Goal: Task Accomplishment & Management: Use online tool/utility

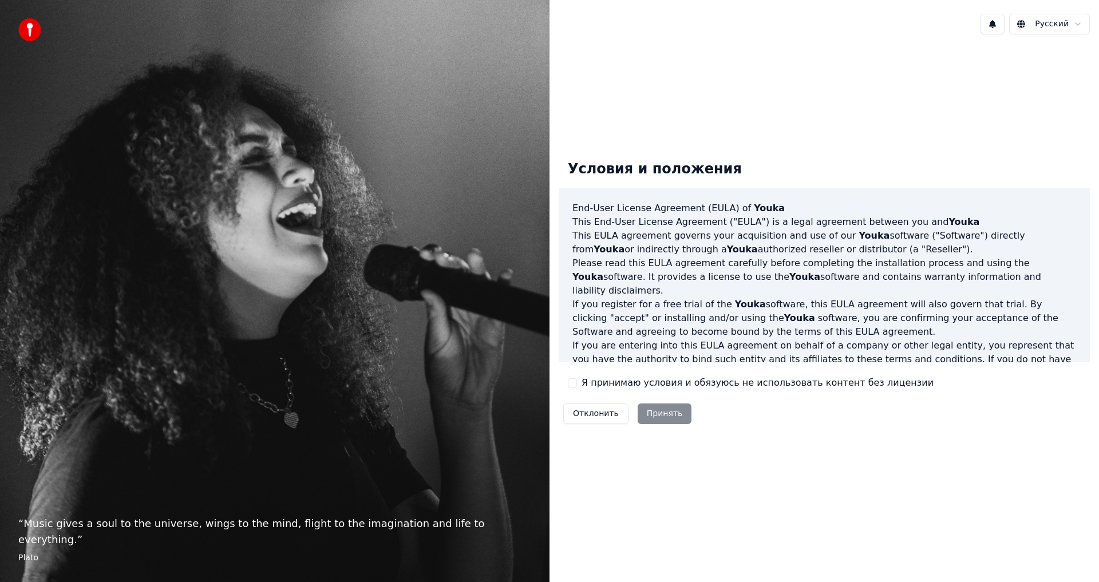
click at [586, 388] on label "Я принимаю условия и обязуюсь не использовать контент без лицензии" at bounding box center [758, 383] width 352 height 14
click at [577, 388] on button "Я принимаю условия и обязуюсь не использовать контент без лицензии" at bounding box center [572, 382] width 9 height 9
click at [656, 416] on button "Принять" at bounding box center [665, 414] width 54 height 21
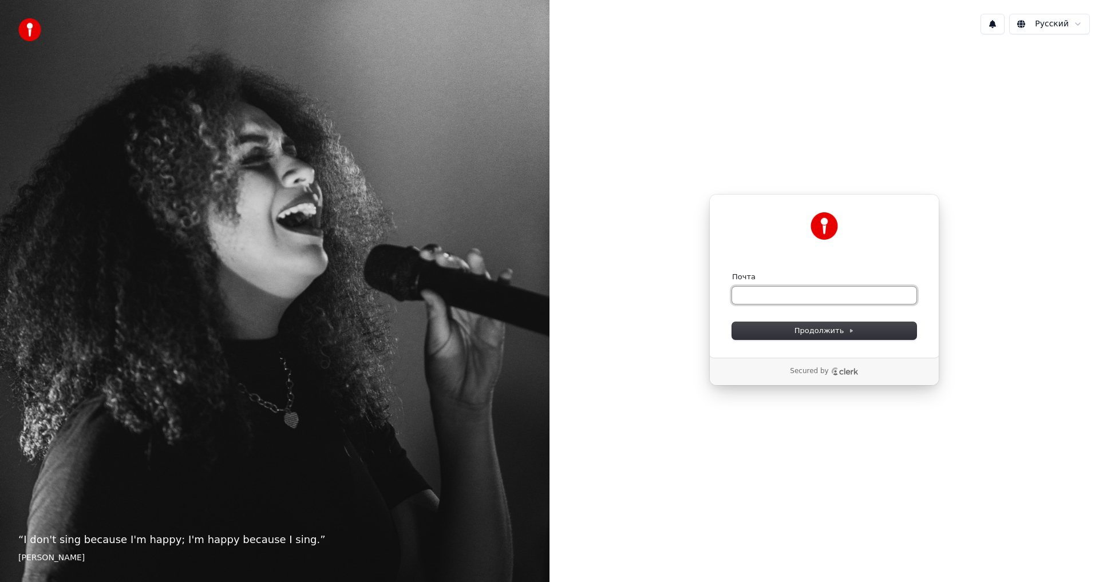
click at [763, 293] on input "Почта" at bounding box center [824, 295] width 184 height 17
type input "*"
click at [840, 333] on span "Продолжить" at bounding box center [825, 331] width 60 height 10
type input "**********"
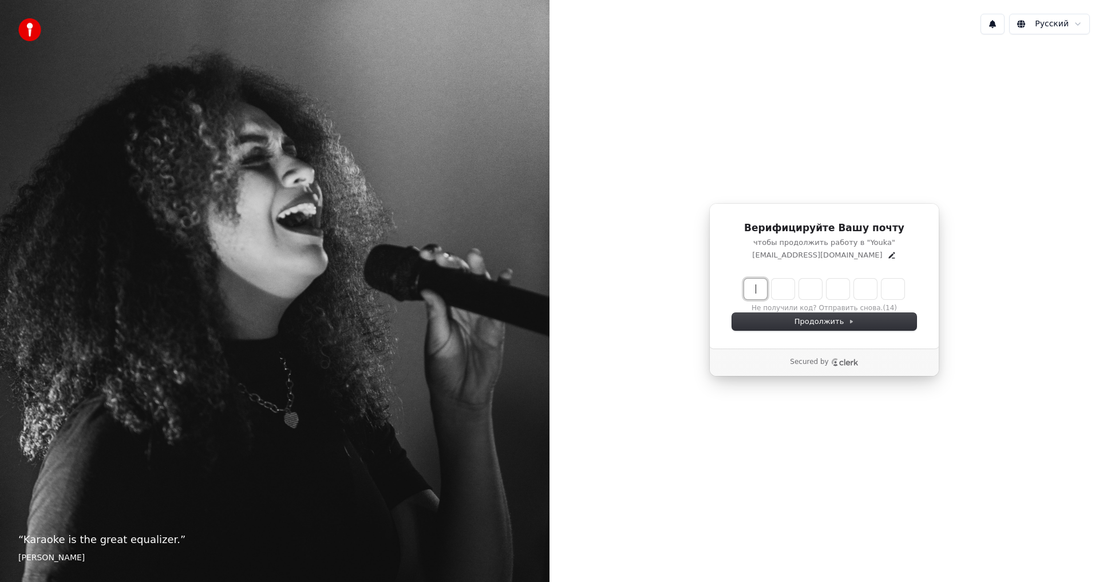
click at [753, 284] on input "Enter verification code" at bounding box center [835, 289] width 183 height 21
type input "******"
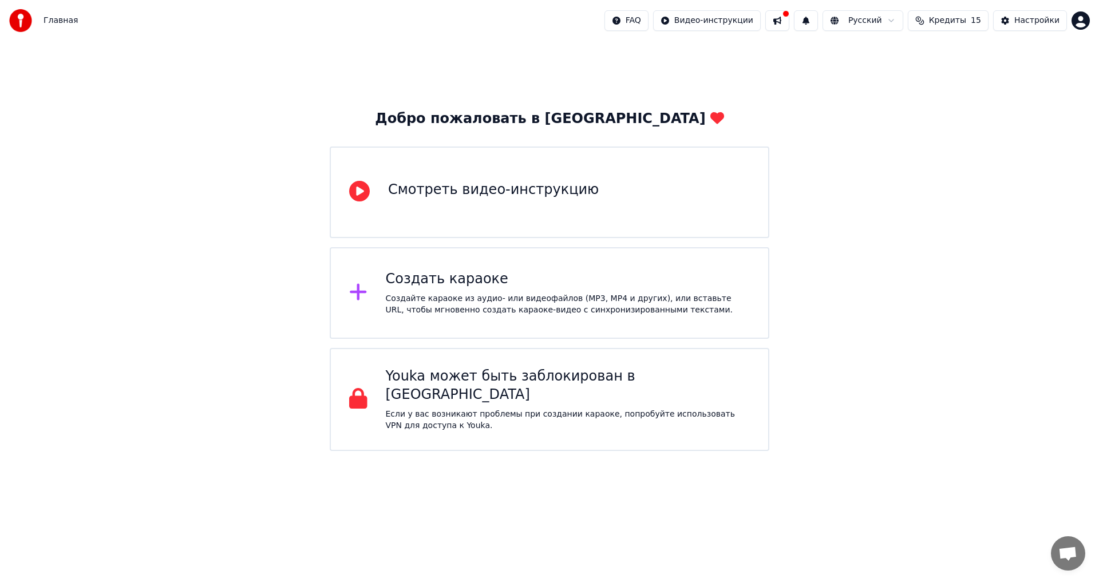
click at [468, 292] on div "Создать караоке Создайте караоке из аудио- или видеофайлов (MP3, MP4 и других),…" at bounding box center [568, 293] width 365 height 46
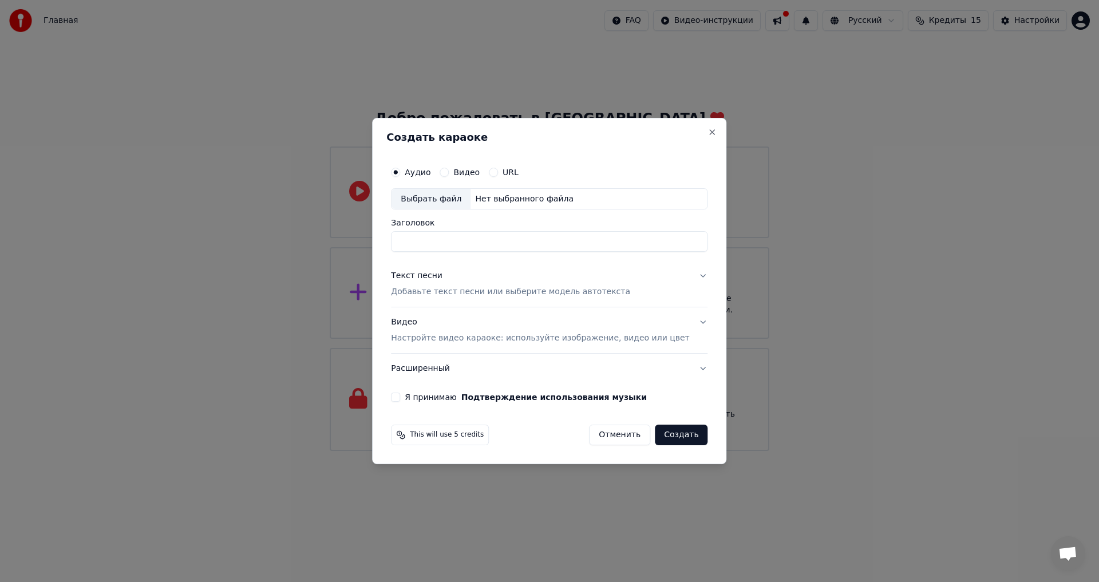
click at [469, 247] on input "Заголовок" at bounding box center [549, 242] width 317 height 21
click at [444, 202] on div "Выбрать файл" at bounding box center [431, 199] width 79 height 21
click at [482, 239] on input "**********" at bounding box center [549, 242] width 317 height 21
drag, startPoint x: 475, startPoint y: 243, endPoint x: 387, endPoint y: 244, distance: 87.6
click at [388, 244] on body "**********" at bounding box center [549, 225] width 1099 height 451
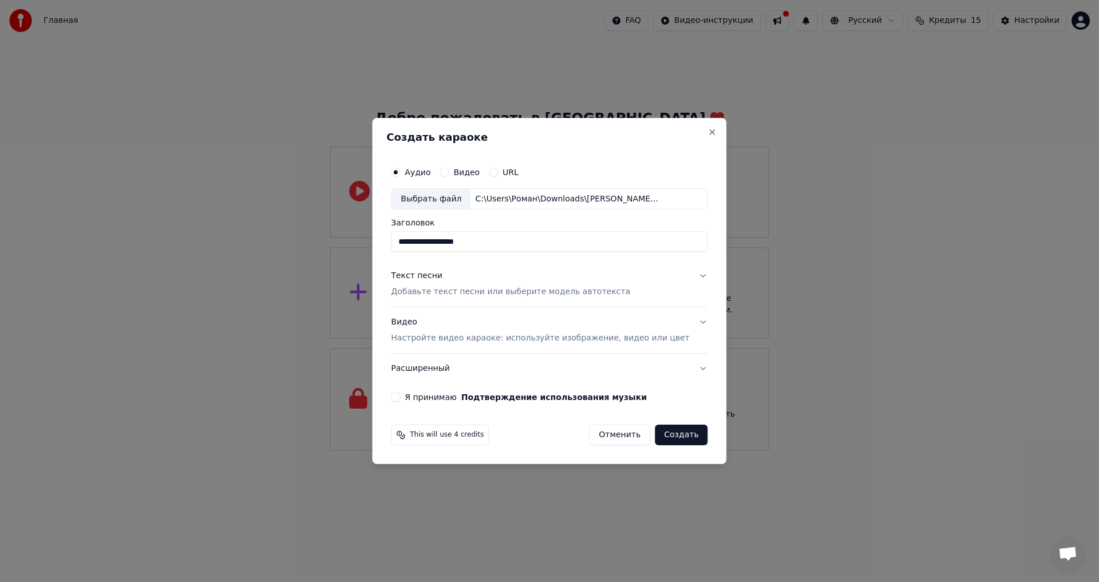
click at [419, 243] on input "**********" at bounding box center [549, 242] width 317 height 21
type input "**********"
click at [687, 276] on button "Текст песни Добавьте текст песни или выберите модель автотекста" at bounding box center [549, 285] width 317 height 46
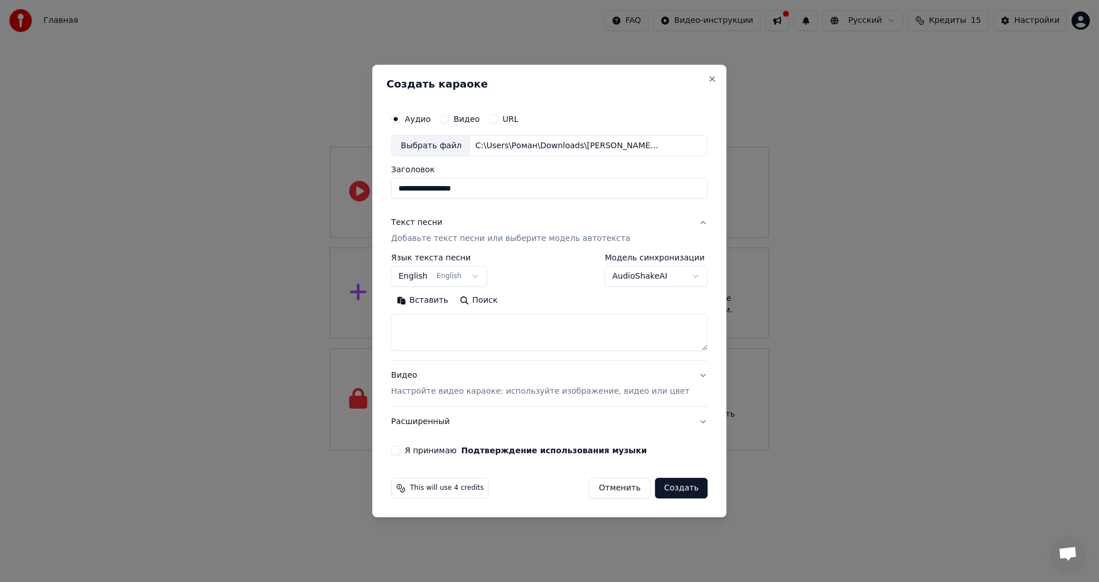
click at [468, 238] on p "Добавьте текст песни или выберите модель автотекста" at bounding box center [510, 239] width 239 height 11
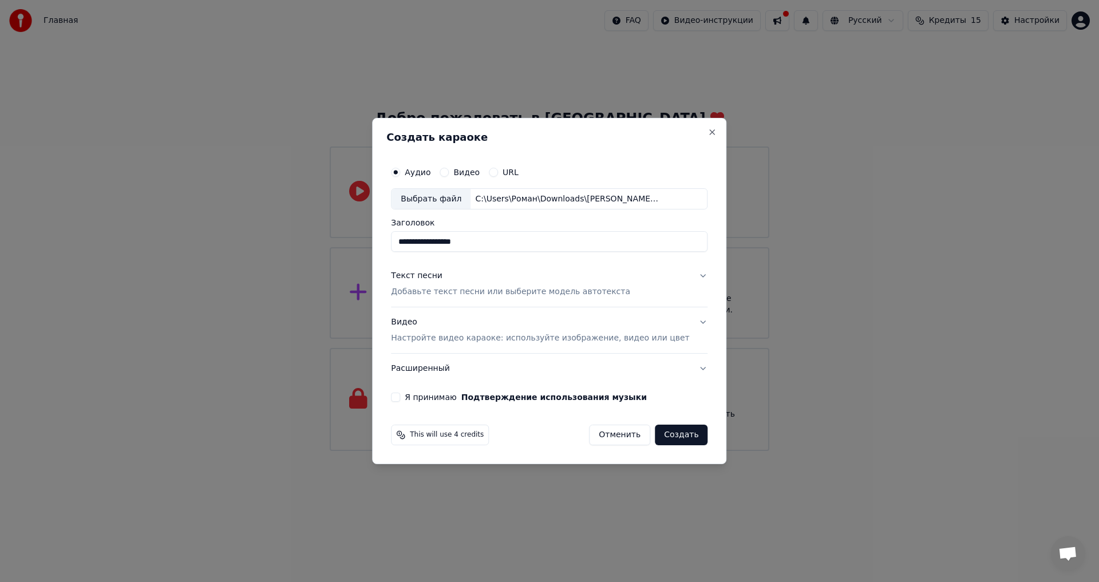
click at [475, 288] on p "Добавьте текст песни или выберите модель автотекста" at bounding box center [510, 292] width 239 height 11
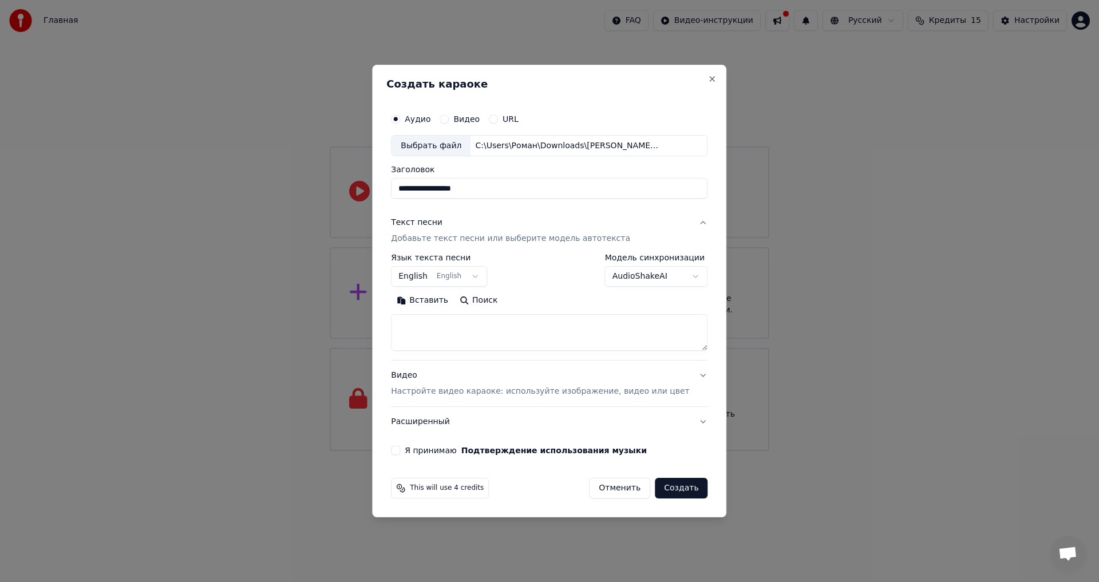
click at [530, 328] on textarea at bounding box center [549, 333] width 317 height 37
paste textarea "**********"
type textarea "**********"
drag, startPoint x: 546, startPoint y: 351, endPoint x: 491, endPoint y: 343, distance: 55.5
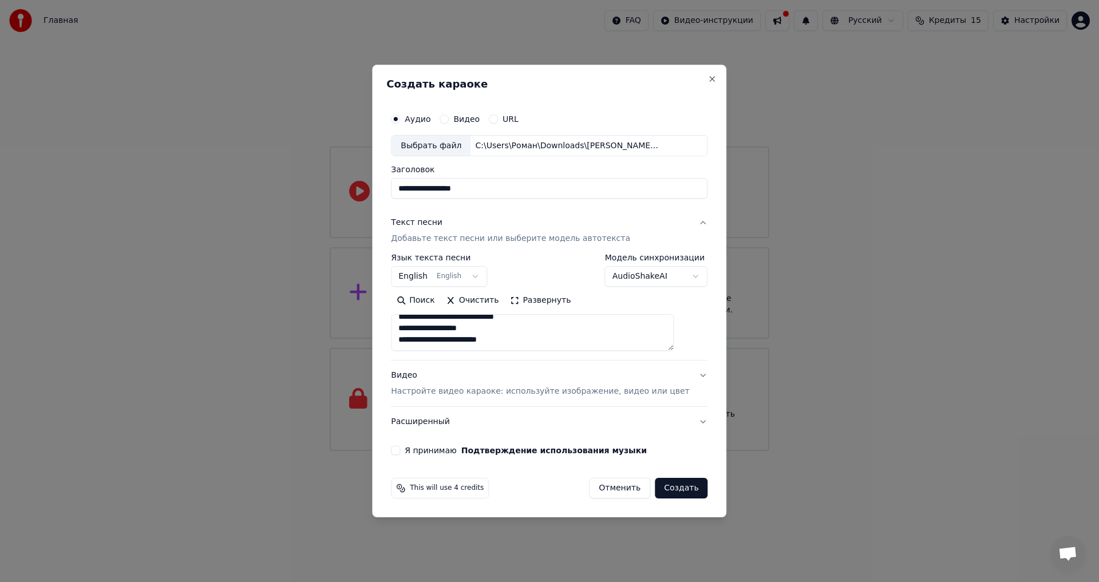
click at [491, 343] on textarea "**********" at bounding box center [532, 333] width 283 height 37
drag, startPoint x: 541, startPoint y: 347, endPoint x: 400, endPoint y: 302, distance: 148.4
click at [400, 302] on div "**********" at bounding box center [549, 291] width 354 height 453
paste textarea "**********"
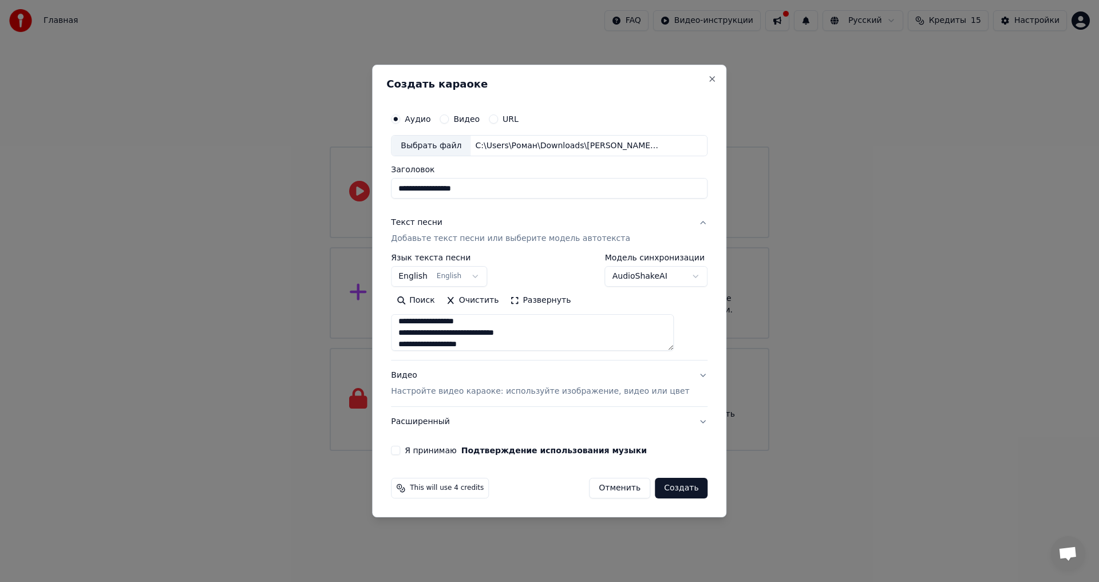
scroll to position [420, 0]
drag, startPoint x: 525, startPoint y: 344, endPoint x: 450, endPoint y: 330, distance: 76.8
click at [450, 330] on textarea "**********" at bounding box center [532, 333] width 283 height 37
click at [547, 334] on textarea "**********" at bounding box center [532, 333] width 283 height 37
click at [544, 343] on textarea "**********" at bounding box center [532, 333] width 283 height 37
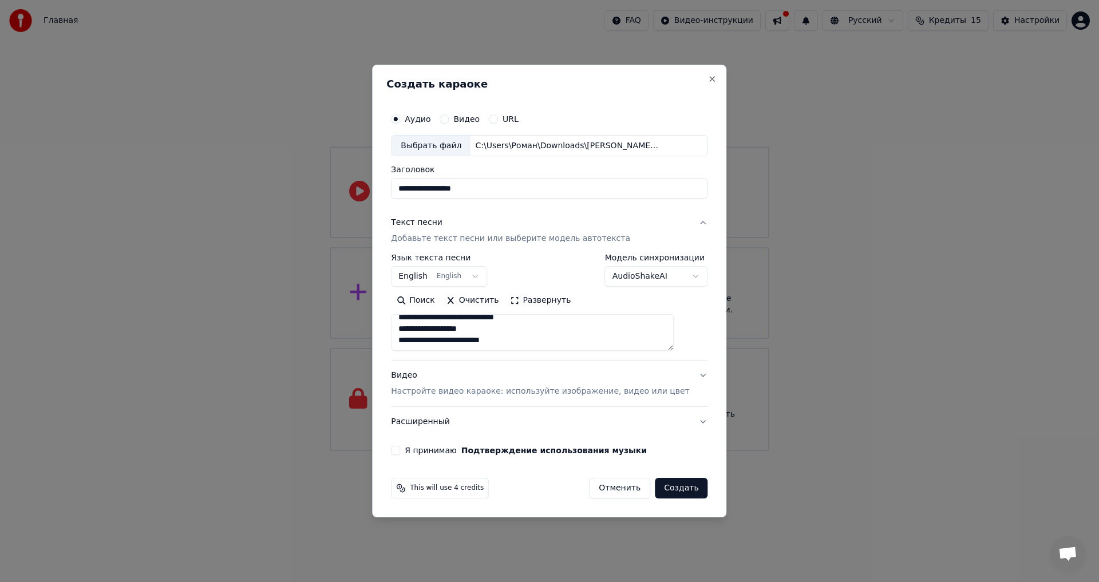
paste textarea "**********"
type textarea "**********"
click at [559, 395] on p "Настройте видео караоке: используйте изображение, видео или цвет" at bounding box center [540, 391] width 298 height 11
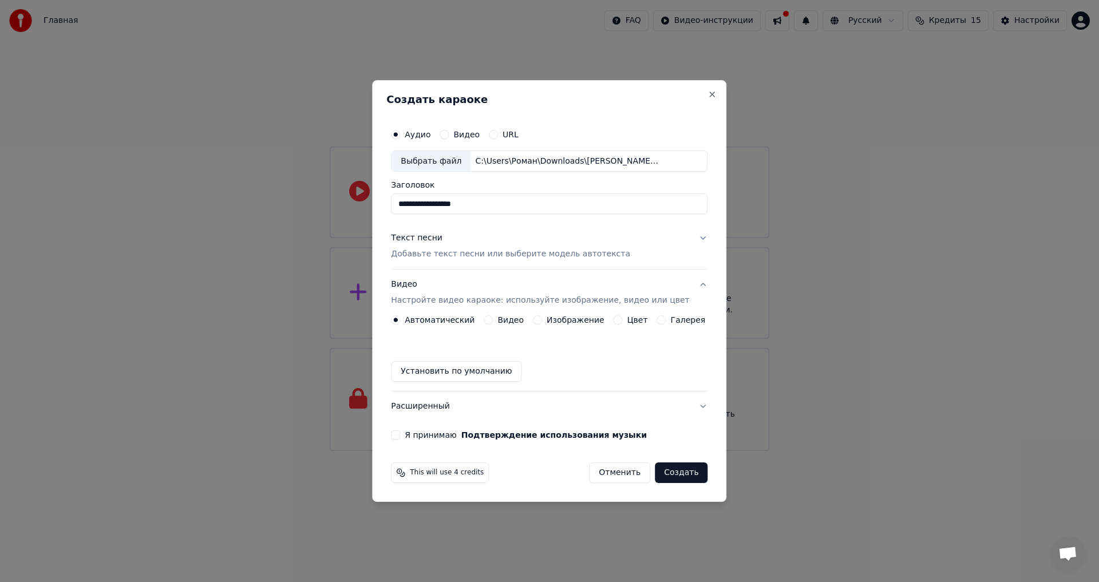
click at [550, 320] on label "Изображение" at bounding box center [576, 320] width 58 height 8
click at [542, 320] on button "Изображение" at bounding box center [537, 319] width 9 height 9
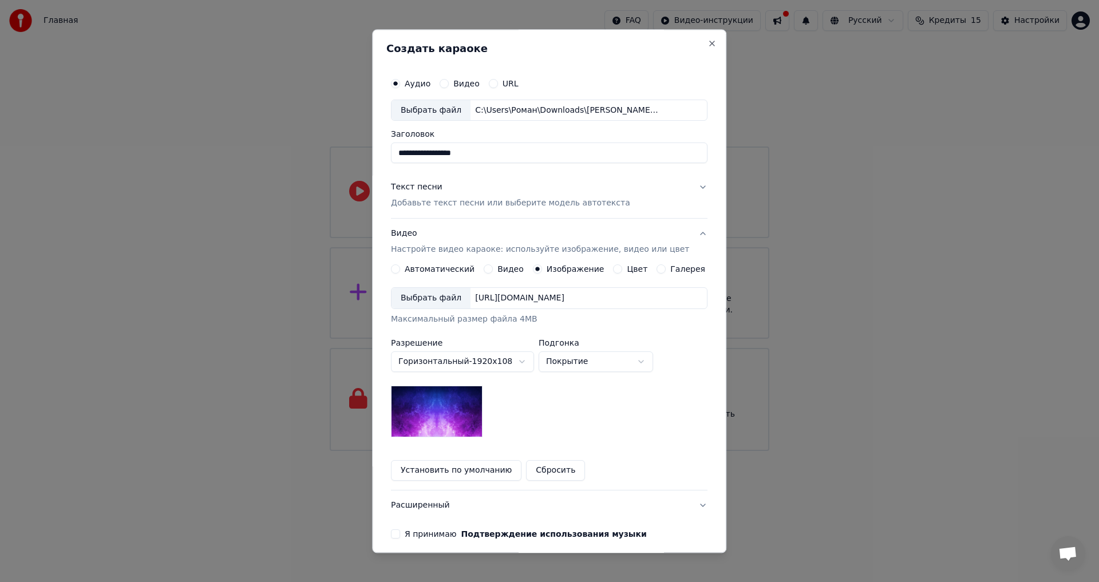
click at [605, 361] on body "**********" at bounding box center [549, 225] width 1099 height 451
click at [452, 299] on div "Выбрать файл" at bounding box center [431, 298] width 79 height 21
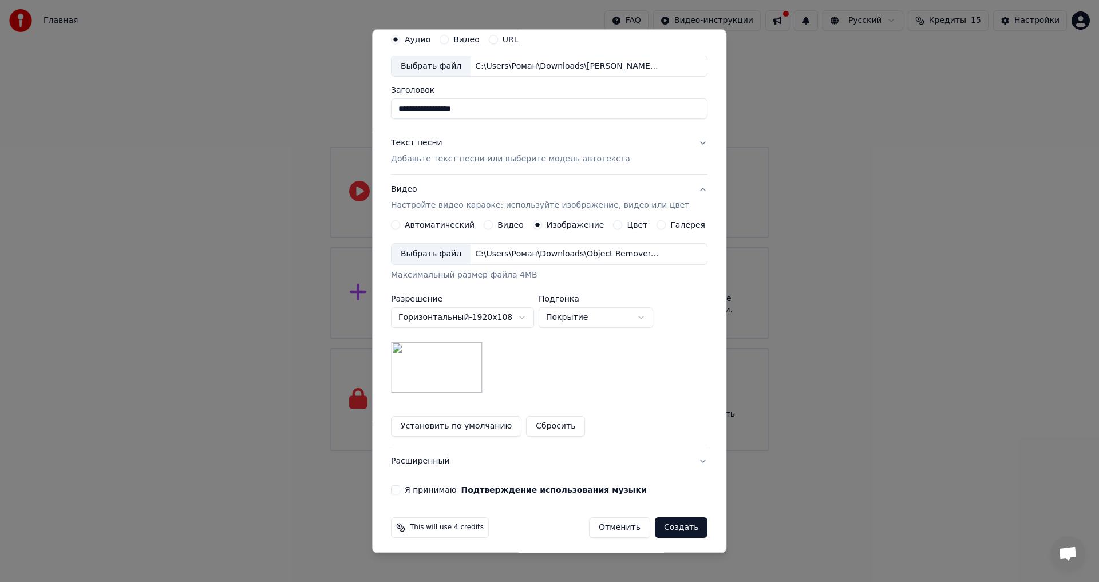
scroll to position [48, 0]
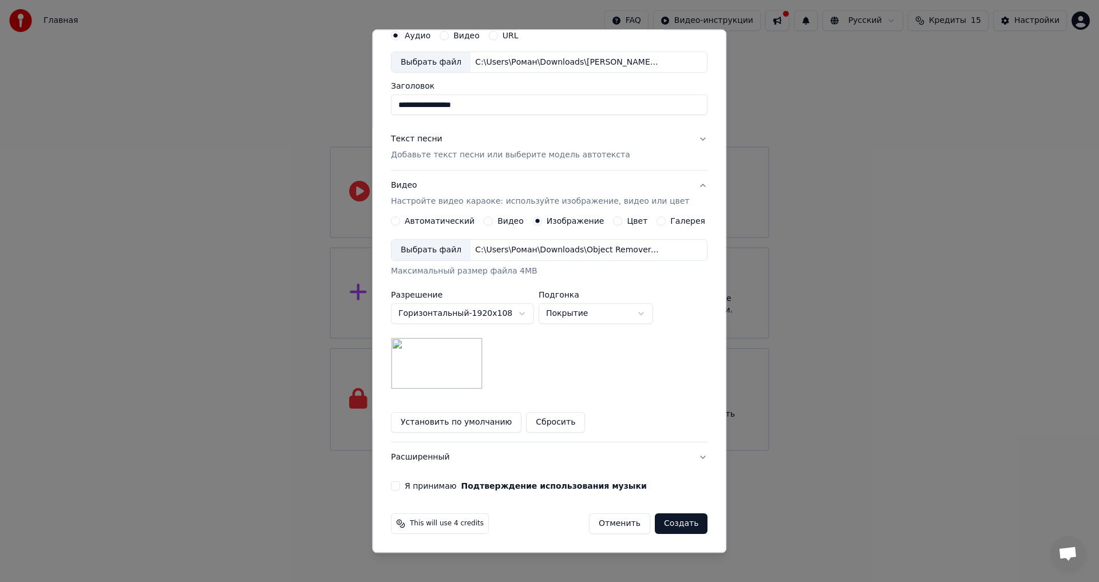
click at [412, 485] on div "Я принимаю Подтверждение использования музыки" at bounding box center [549, 486] width 317 height 9
click at [400, 487] on button "Я принимаю Подтверждение использования музыки" at bounding box center [395, 486] width 9 height 9
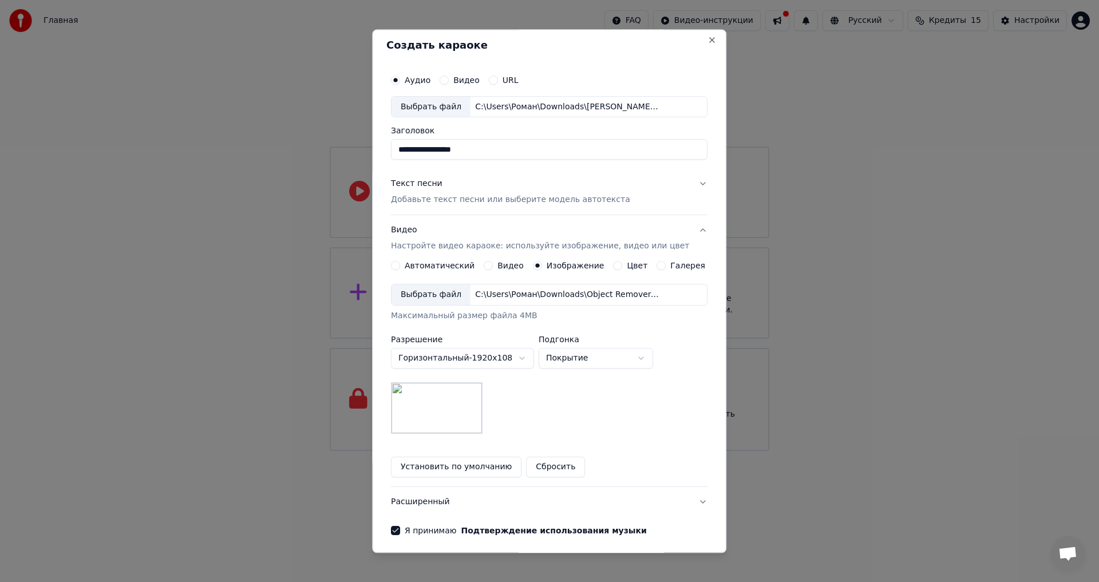
scroll to position [0, 0]
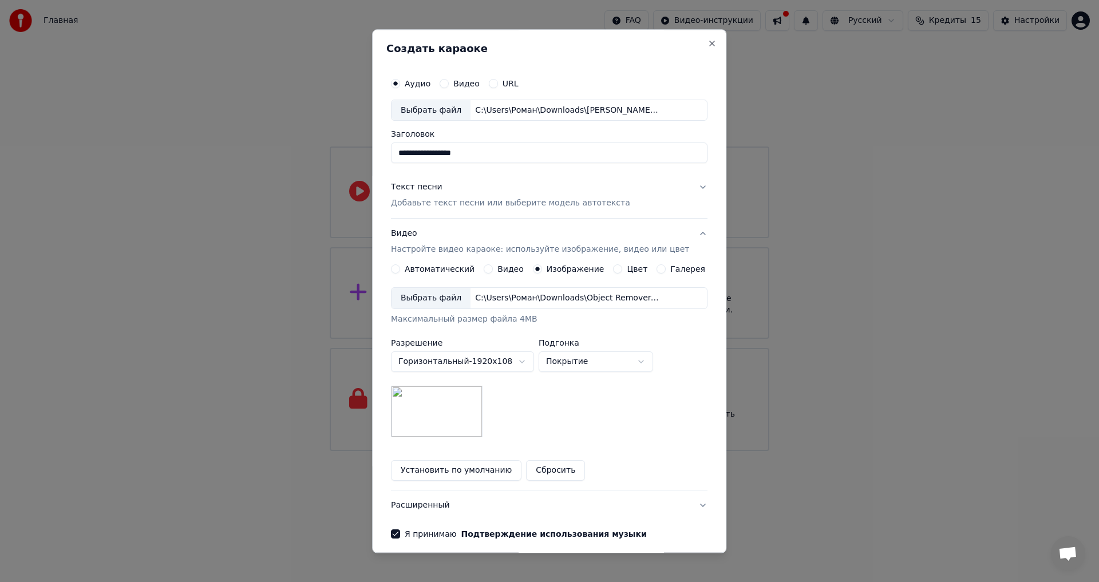
click at [449, 85] on button "Видео" at bounding box center [444, 83] width 9 height 9
click at [410, 88] on div "Аудио" at bounding box center [410, 83] width 39 height 9
click at [410, 86] on div "Аудио" at bounding box center [410, 83] width 39 height 9
click at [400, 84] on button "Аудио" at bounding box center [395, 83] width 9 height 9
click at [448, 114] on div "Выбрать файл" at bounding box center [431, 110] width 79 height 21
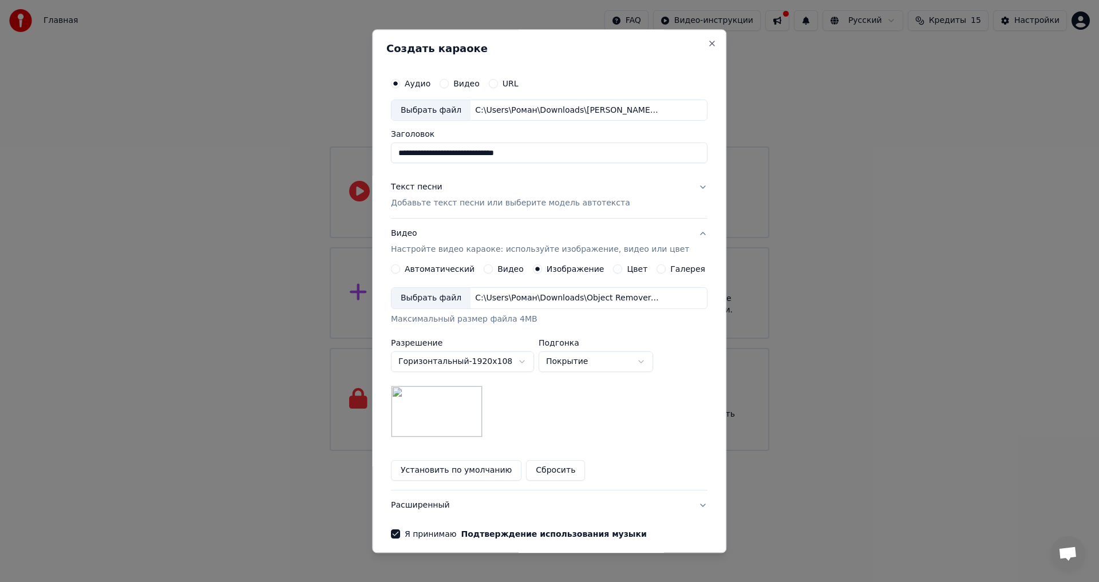
drag, startPoint x: 468, startPoint y: 152, endPoint x: 367, endPoint y: 152, distance: 101.3
click at [367, 152] on body "**********" at bounding box center [549, 225] width 1099 height 451
type input "**********"
click at [677, 195] on button "Текст песни Добавьте текст песни или выберите модель автотекста" at bounding box center [549, 196] width 317 height 46
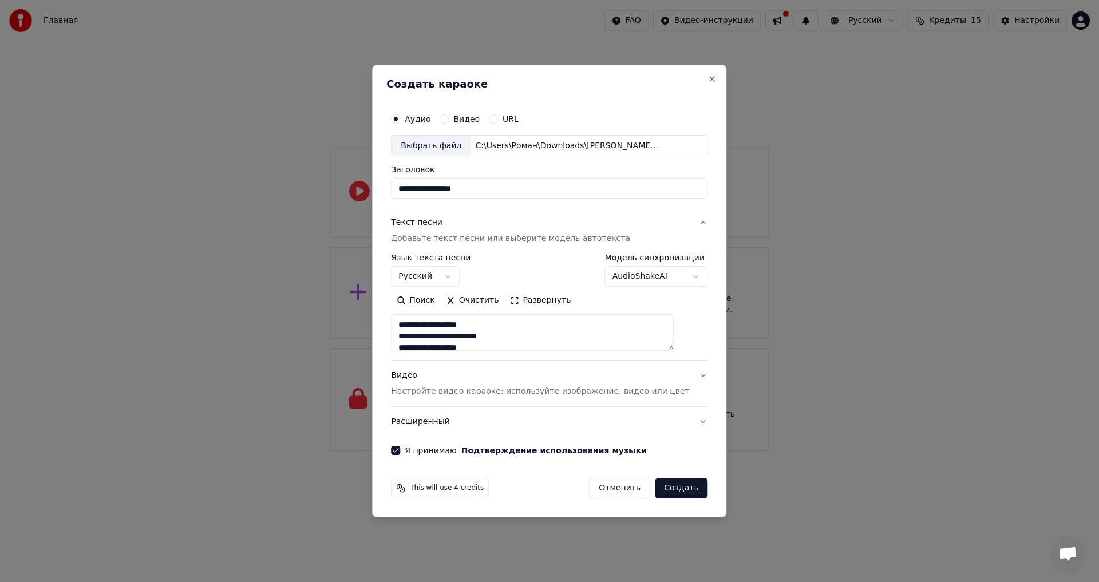
click at [683, 226] on button "Текст песни Добавьте текст песни или выберите модель автотекста" at bounding box center [549, 231] width 317 height 46
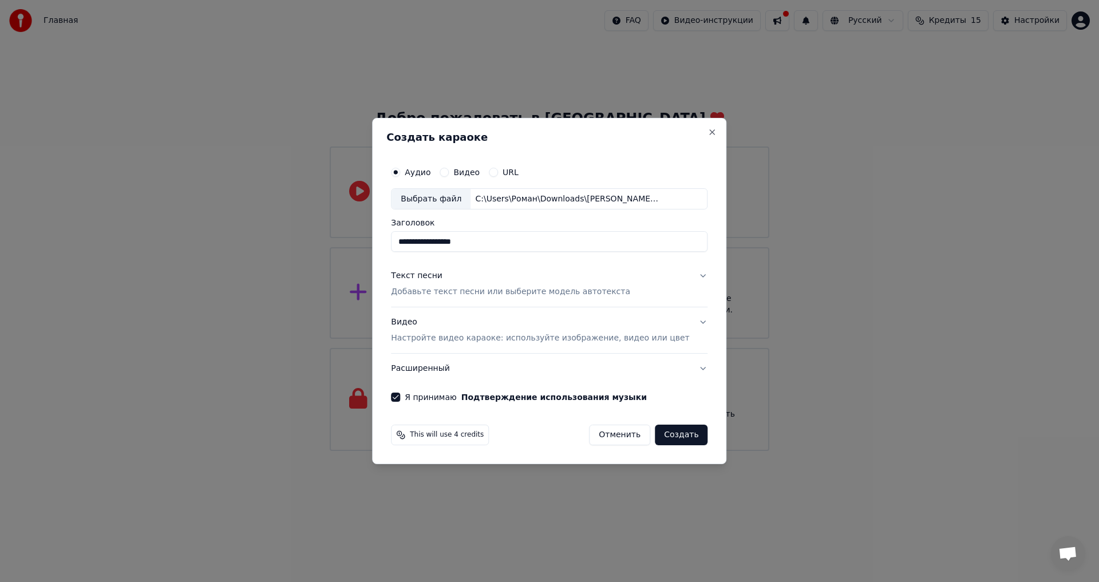
click at [682, 430] on button "Создать" at bounding box center [681, 435] width 53 height 21
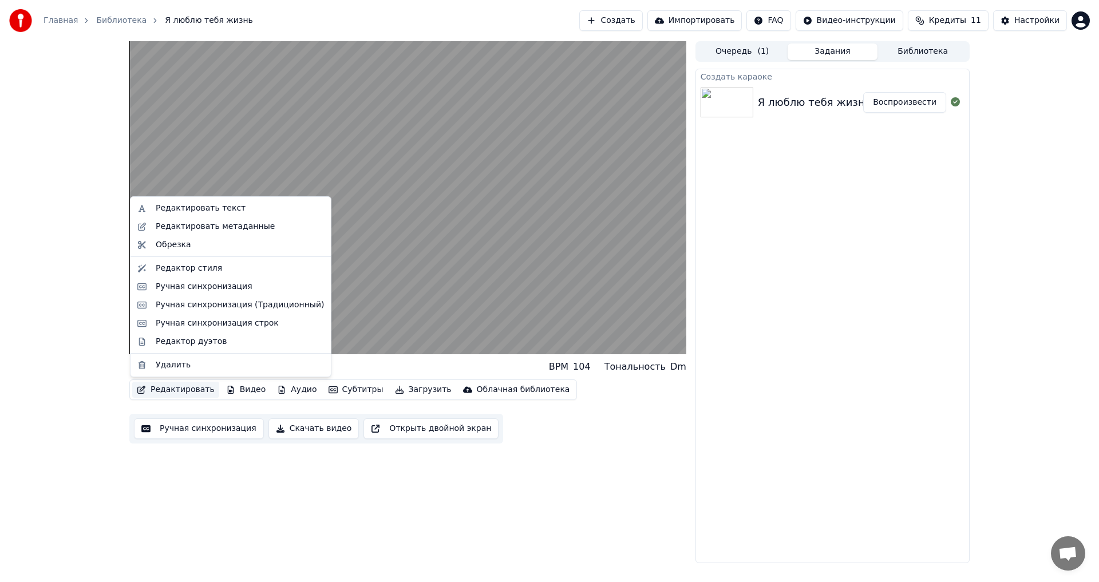
click at [182, 391] on button "Редактировать" at bounding box center [175, 390] width 87 height 16
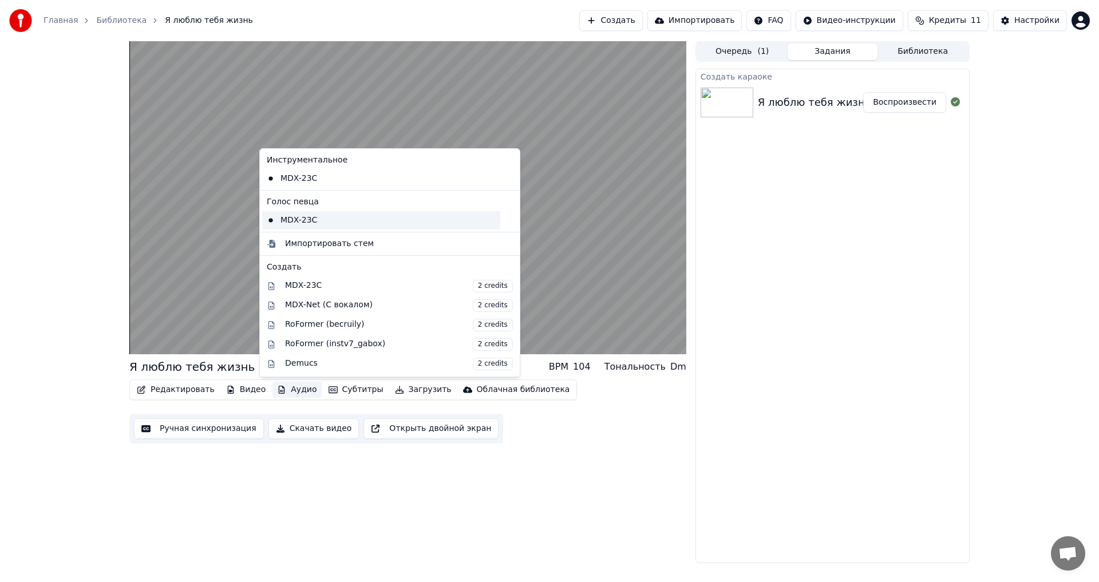
click at [307, 224] on div "MDX-23C" at bounding box center [381, 220] width 238 height 18
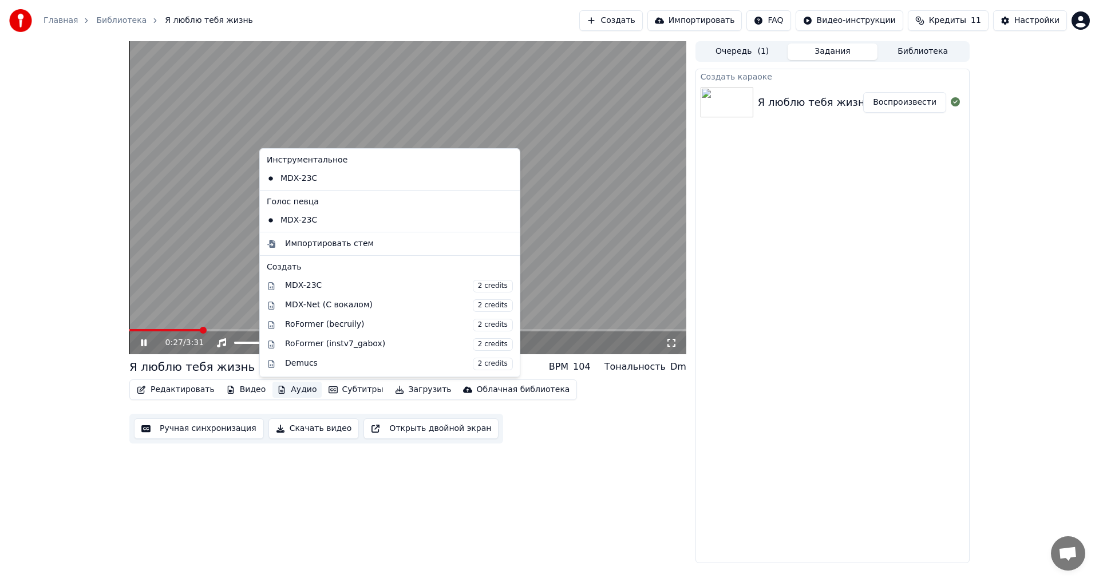
click at [295, 393] on button "Аудио" at bounding box center [296, 390] width 49 height 16
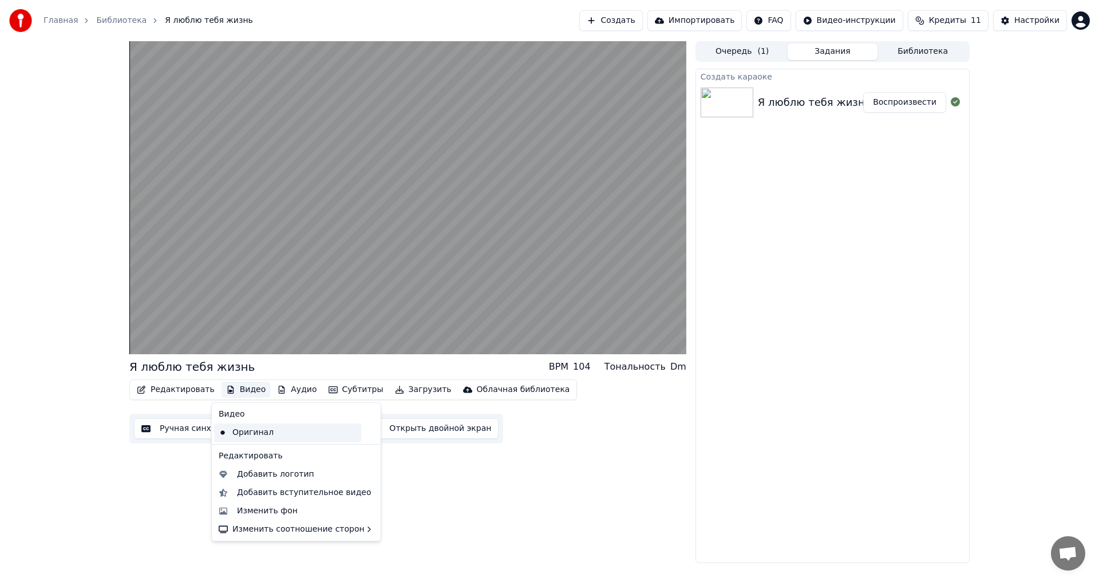
click at [259, 438] on div "Оригинал" at bounding box center [287, 433] width 147 height 18
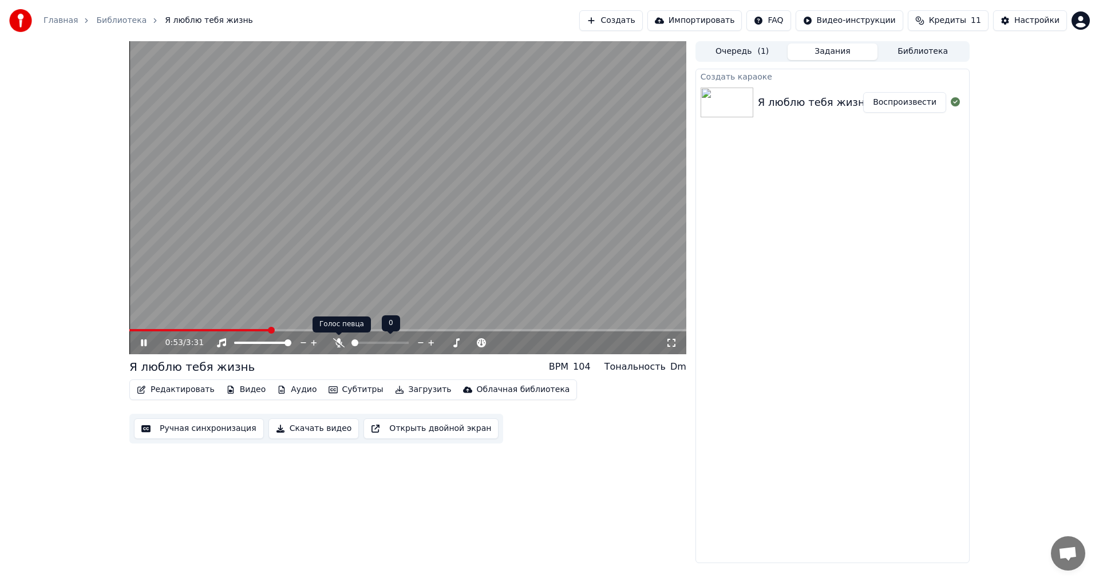
click at [338, 342] on icon at bounding box center [338, 342] width 11 height 9
click at [139, 341] on icon at bounding box center [152, 342] width 27 height 9
click at [181, 390] on button "Редактировать" at bounding box center [175, 390] width 87 height 16
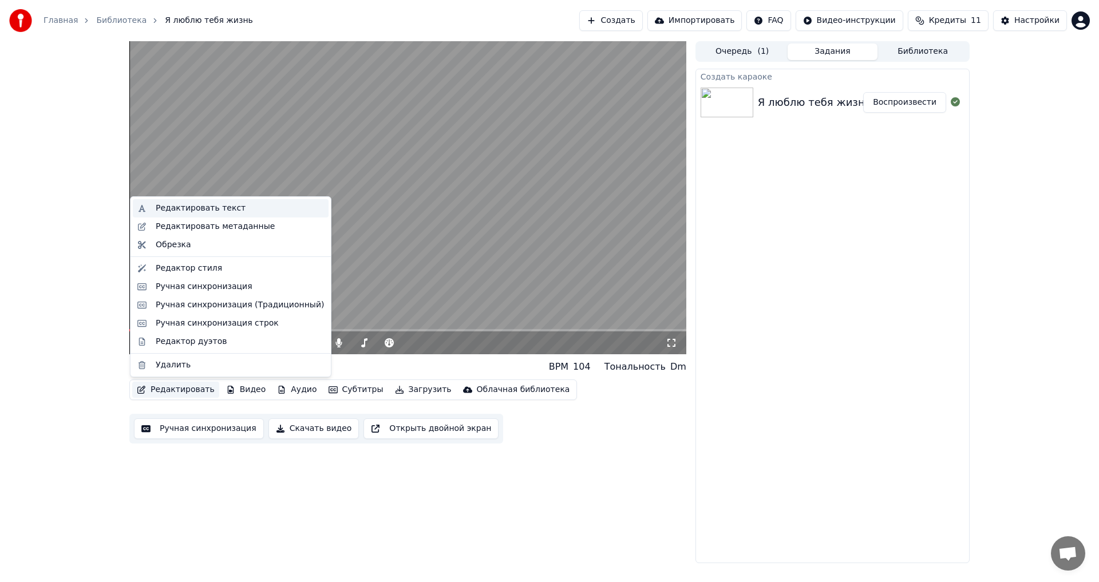
click at [195, 214] on div "Редактировать текст" at bounding box center [231, 208] width 196 height 18
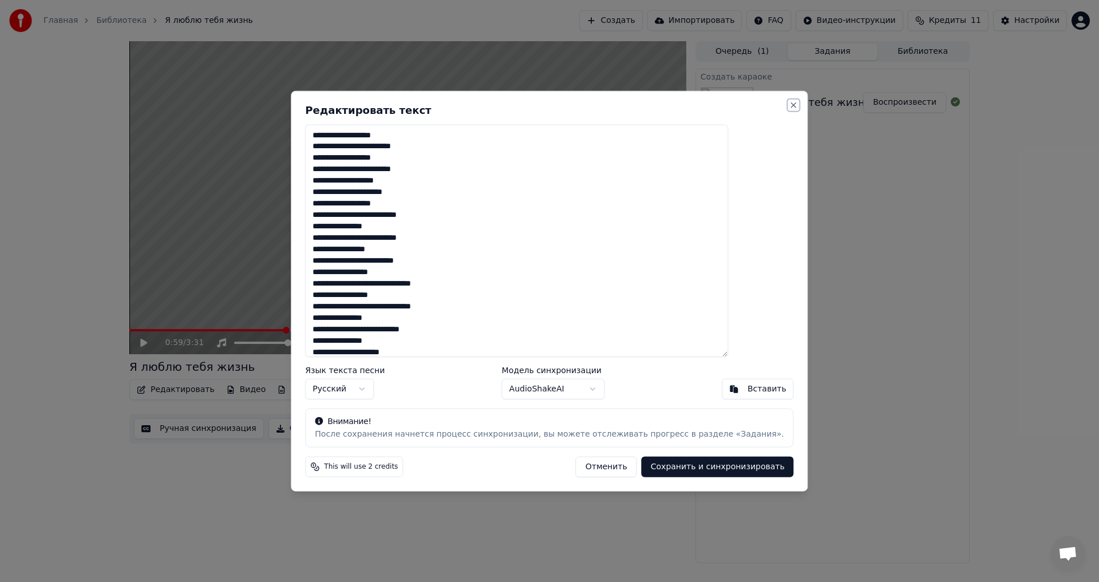
click at [789, 105] on button "Close" at bounding box center [793, 104] width 9 height 9
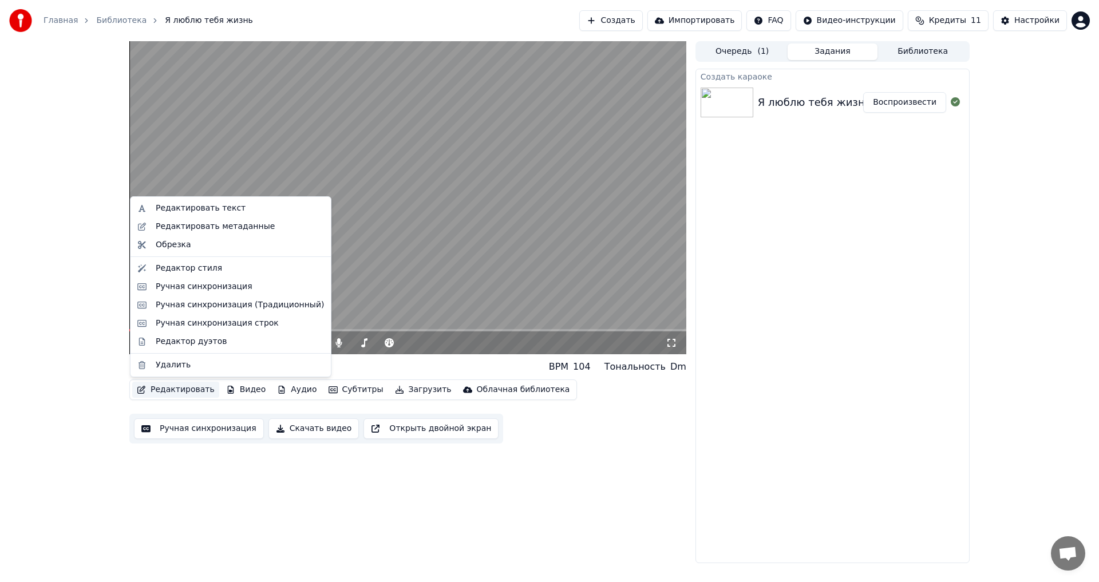
click at [173, 385] on button "Редактировать" at bounding box center [175, 390] width 87 height 16
click at [216, 223] on div "Редактировать метаданные" at bounding box center [215, 226] width 119 height 11
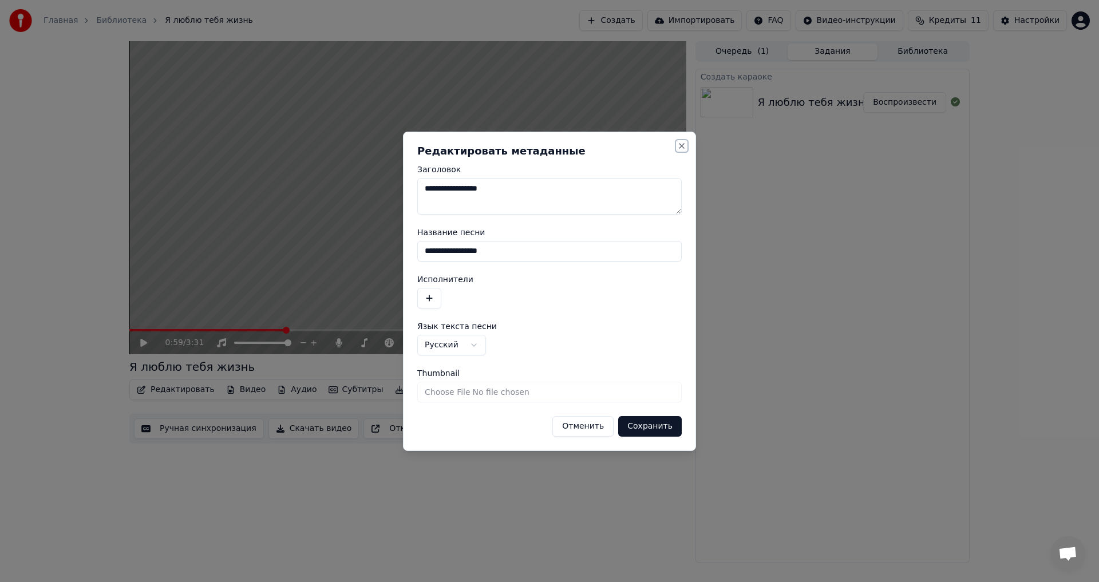
click at [680, 145] on button "Close" at bounding box center [681, 145] width 9 height 9
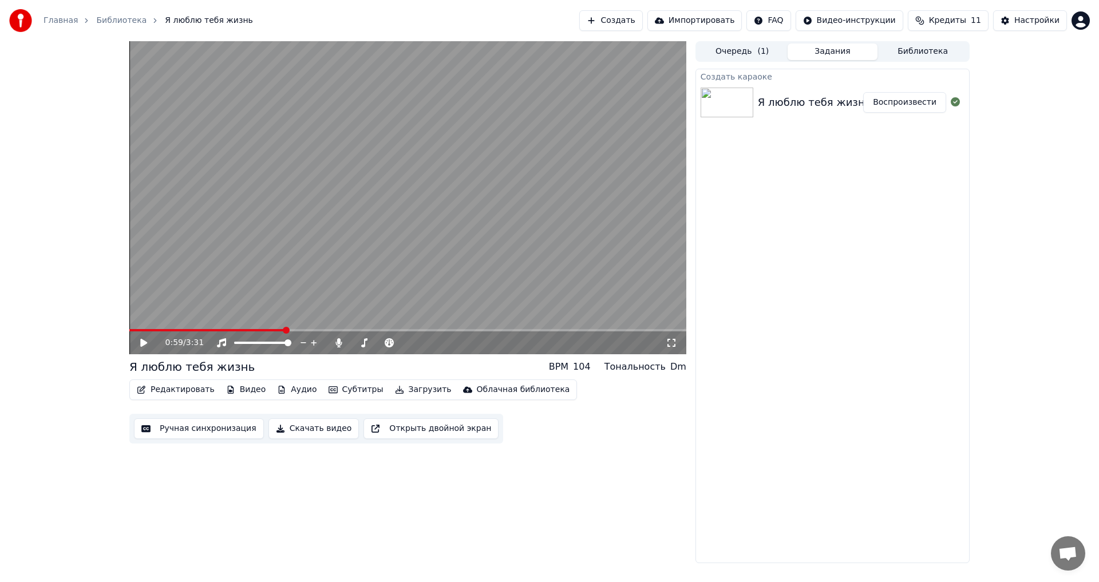
click at [179, 396] on button "Редактировать" at bounding box center [175, 390] width 87 height 16
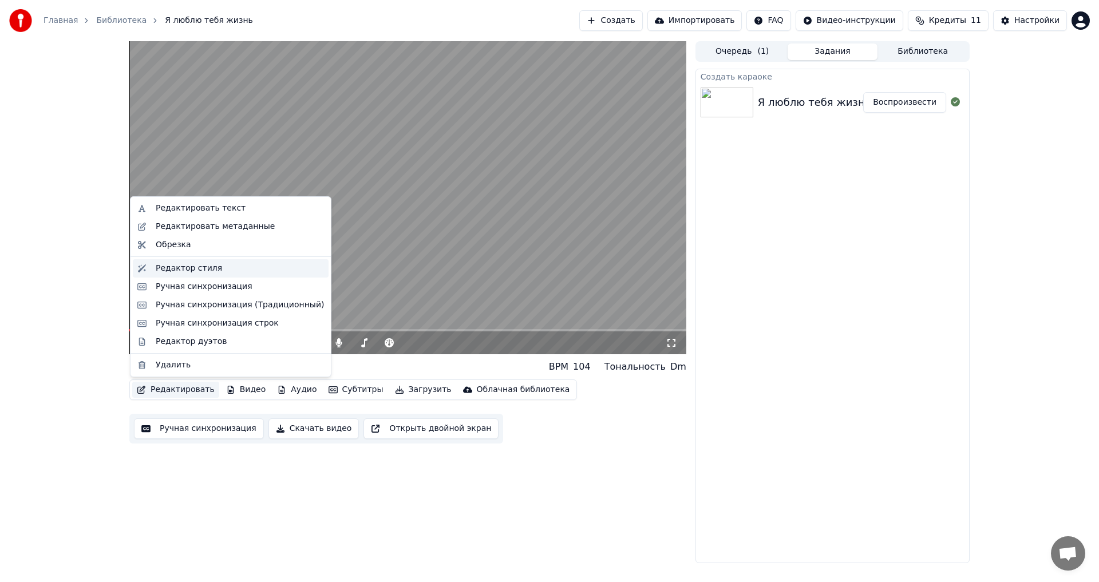
click at [223, 271] on div "Редактор стиля" at bounding box center [240, 268] width 168 height 11
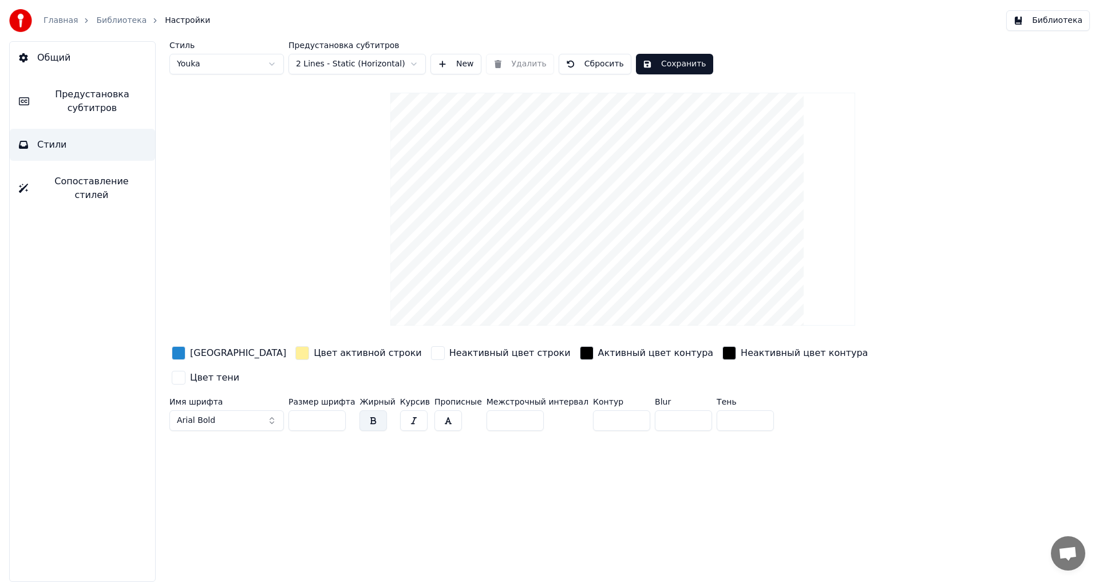
click at [182, 351] on div "button" at bounding box center [179, 353] width 14 height 14
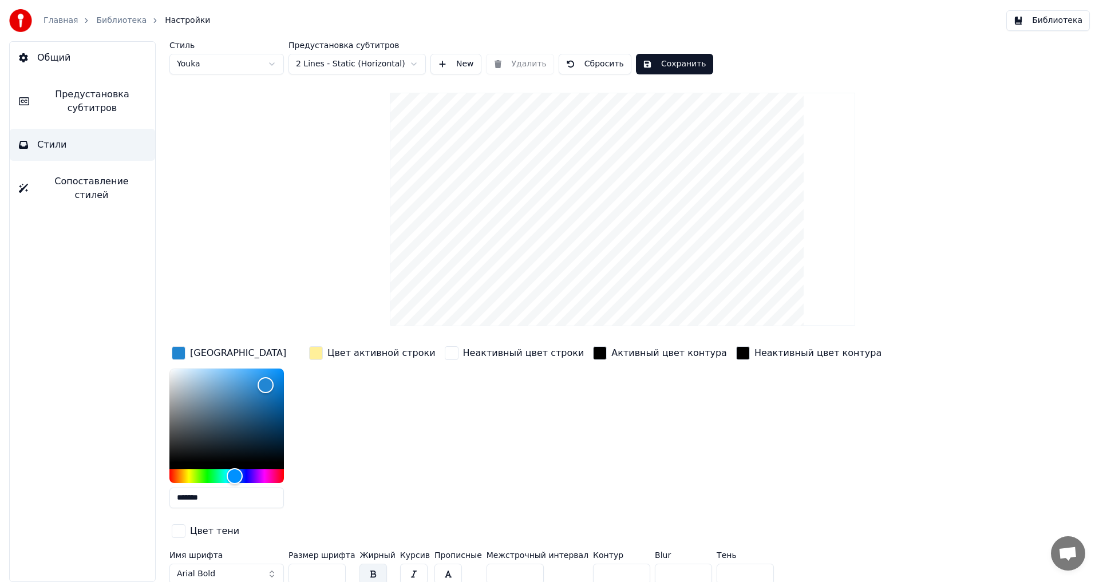
click at [182, 351] on div "button" at bounding box center [179, 353] width 14 height 14
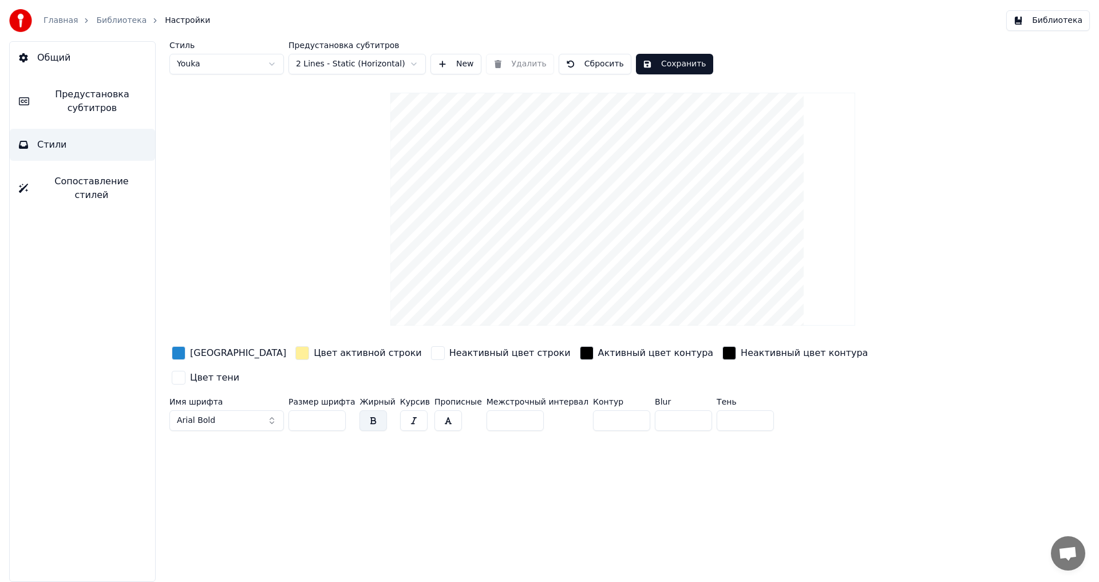
click at [295, 351] on div "button" at bounding box center [302, 353] width 14 height 14
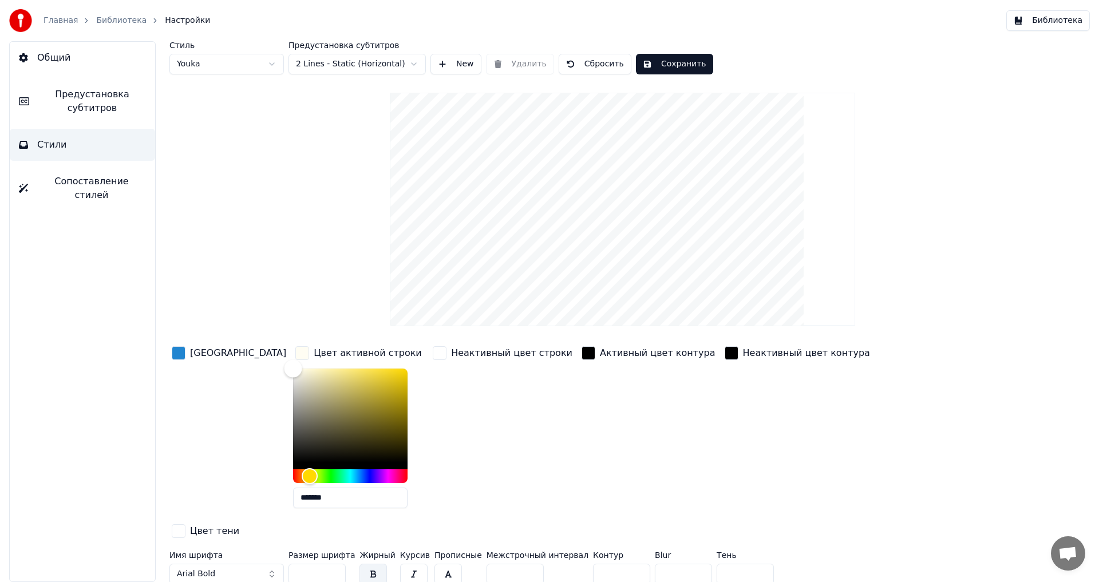
type input "*******"
drag, startPoint x: 300, startPoint y: 369, endPoint x: 223, endPoint y: 359, distance: 77.2
click at [223, 359] on div "Цвет заливки Цвет активной строки ******* Неактивный цвет строки Активный цвет …" at bounding box center [553, 443] width 769 height 198
click at [275, 564] on button "Arial Bold" at bounding box center [226, 574] width 114 height 21
click at [226, 564] on button "Arial Bold" at bounding box center [226, 574] width 114 height 21
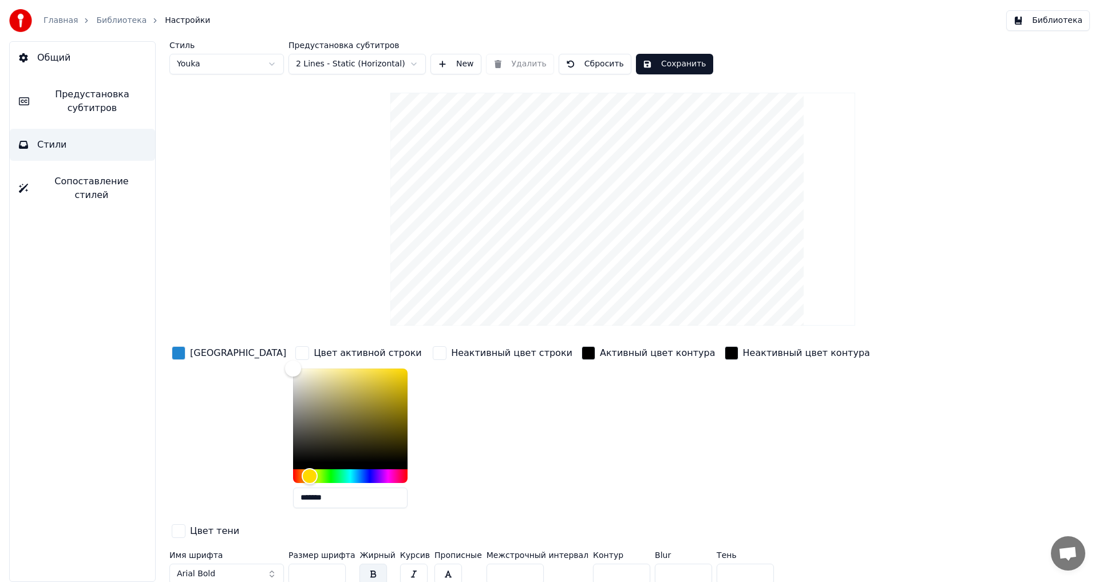
click at [226, 564] on button "Arial Bold" at bounding box center [226, 574] width 114 height 21
click at [452, 468] on div "Неактивный цвет строки" at bounding box center [502, 430] width 144 height 173
click at [365, 564] on button "button" at bounding box center [372, 574] width 27 height 21
click at [369, 564] on button "button" at bounding box center [372, 574] width 27 height 21
click at [394, 70] on html "Главная Библиотека Настройки Библиотека Общий Предустановка субтитров Стили Соп…" at bounding box center [549, 291] width 1099 height 582
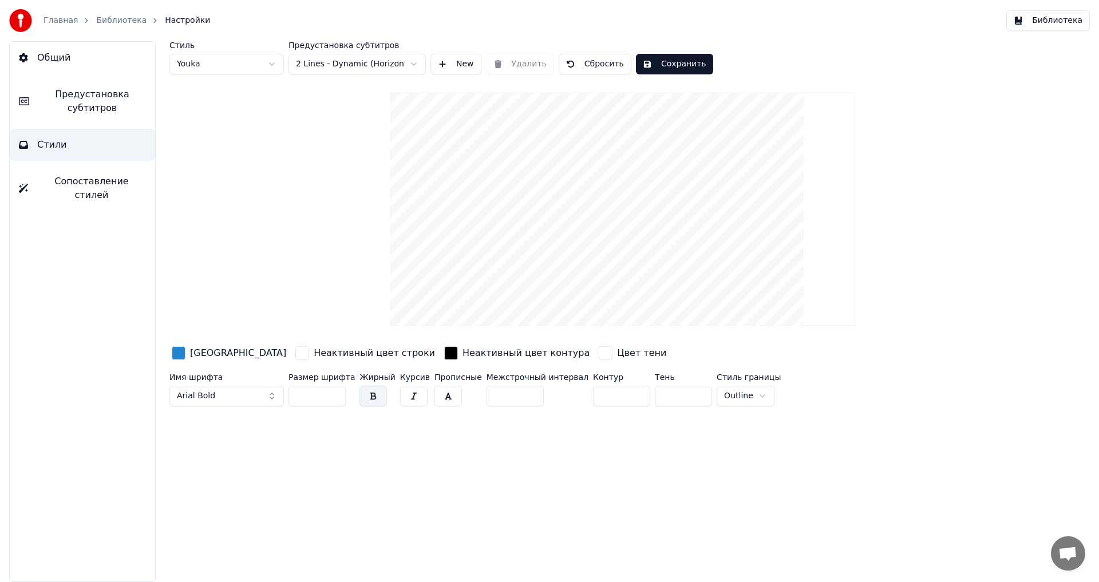
click at [394, 69] on html "Главная Библиотека Настройки Библиотека Общий Предустановка субтитров Стили Соп…" at bounding box center [549, 291] width 1099 height 582
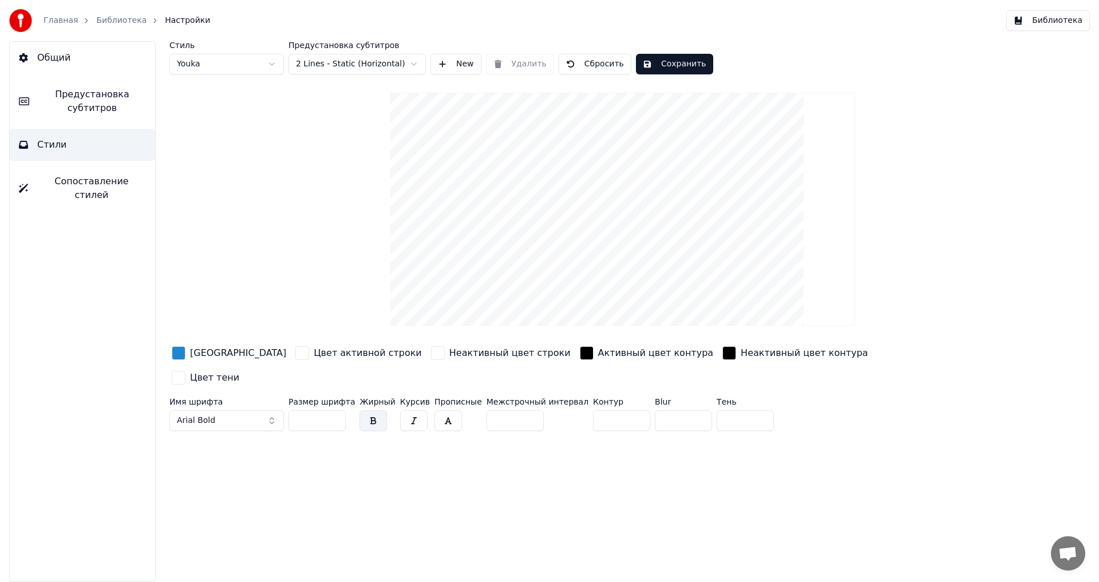
click at [665, 67] on button "Сохранить" at bounding box center [674, 64] width 77 height 21
click at [665, 67] on button "Готово" at bounding box center [666, 64] width 61 height 21
click at [93, 180] on span "Сопоставление стилей" at bounding box center [91, 188] width 109 height 27
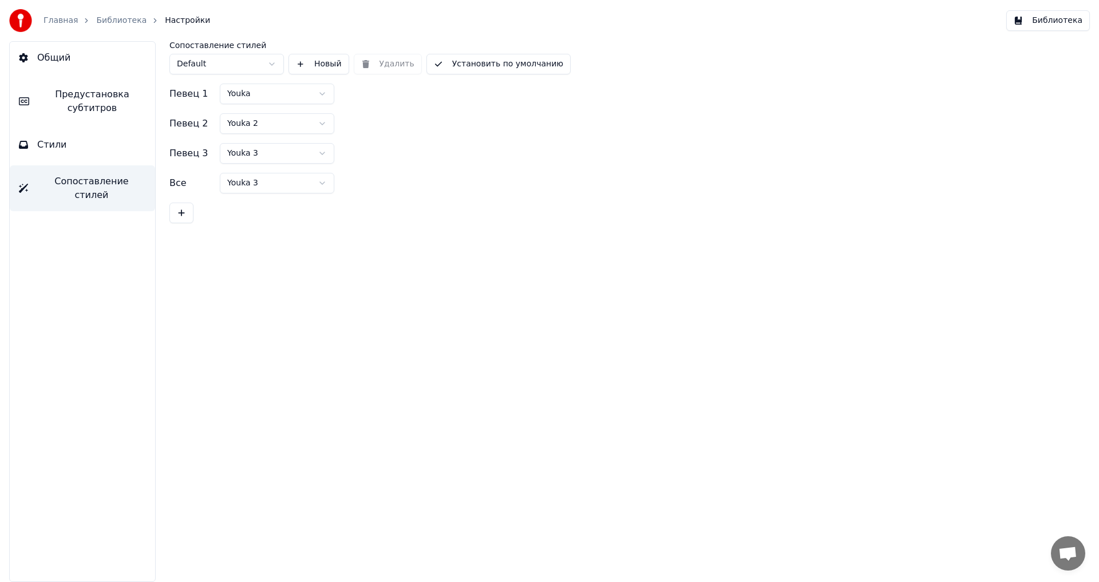
click at [95, 153] on button "Стили" at bounding box center [82, 145] width 145 height 32
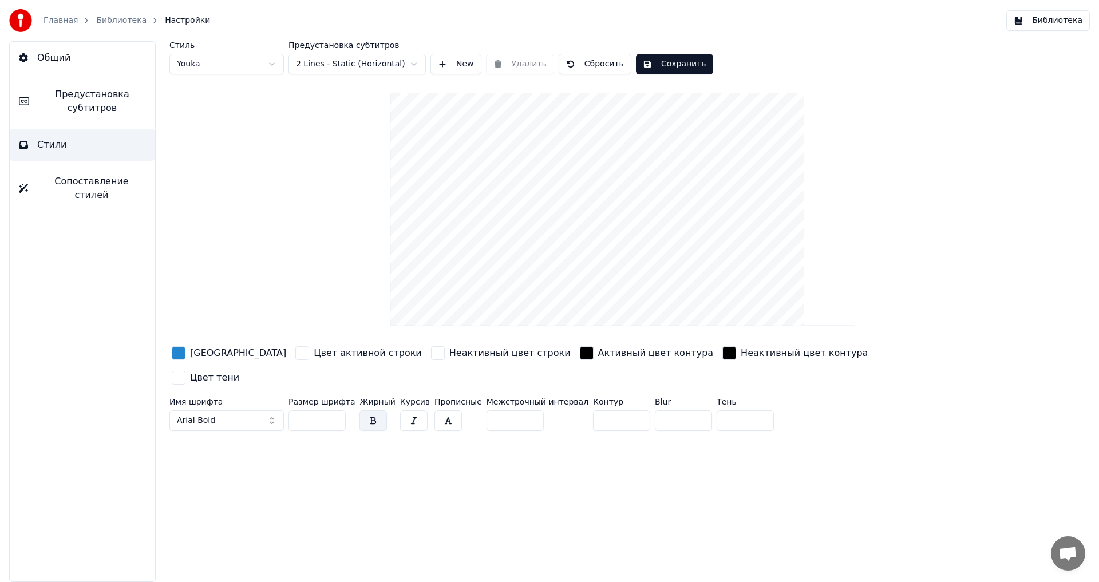
click at [90, 108] on span "Предустановка субтитров" at bounding box center [92, 101] width 108 height 27
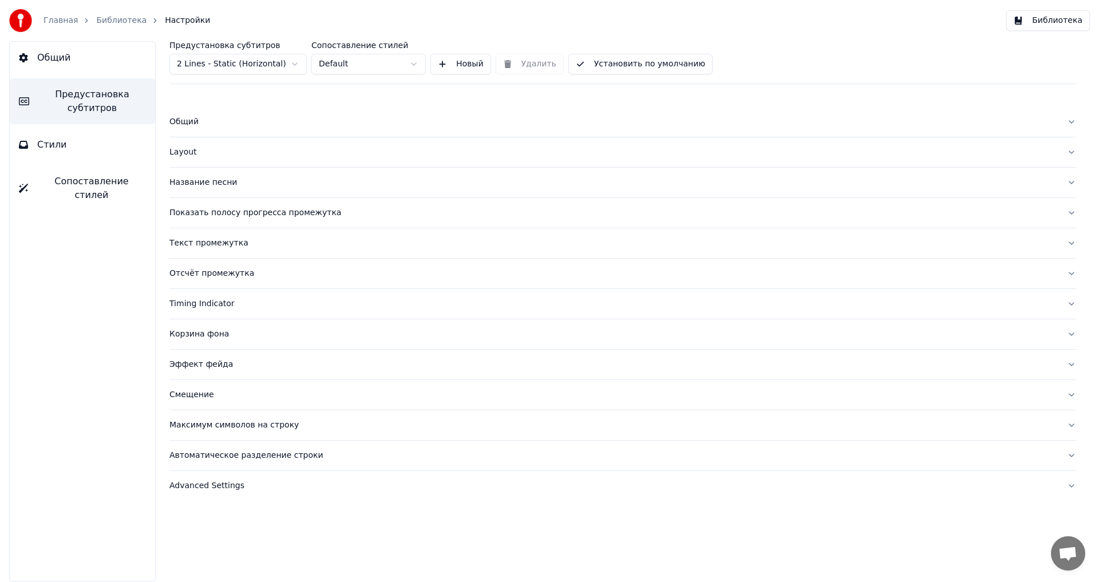
click at [90, 141] on button "Стили" at bounding box center [82, 145] width 145 height 32
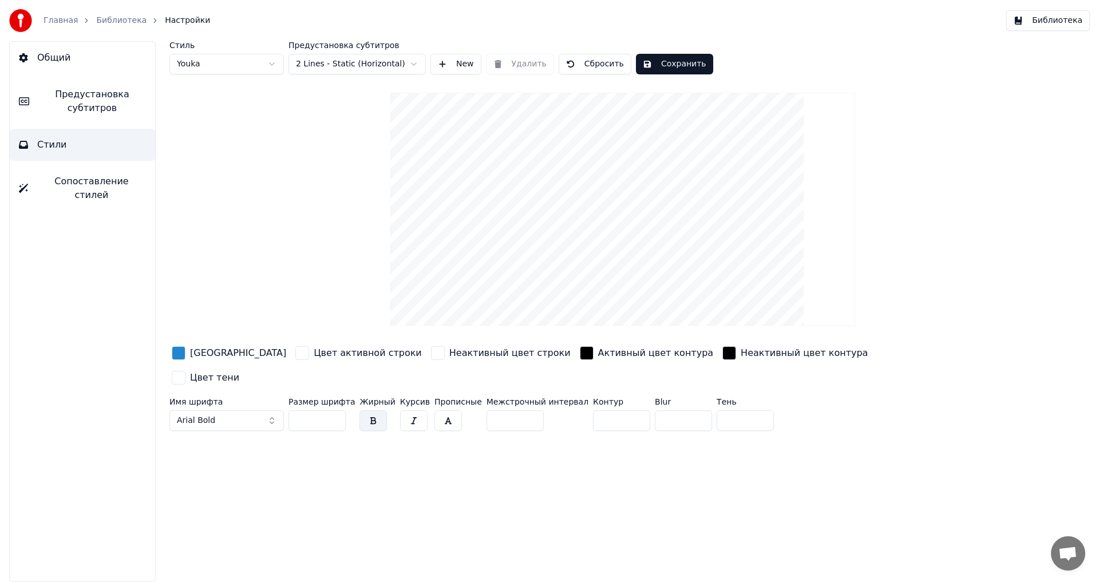
click at [84, 49] on button "Общий" at bounding box center [82, 58] width 145 height 32
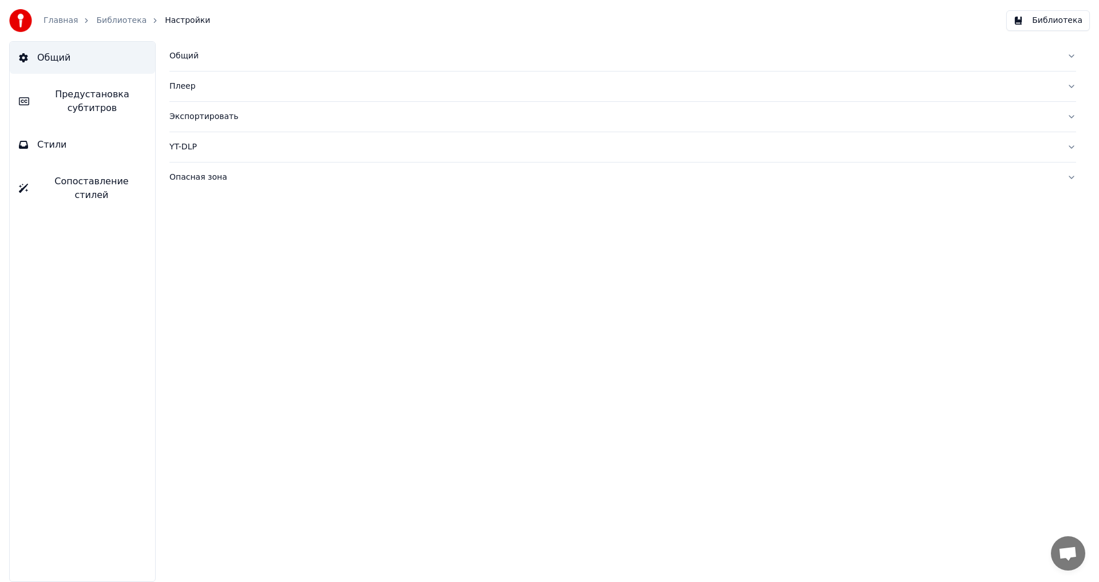
click at [94, 143] on button "Стили" at bounding box center [82, 145] width 145 height 32
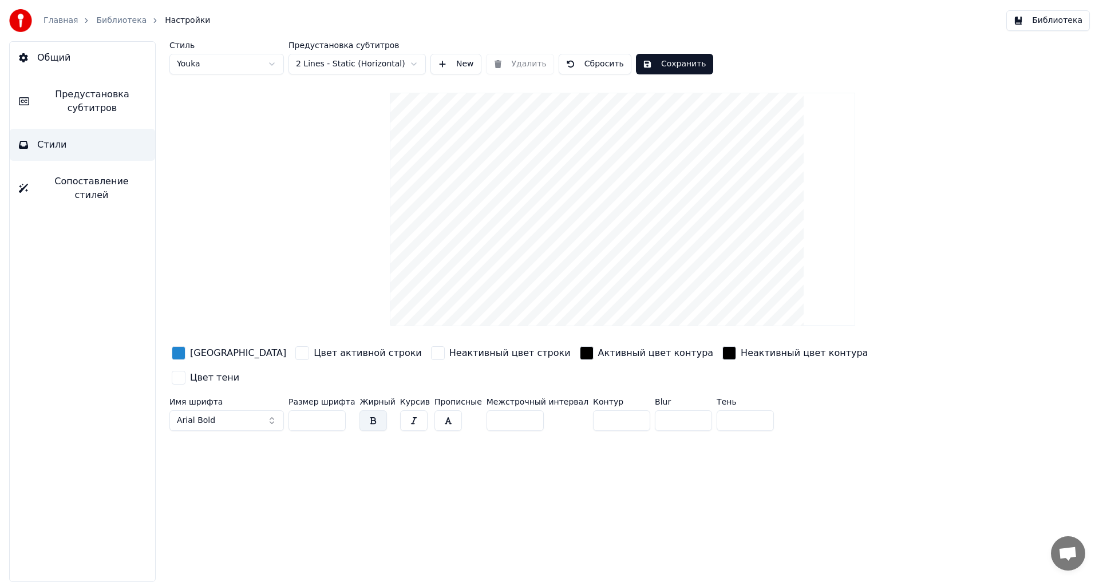
click at [119, 29] on div "Главная Библиотека Настройки" at bounding box center [109, 20] width 201 height 23
click at [121, 23] on link "Библиотека" at bounding box center [121, 20] width 50 height 11
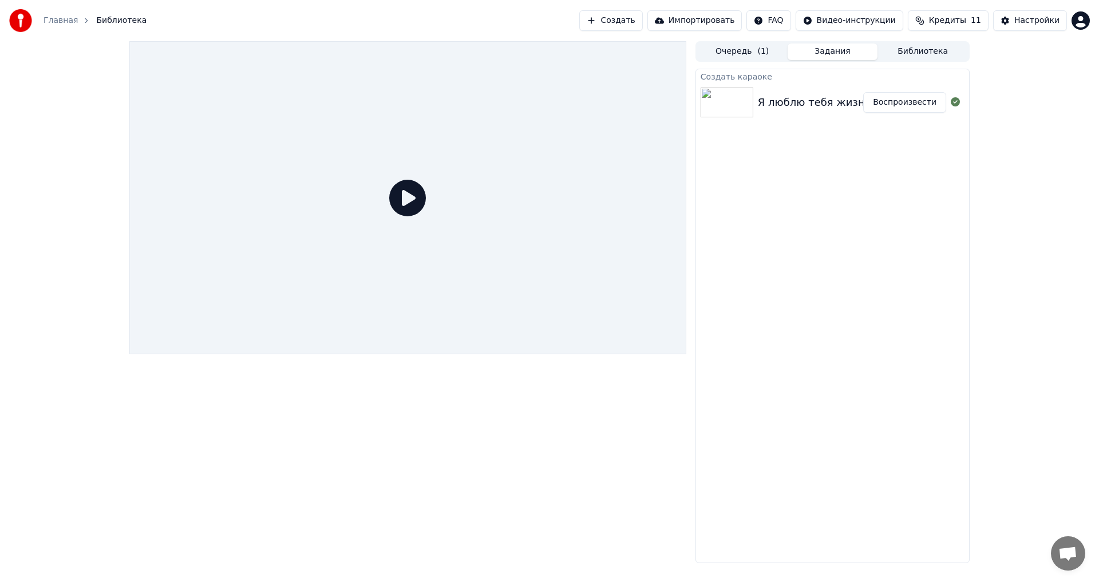
click at [571, 184] on div at bounding box center [407, 197] width 557 height 313
click at [796, 109] on div "Я люблю тебя жизнь" at bounding box center [814, 102] width 113 height 16
click at [741, 109] on img at bounding box center [727, 103] width 53 height 30
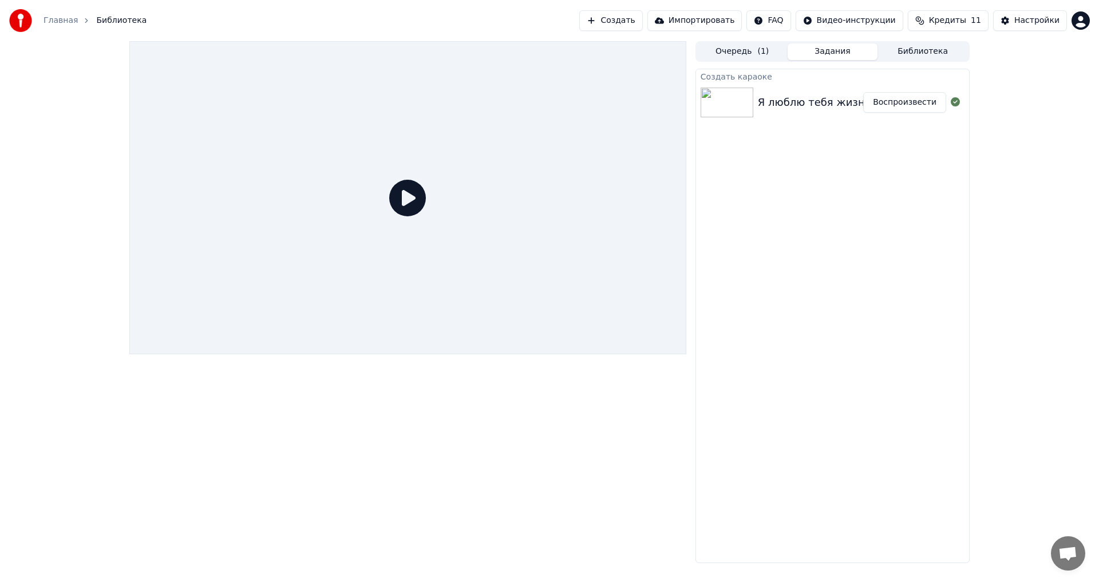
click at [741, 109] on img at bounding box center [727, 103] width 53 height 30
click at [739, 98] on img at bounding box center [727, 103] width 53 height 30
click at [389, 210] on div at bounding box center [407, 197] width 557 height 313
click at [418, 200] on icon at bounding box center [407, 198] width 37 height 37
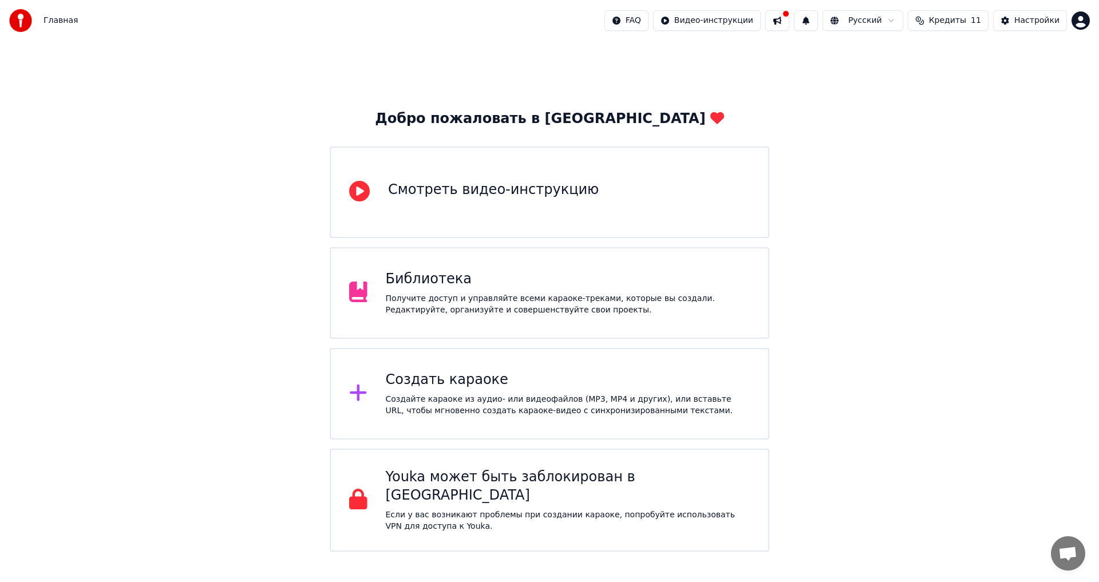
click at [476, 297] on div "Получите доступ и управляйте всеми караоке-треками, которые вы создали. Редакти…" at bounding box center [568, 304] width 365 height 23
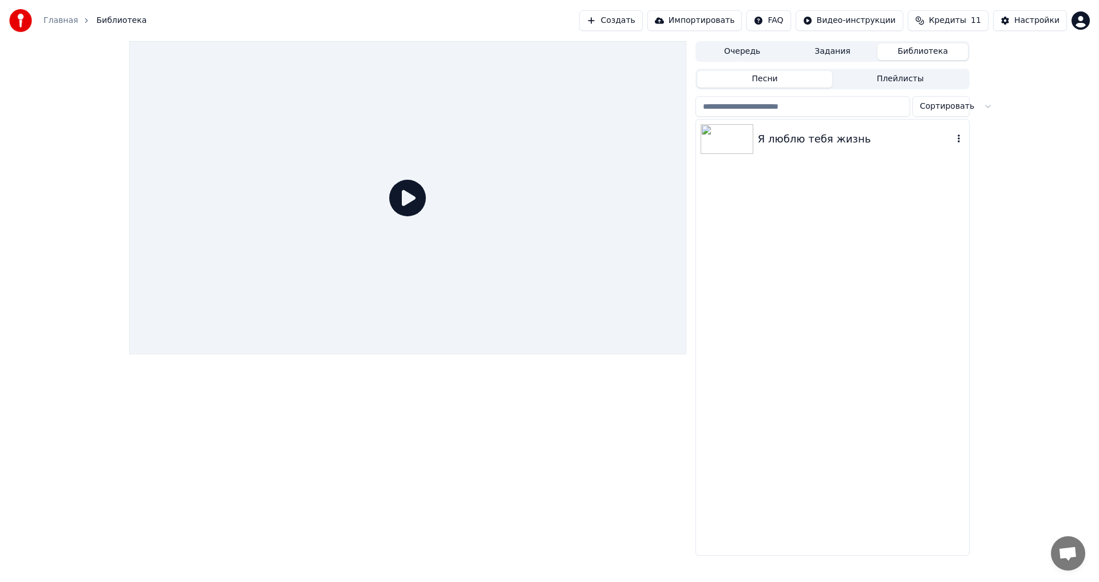
click at [729, 140] on img at bounding box center [727, 139] width 53 height 30
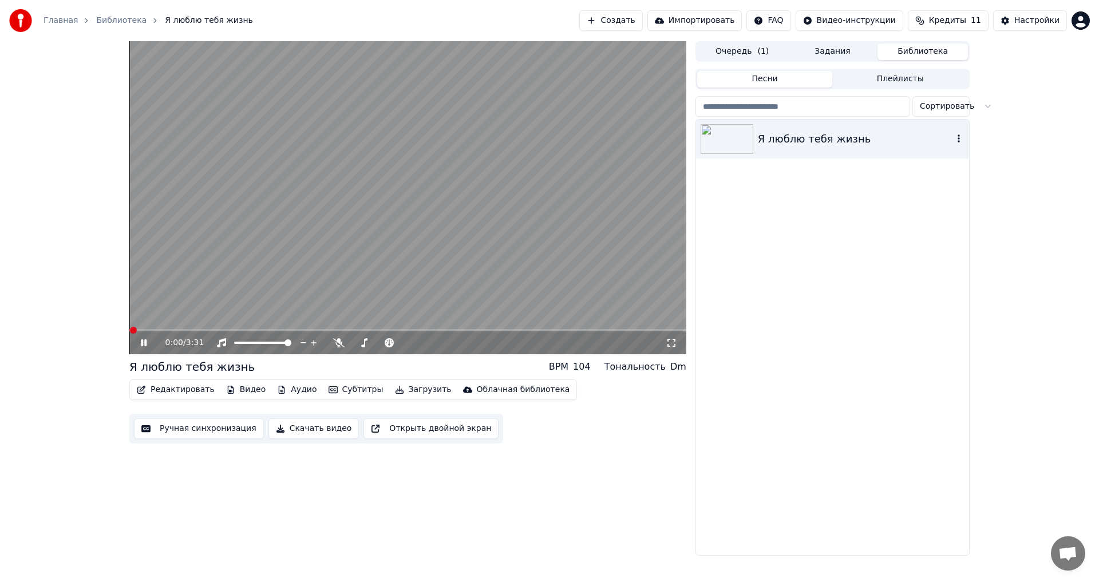
click at [961, 134] on icon "button" at bounding box center [958, 138] width 11 height 9
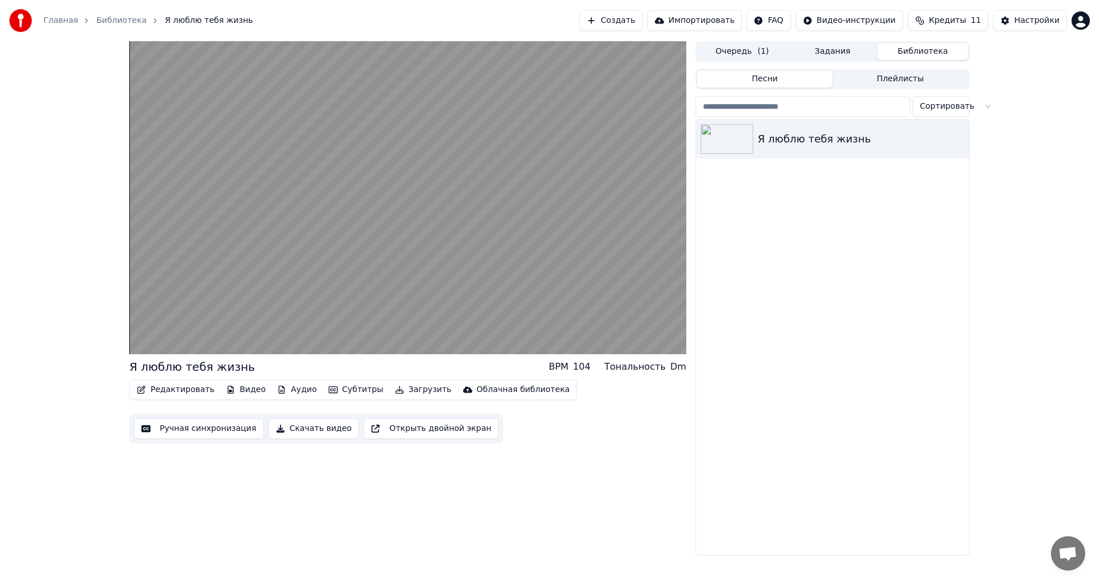
click at [807, 282] on div "Я люблю тебя жизнь" at bounding box center [832, 338] width 273 height 436
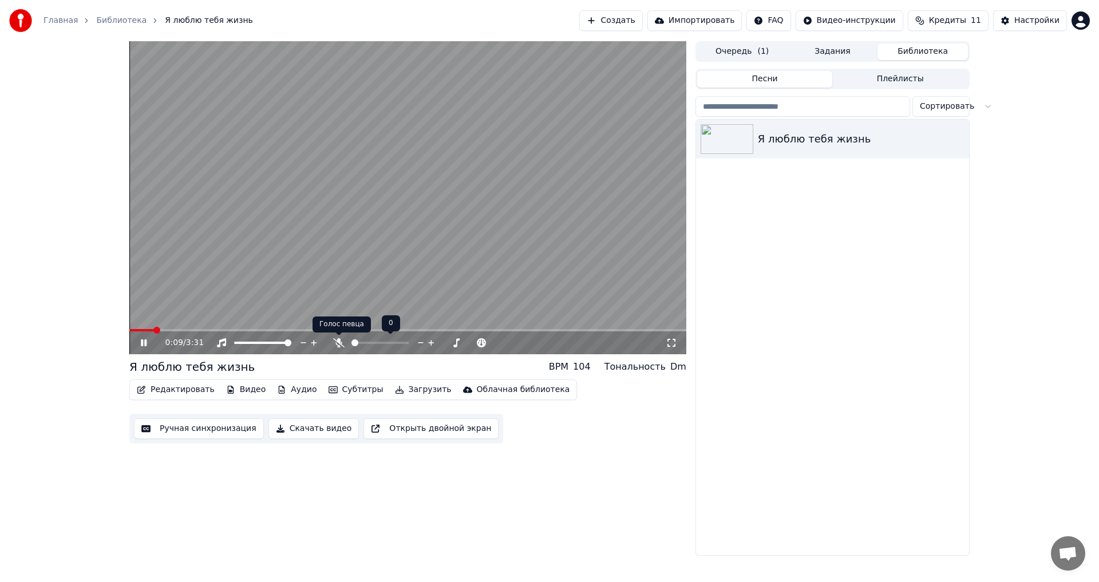
click at [337, 341] on icon at bounding box center [338, 342] width 11 height 9
click at [367, 343] on icon at bounding box center [363, 342] width 11 height 9
click at [363, 342] on icon at bounding box center [363, 342] width 11 height 9
drag, startPoint x: 363, startPoint y: 342, endPoint x: 363, endPoint y: 349, distance: 6.3
click at [363, 349] on div at bounding box center [410, 342] width 104 height 11
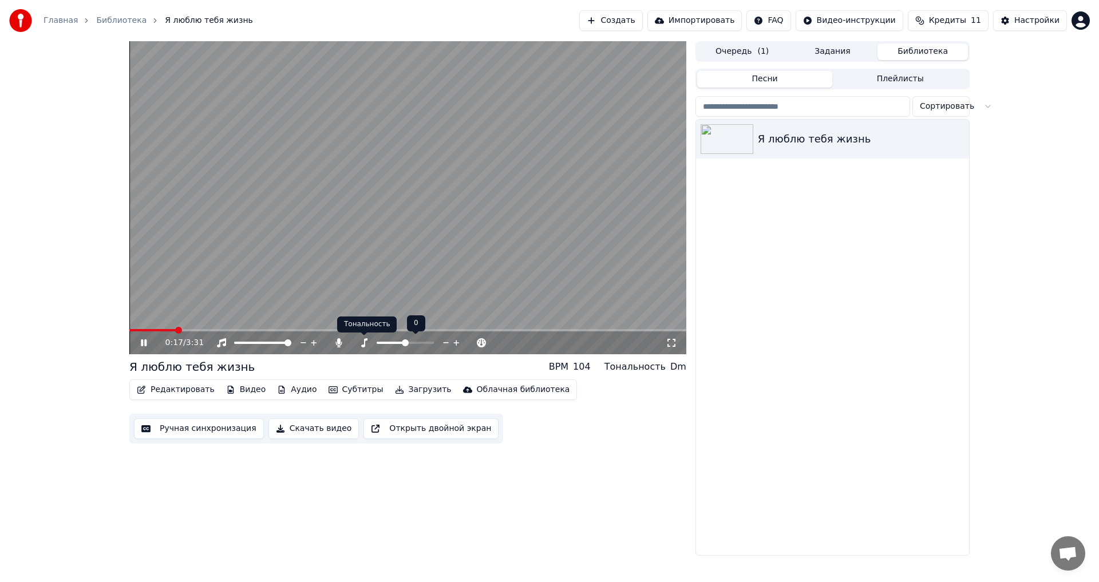
click at [364, 345] on icon at bounding box center [364, 342] width 6 height 9
click at [364, 344] on icon at bounding box center [364, 342] width 6 height 9
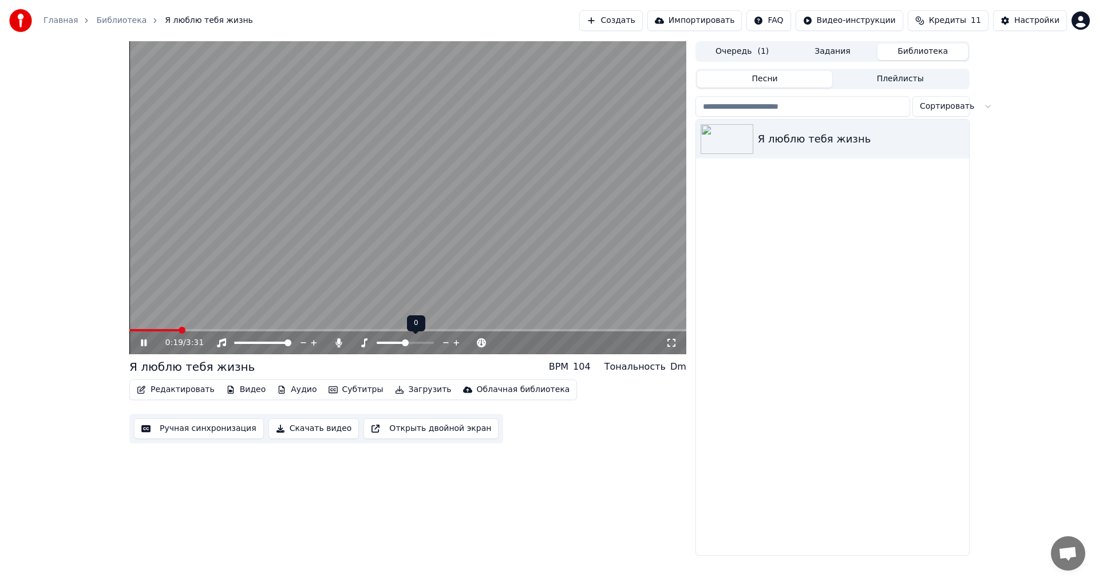
click at [364, 344] on icon at bounding box center [364, 342] width 6 height 9
click at [145, 340] on icon at bounding box center [144, 342] width 6 height 7
click at [405, 428] on button "Открыть двойной экран" at bounding box center [430, 428] width 135 height 21
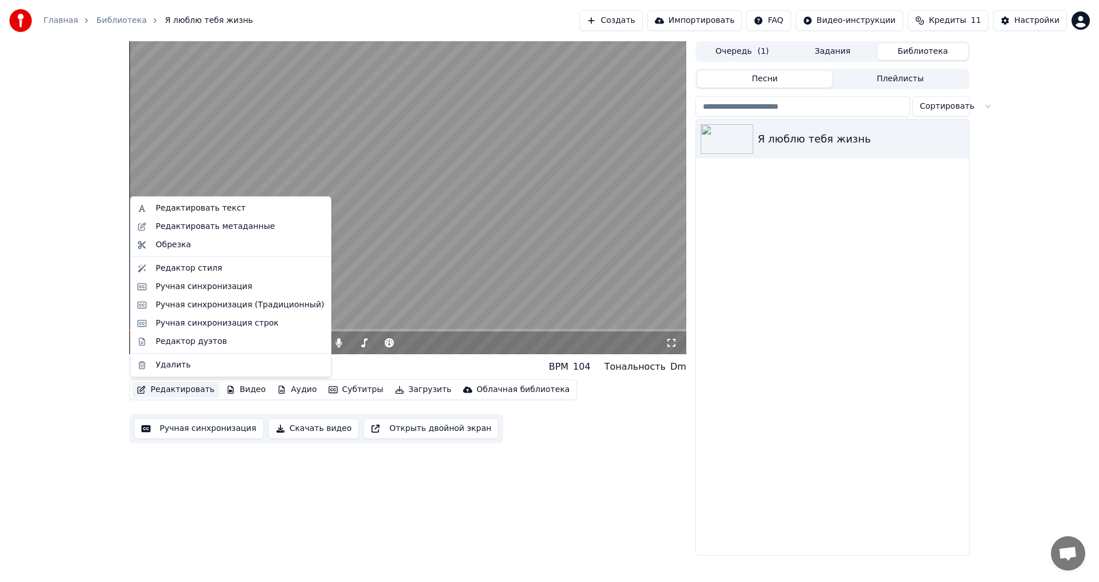
click at [180, 389] on button "Редактировать" at bounding box center [175, 390] width 87 height 16
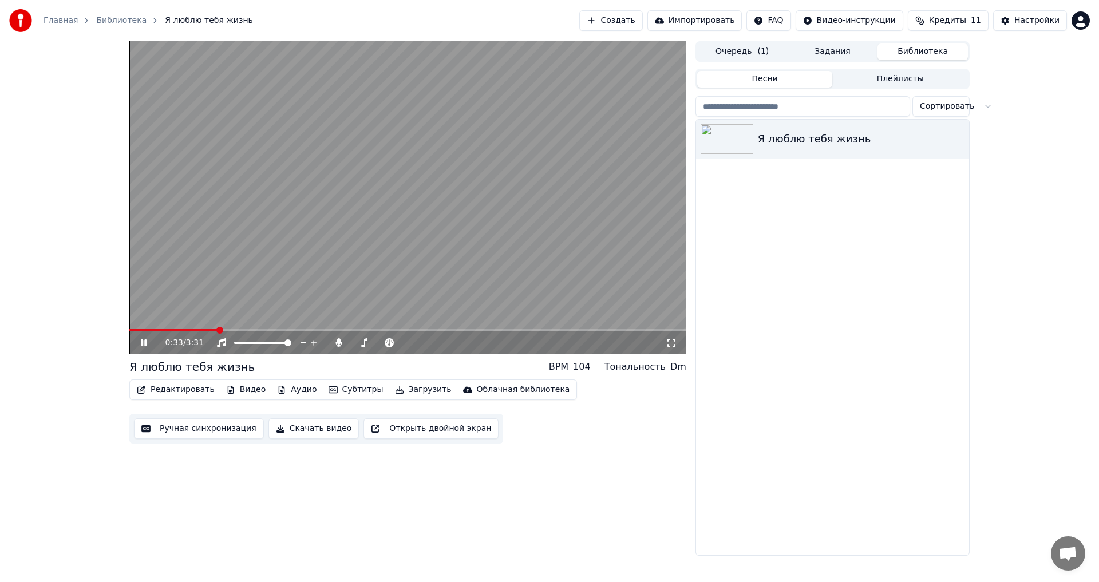
click at [727, 262] on div "Я люблю тебя жизнь" at bounding box center [832, 338] width 273 height 436
click at [145, 338] on div "0:35 / 3:31" at bounding box center [408, 342] width 548 height 11
click at [192, 388] on button "Редактировать" at bounding box center [175, 390] width 87 height 16
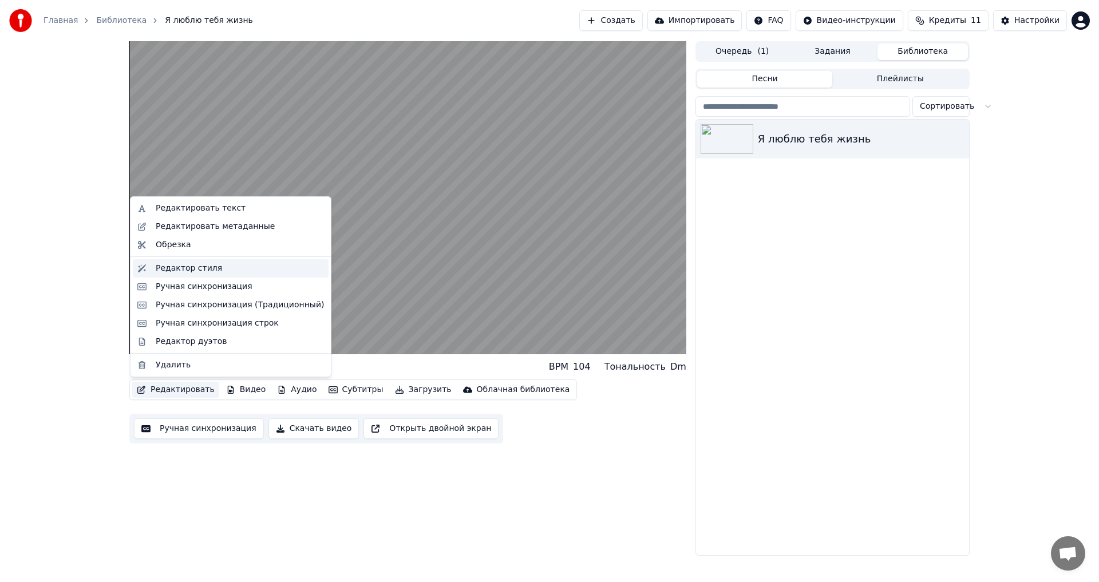
click at [216, 263] on div "Редактор стиля" at bounding box center [240, 268] width 168 height 11
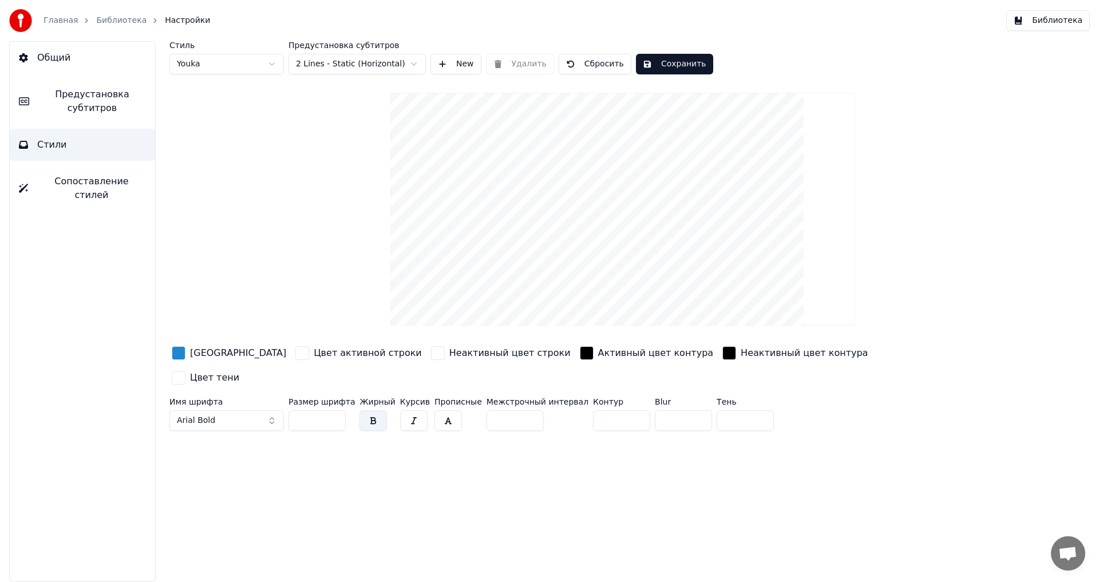
click at [604, 199] on video at bounding box center [622, 209] width 465 height 233
click at [606, 266] on video at bounding box center [622, 209] width 465 height 233
click at [227, 59] on html "Главная Библиотека Настройки Библиотека Общий Предустановка субтитров Стили Соп…" at bounding box center [549, 291] width 1099 height 582
click at [222, 48] on label "Стиль" at bounding box center [226, 45] width 114 height 8
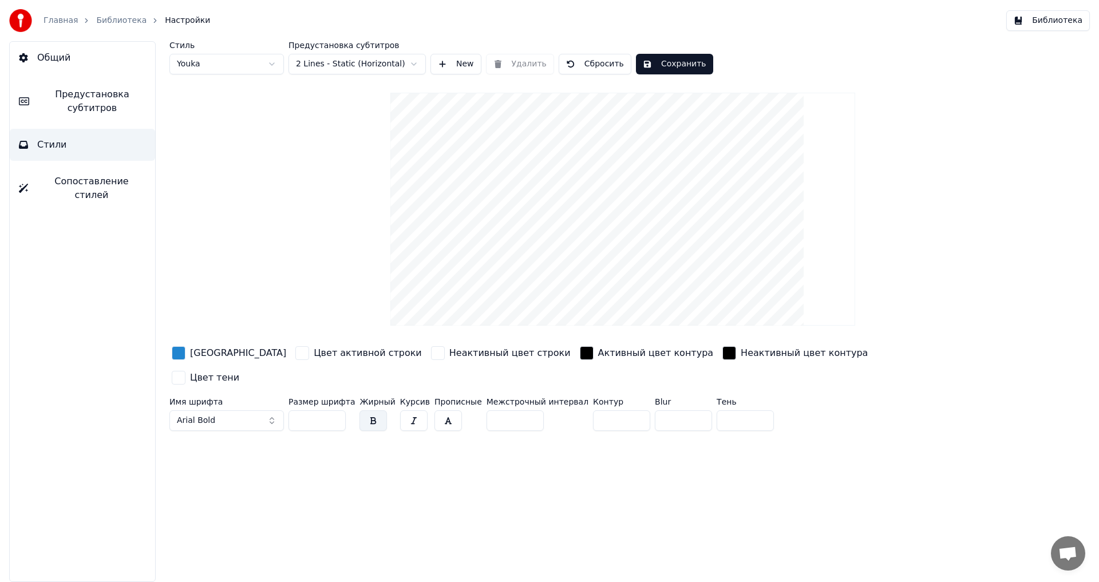
click at [226, 66] on html "Главная Библиотека Настройки Библиотека Общий Предустановка субтитров Стили Соп…" at bounding box center [549, 291] width 1099 height 582
click at [239, 55] on html "Главная Библиотека Настройки Библиотека Общий Предустановка субтитров Стили Соп…" at bounding box center [549, 291] width 1099 height 582
click at [230, 72] on html "Главная Библиотека Настройки Библиотека Общий Предустановка субтитров Стили Соп…" at bounding box center [549, 291] width 1099 height 582
click at [232, 67] on html "Главная Библиотека Настройки Библиотека Общий Предустановка субтитров Стили Соп…" at bounding box center [549, 291] width 1099 height 582
click at [386, 59] on html "Главная Библиотека Настройки Библиотека Общий Предустановка субтитров Стили Соп…" at bounding box center [549, 291] width 1099 height 582
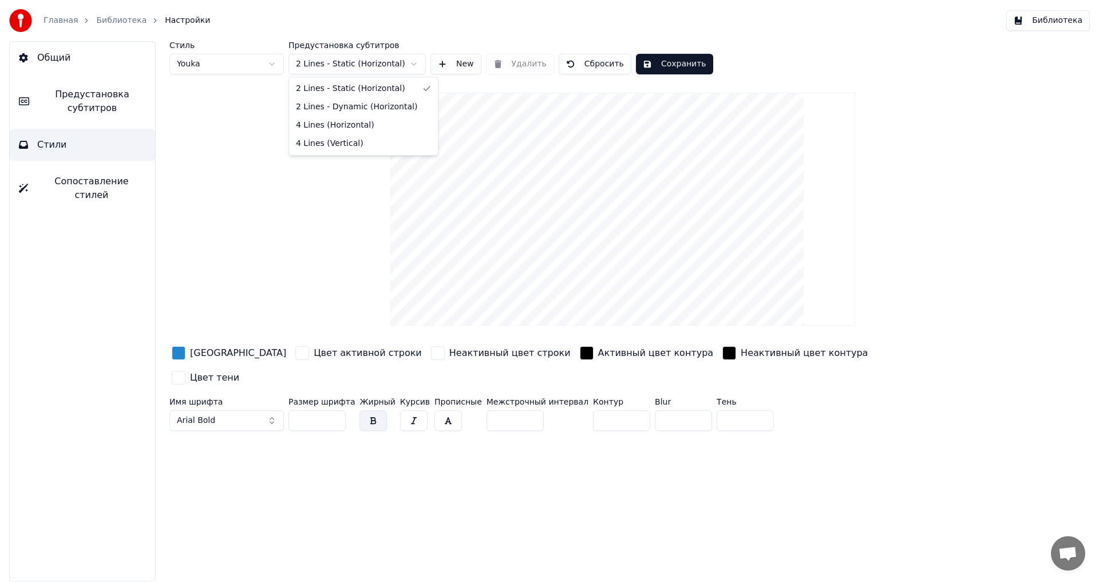
click at [386, 59] on html "Главная Библиотека Настройки Библиотека Общий Предустановка субтитров Стили Соп…" at bounding box center [549, 291] width 1099 height 582
click at [444, 62] on button "New" at bounding box center [455, 64] width 51 height 21
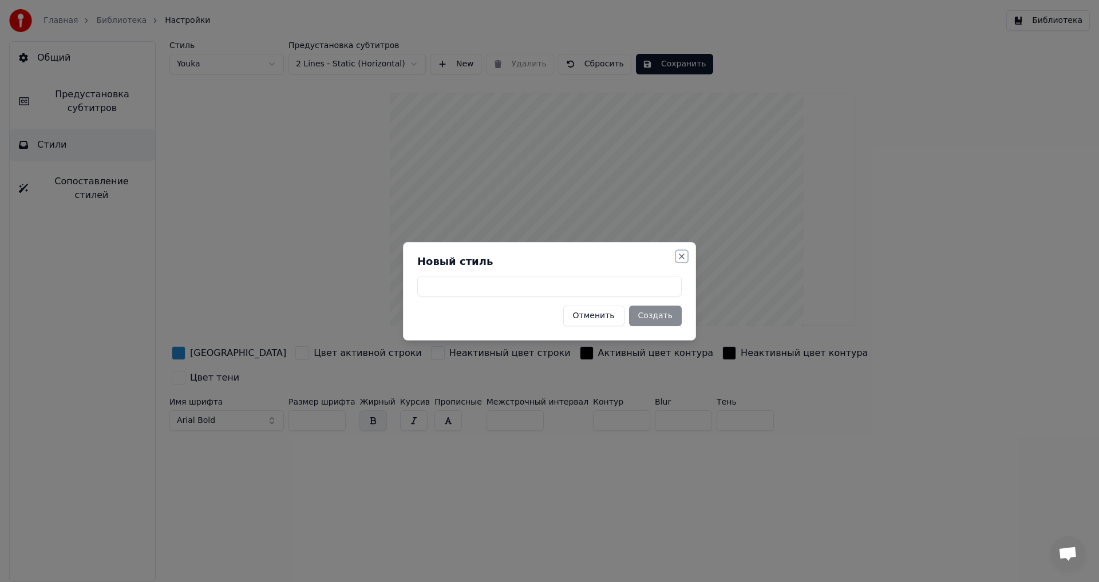
click at [682, 255] on button "Close" at bounding box center [681, 256] width 9 height 9
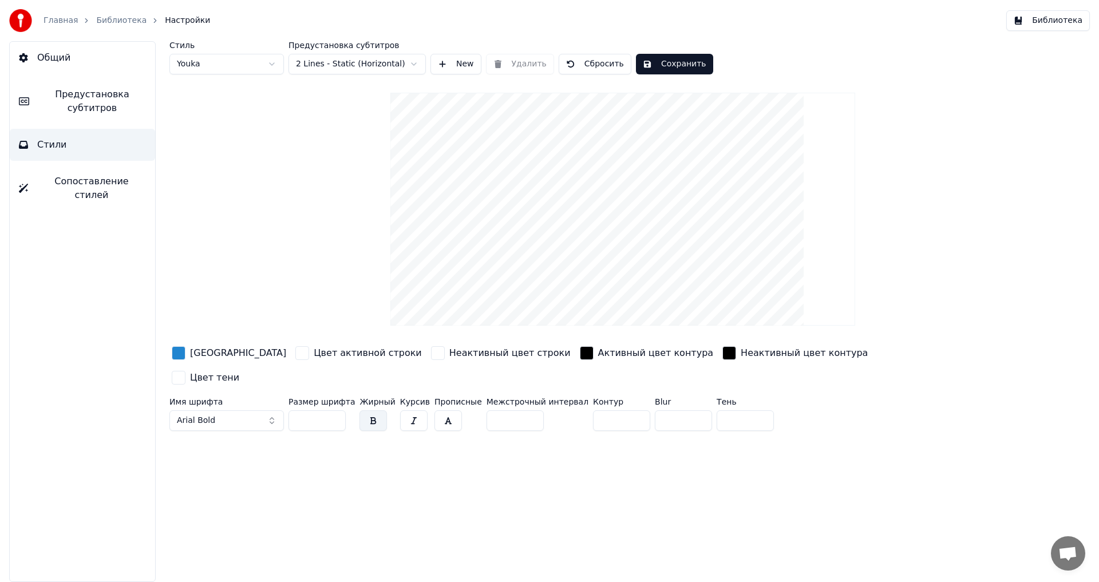
click at [116, 92] on span "Предустановка субтитров" at bounding box center [92, 101] width 108 height 27
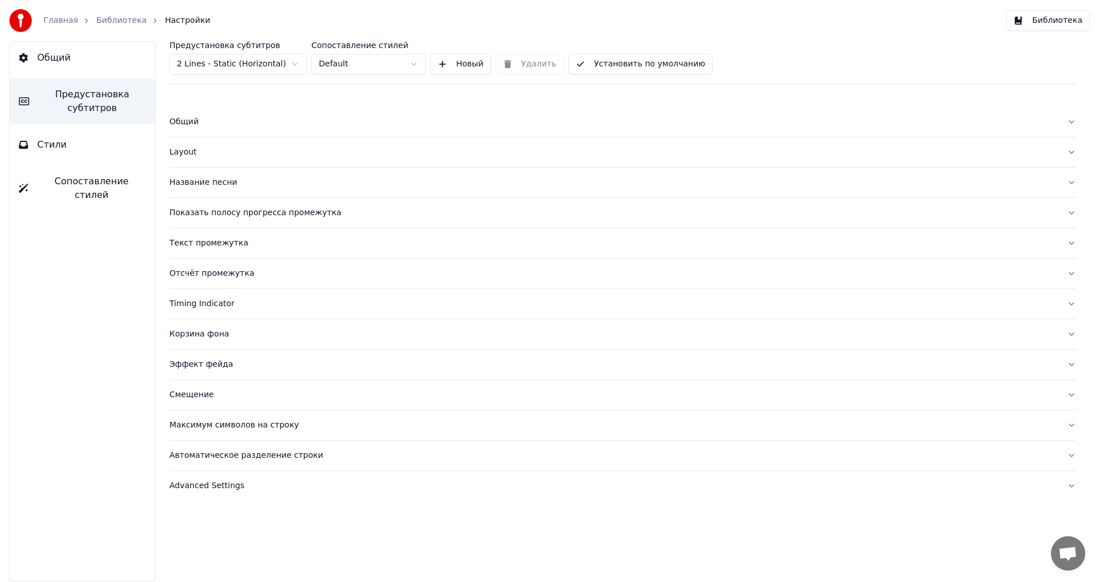
click at [191, 120] on div "Общий" at bounding box center [613, 121] width 888 height 11
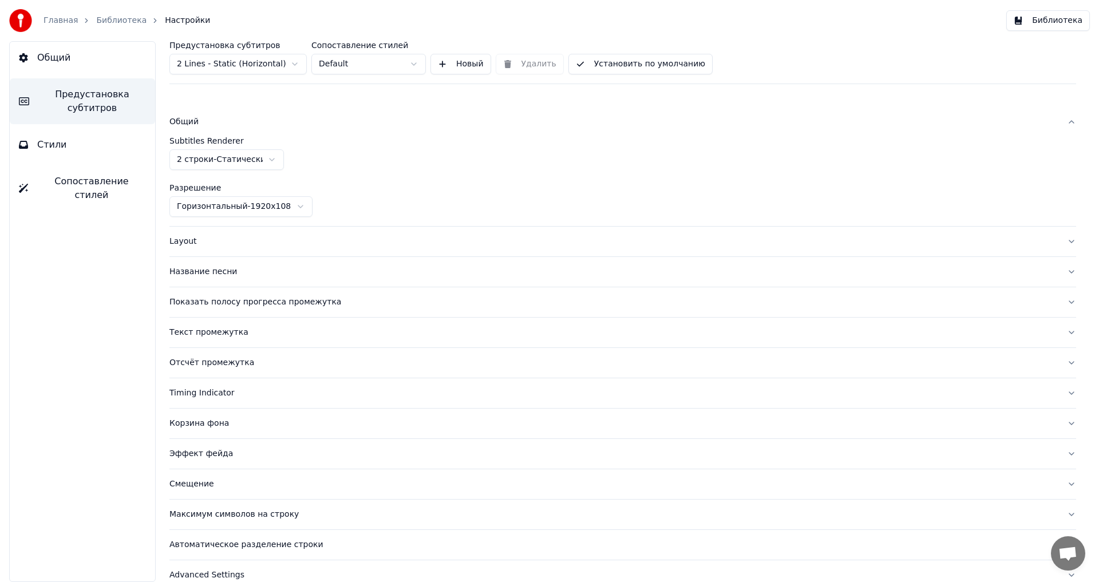
click at [191, 120] on div "Общий" at bounding box center [613, 121] width 888 height 11
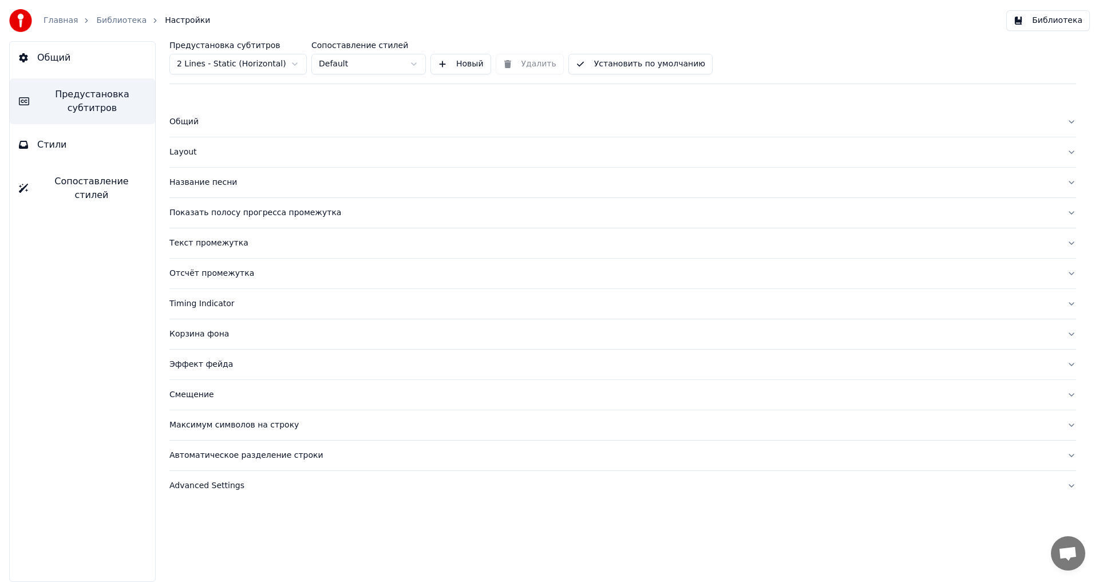
click at [192, 174] on button "Название песни" at bounding box center [622, 183] width 907 height 30
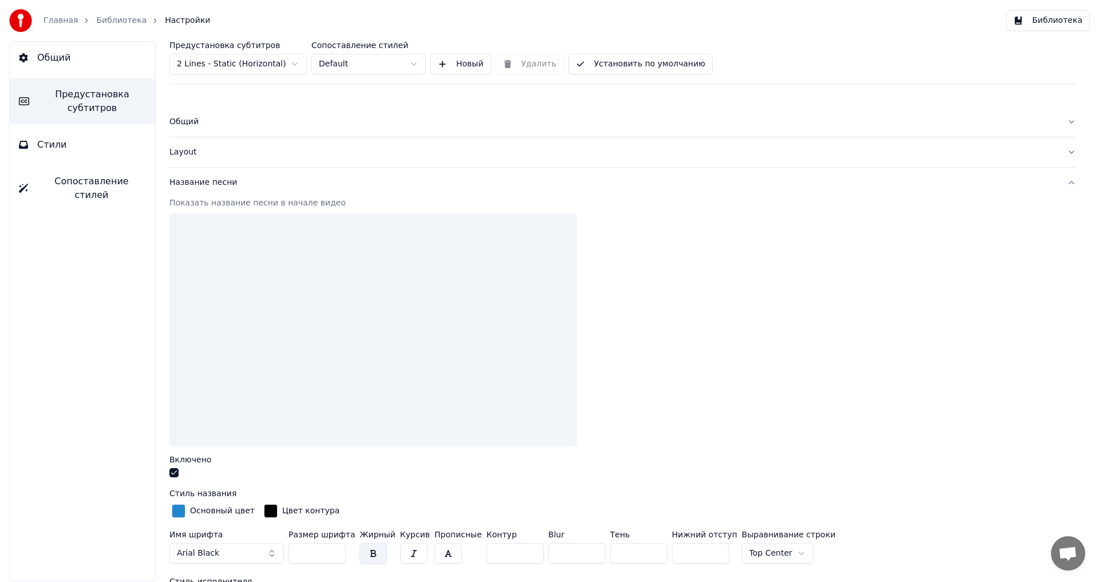
click at [192, 155] on div "Layout" at bounding box center [613, 152] width 888 height 11
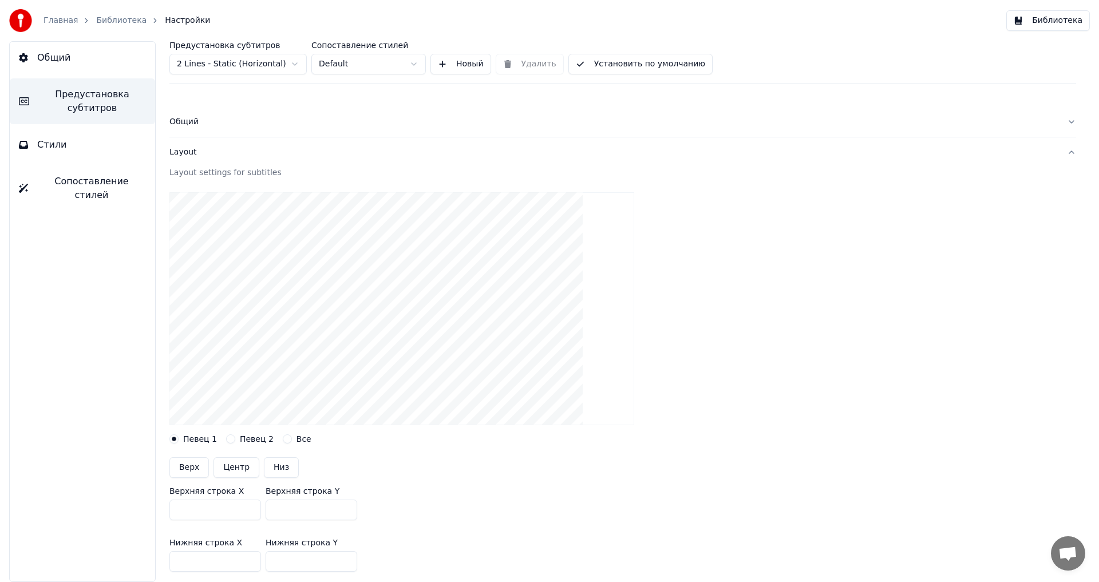
click at [188, 153] on div "Layout" at bounding box center [613, 152] width 888 height 11
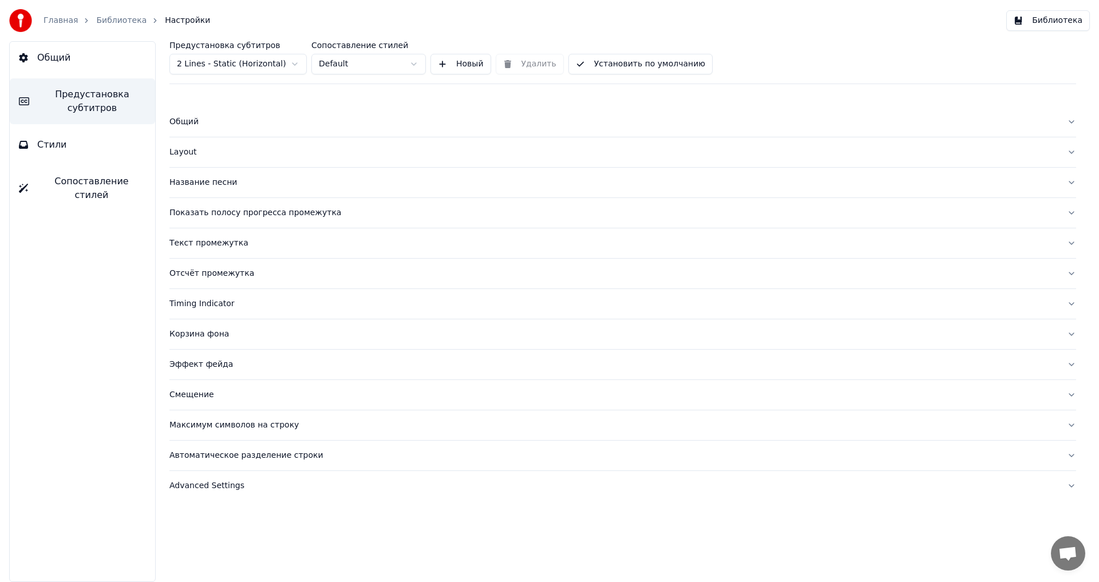
click at [218, 216] on div "Показать полосу прогресса промежутка" at bounding box center [613, 212] width 888 height 11
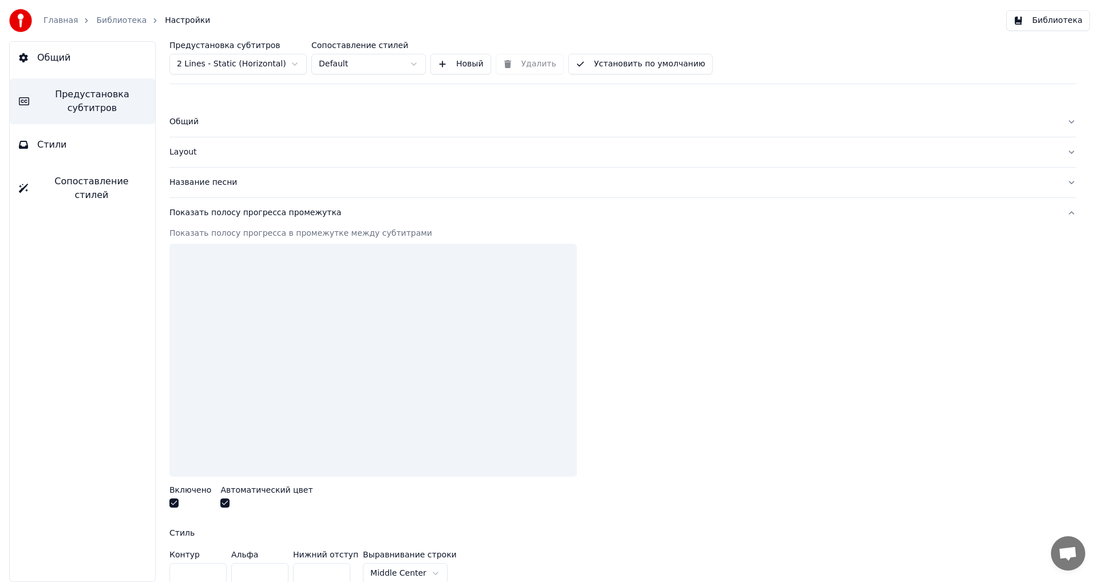
click at [173, 503] on button "button" at bounding box center [173, 503] width 9 height 9
click at [279, 218] on div "Показать полосу прогресса промежутка" at bounding box center [613, 212] width 888 height 11
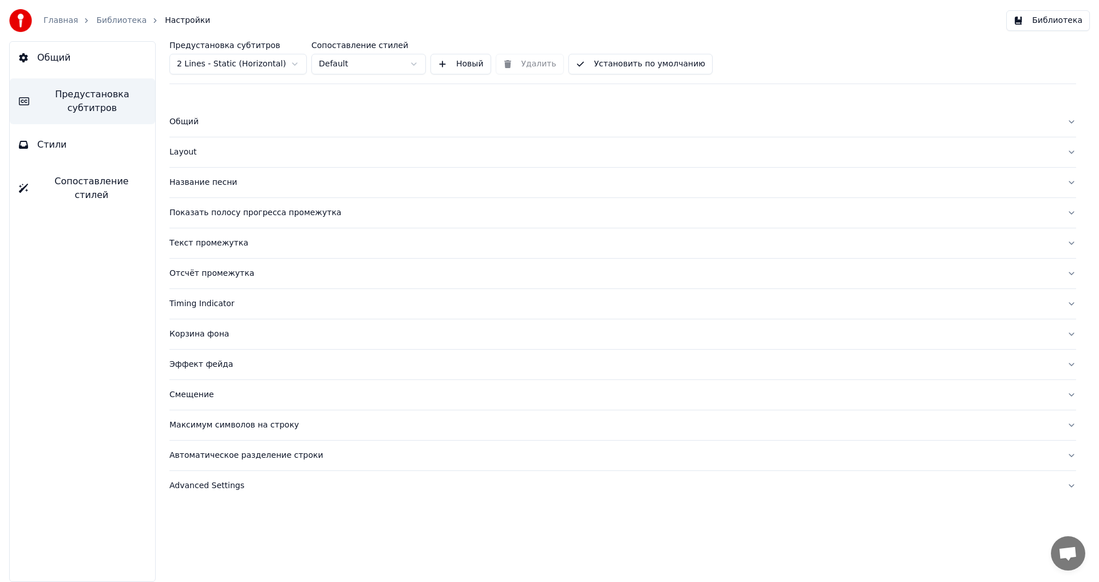
click at [239, 250] on button "Текст промежутка" at bounding box center [622, 243] width 907 height 30
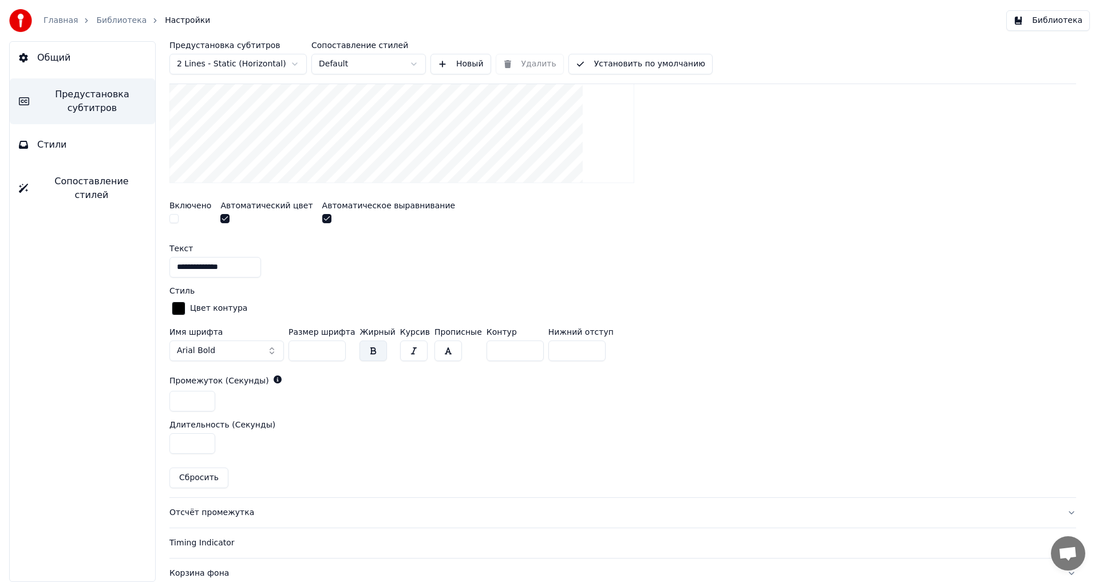
scroll to position [114, 0]
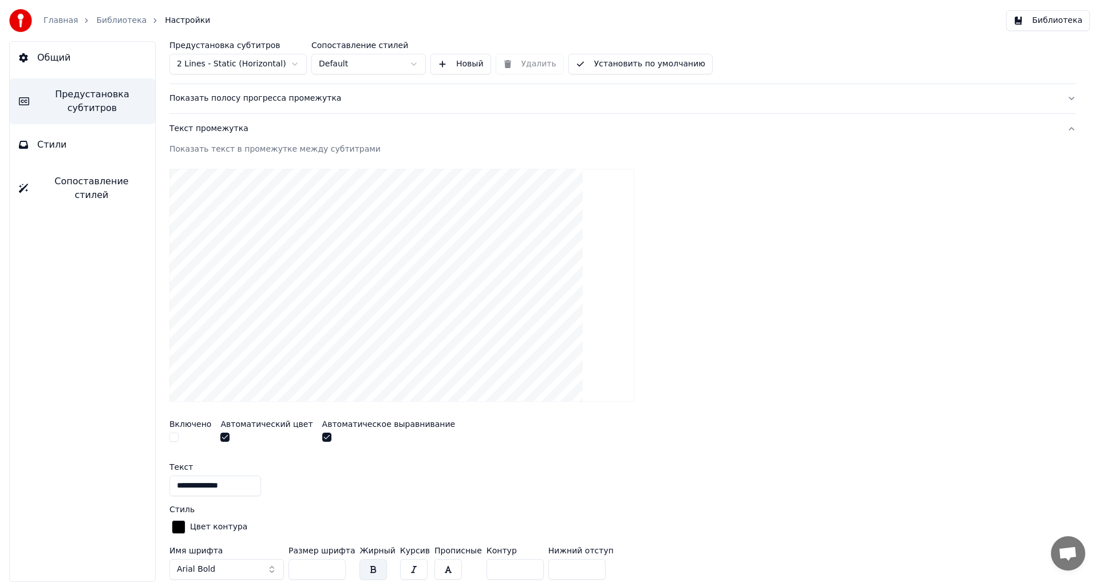
click at [214, 128] on div "Текст промежутка" at bounding box center [613, 128] width 888 height 11
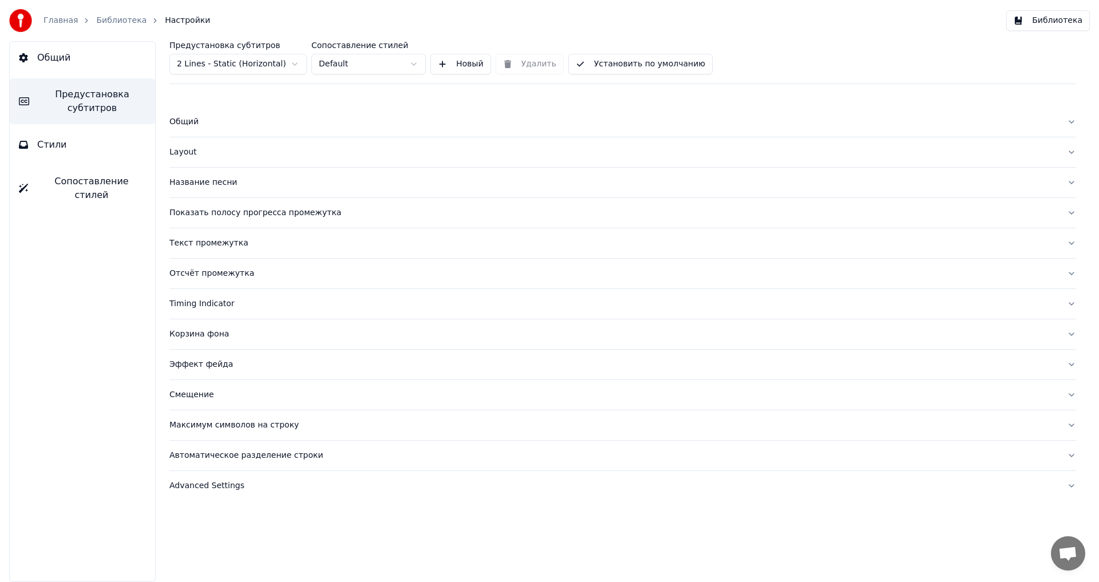
click at [231, 272] on div "Отсчёт промежутка" at bounding box center [613, 273] width 888 height 11
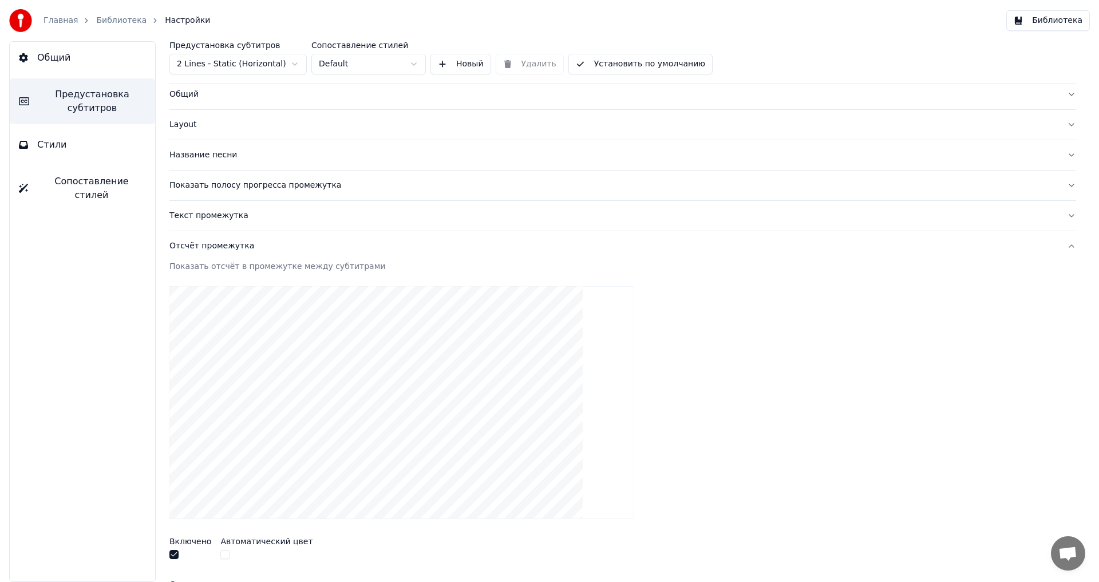
scroll to position [172, 0]
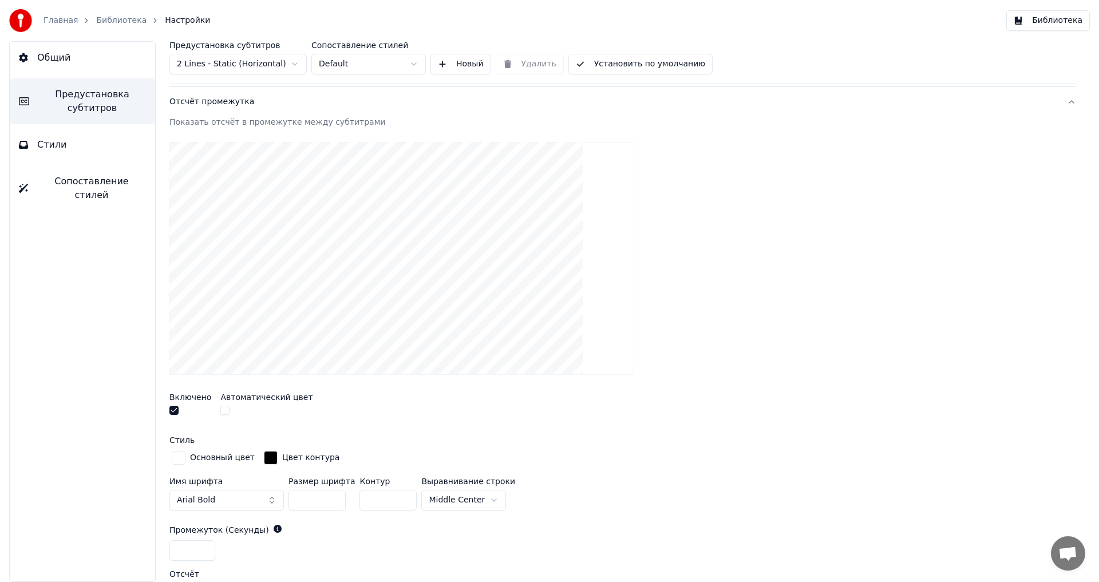
click at [176, 411] on button "button" at bounding box center [173, 410] width 9 height 9
click at [234, 103] on div "Отсчёт промежутка" at bounding box center [613, 101] width 888 height 11
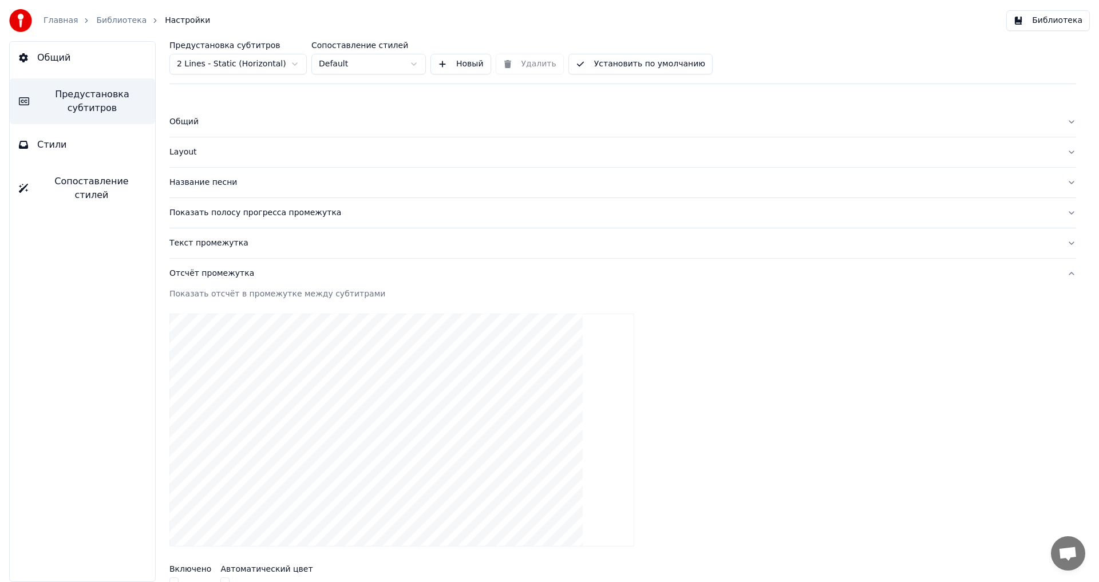
click at [248, 214] on div "Показать полосу прогресса промежутка" at bounding box center [613, 212] width 888 height 11
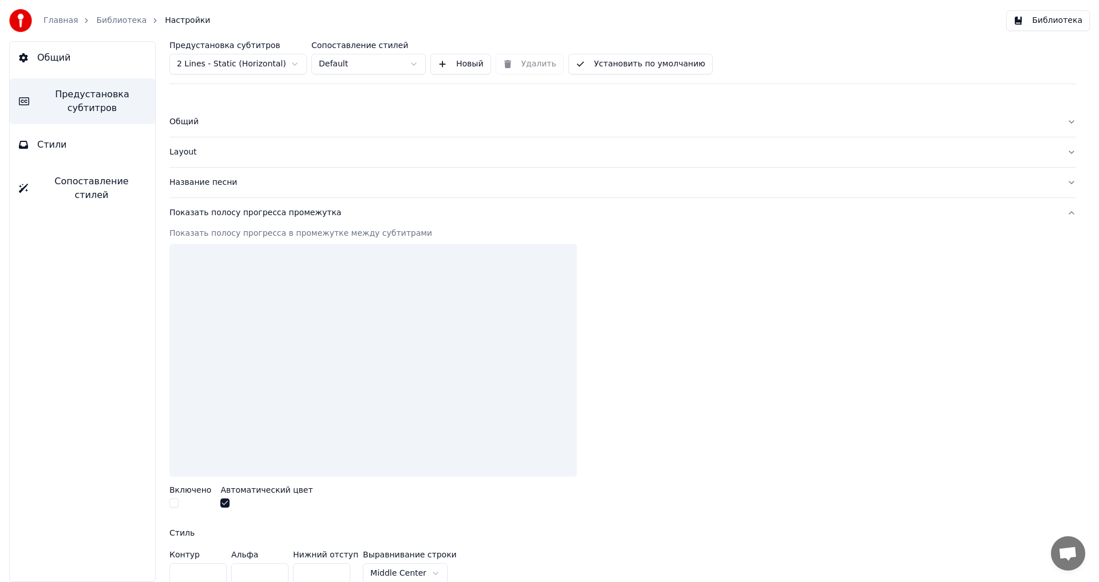
click at [248, 214] on div "Показать полосу прогресса промежутка" at bounding box center [613, 212] width 888 height 11
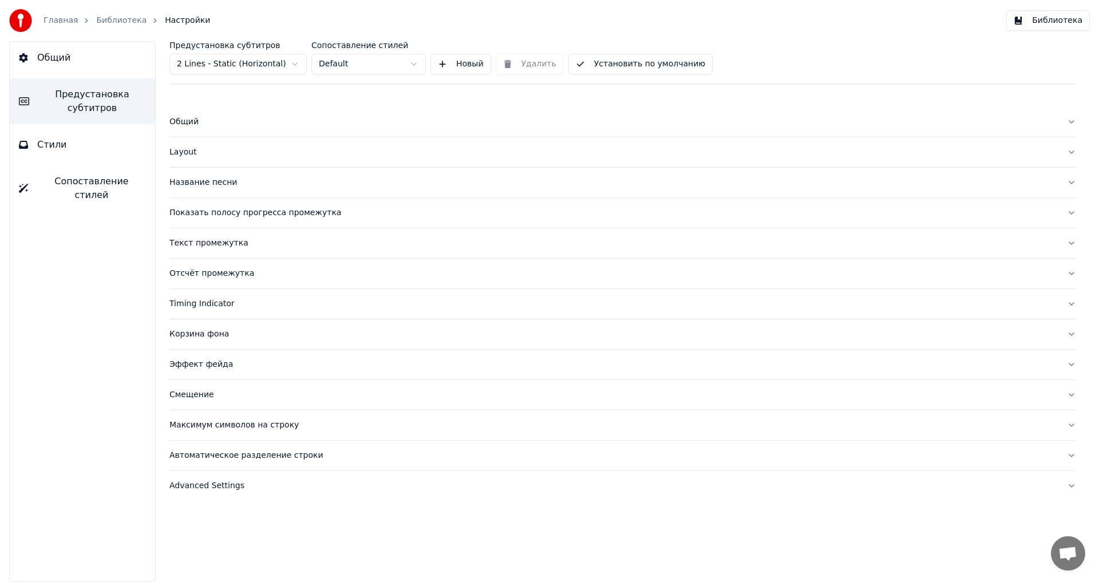
click at [226, 374] on button "Эффект фейда" at bounding box center [622, 365] width 907 height 30
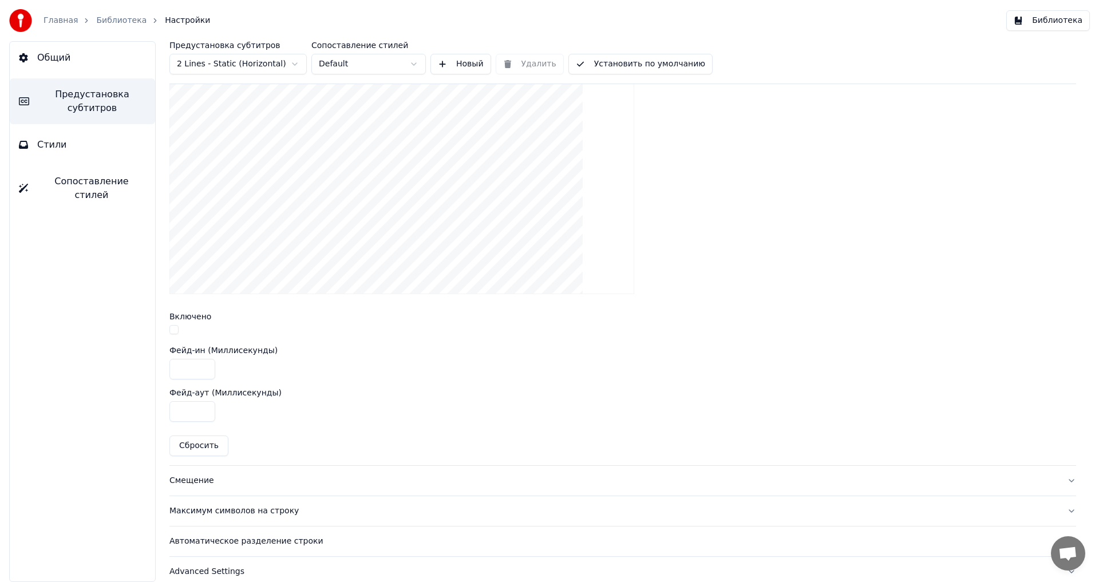
scroll to position [357, 0]
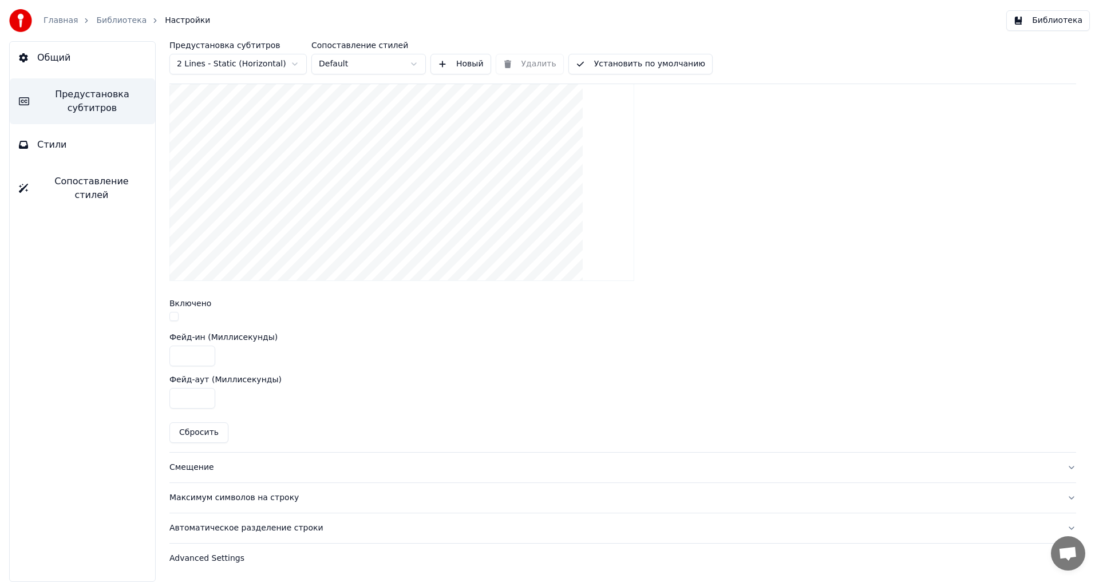
click at [220, 487] on button "Максимум символов на строку" at bounding box center [622, 498] width 907 height 30
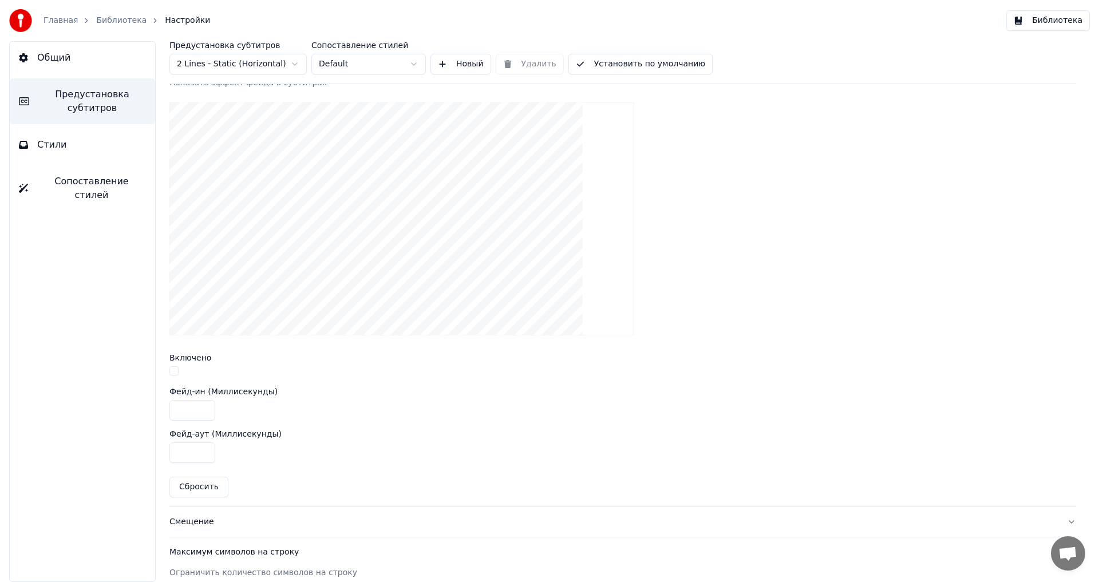
scroll to position [314, 0]
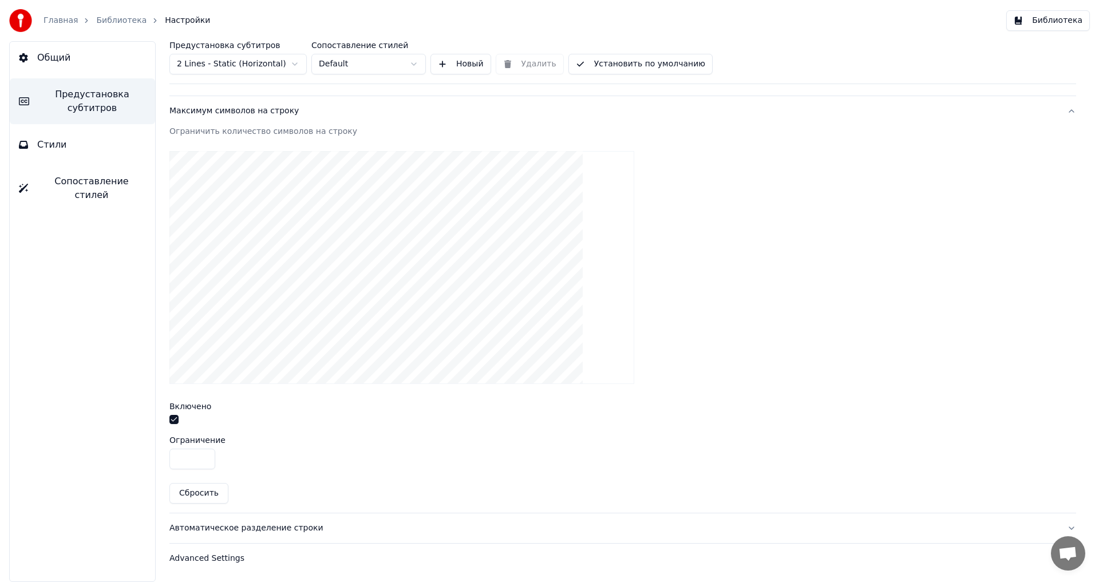
click at [226, 536] on button "Автоматическое разделение строки" at bounding box center [622, 528] width 907 height 30
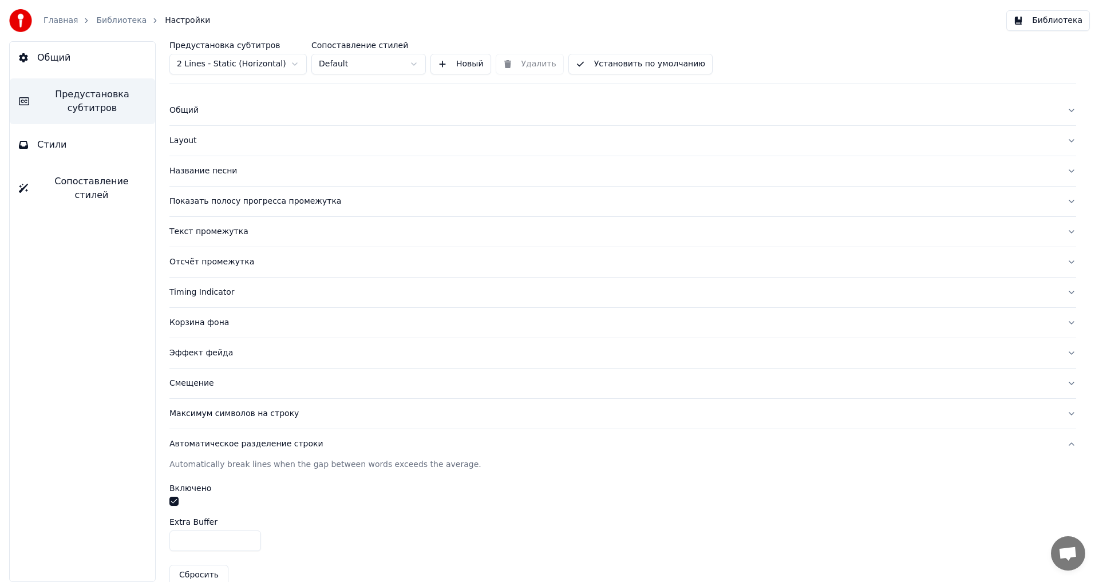
scroll to position [0, 0]
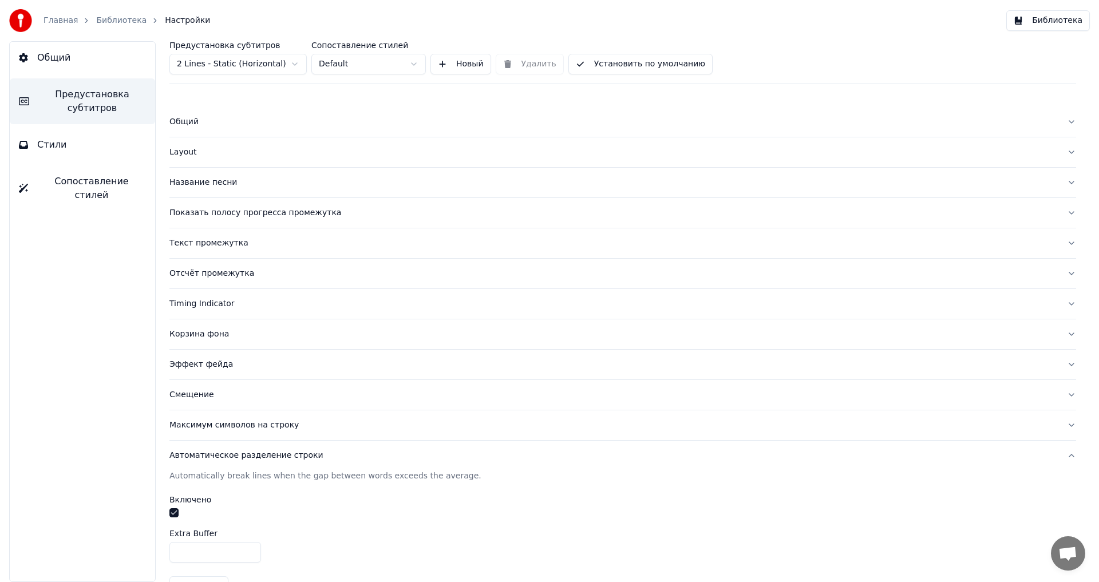
click at [193, 152] on div "Layout" at bounding box center [613, 152] width 888 height 11
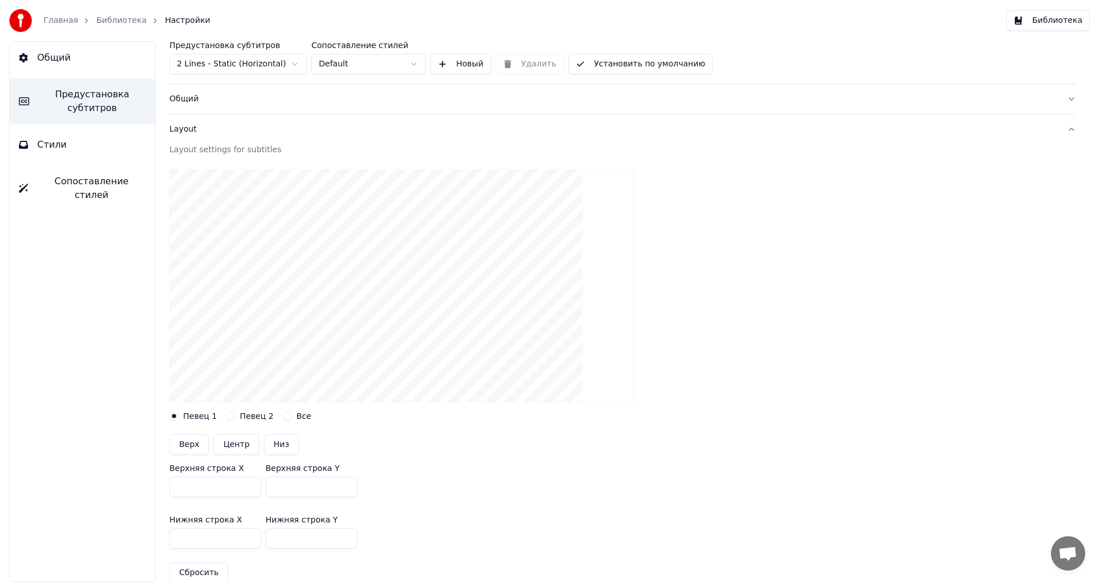
scroll to position [114, 0]
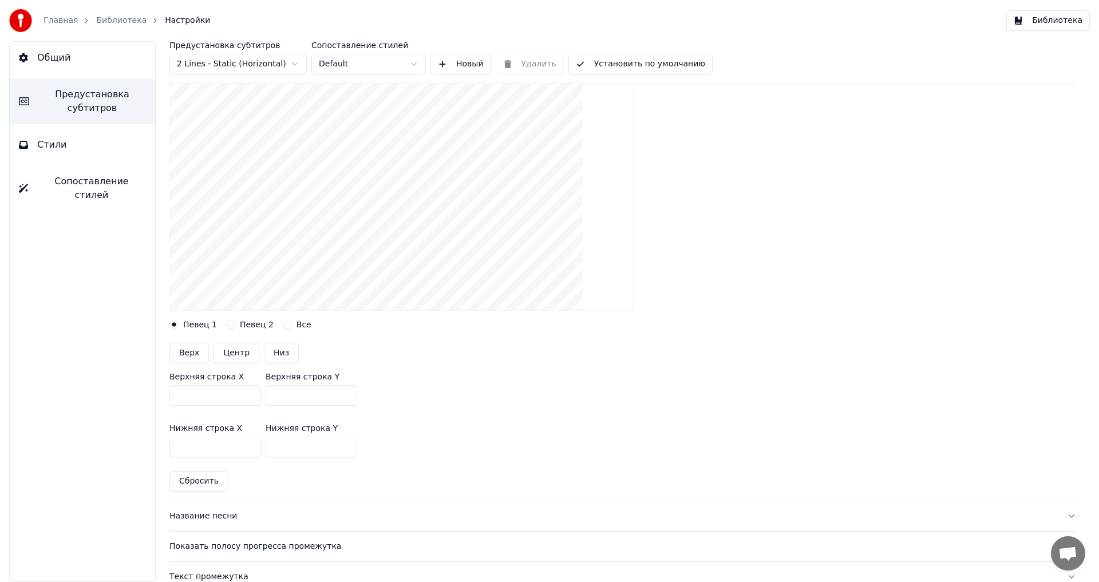
click at [238, 354] on button "Центр" at bounding box center [237, 353] width 46 height 21
type input "***"
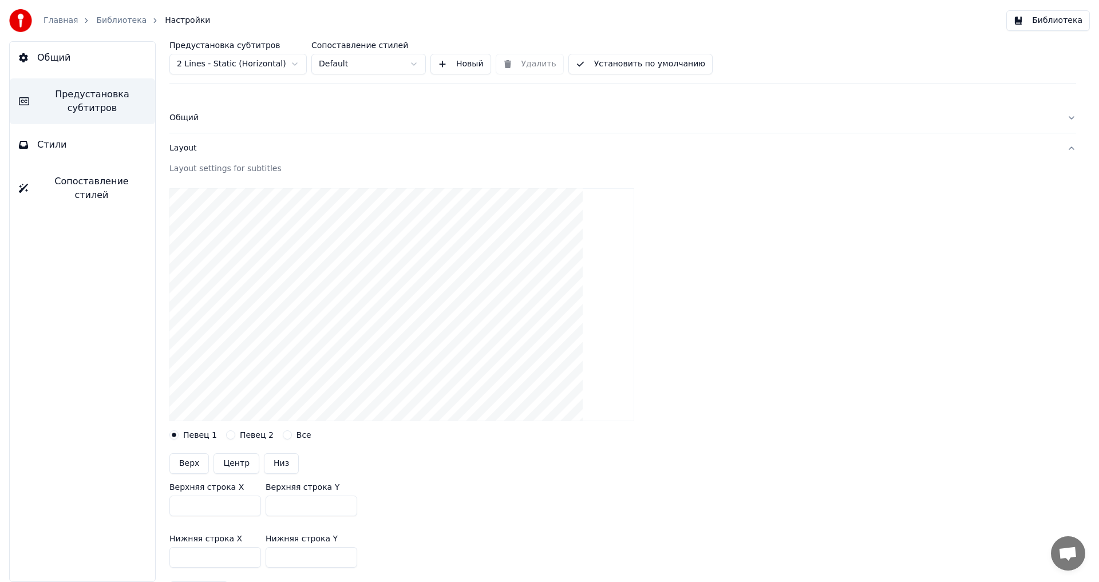
scroll to position [0, 0]
click at [80, 146] on button "Стили" at bounding box center [82, 145] width 145 height 32
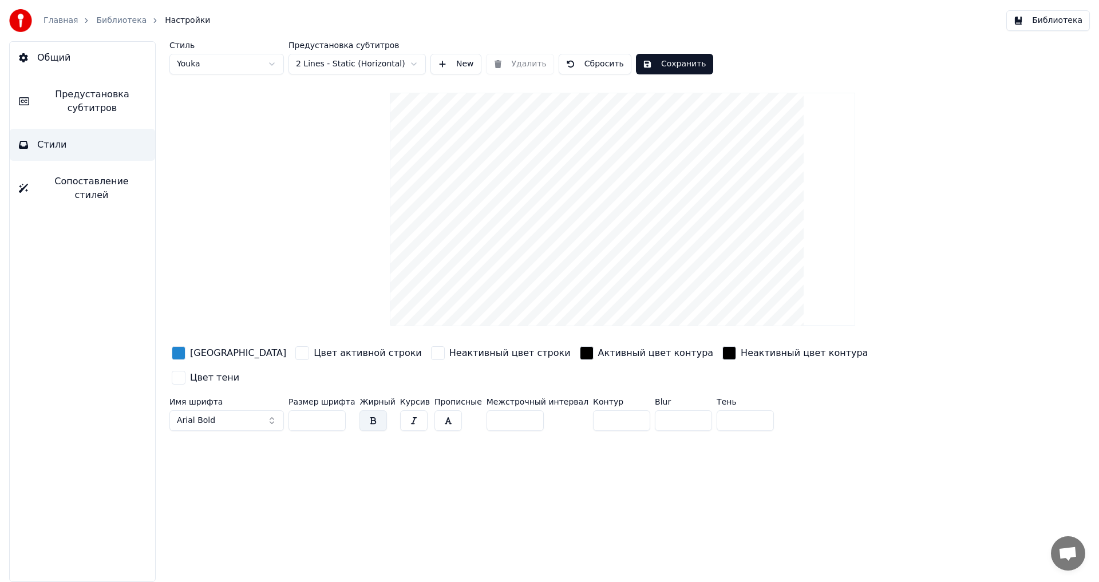
click at [674, 62] on button "Сохранить" at bounding box center [674, 64] width 77 height 21
click at [83, 55] on button "Общий" at bounding box center [82, 58] width 145 height 32
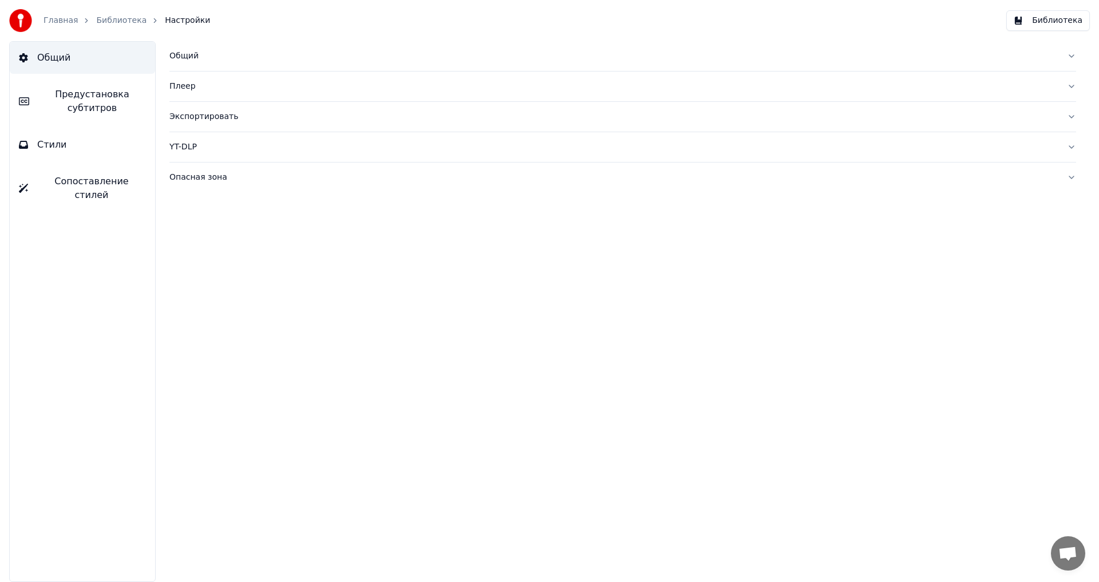
click at [196, 62] on button "Общий" at bounding box center [622, 56] width 907 height 30
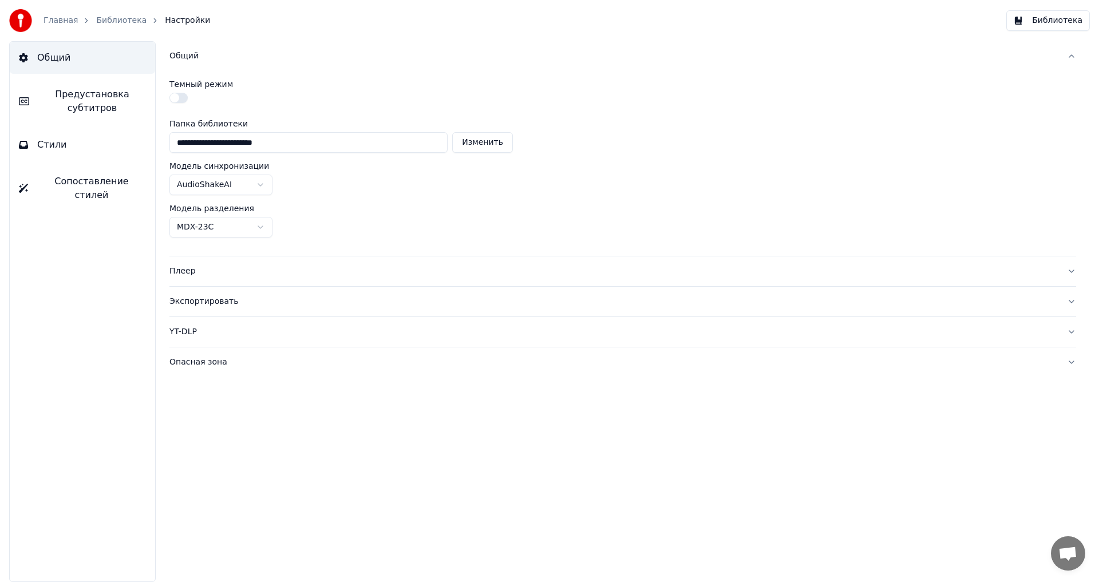
click at [196, 62] on button "Общий" at bounding box center [622, 56] width 907 height 30
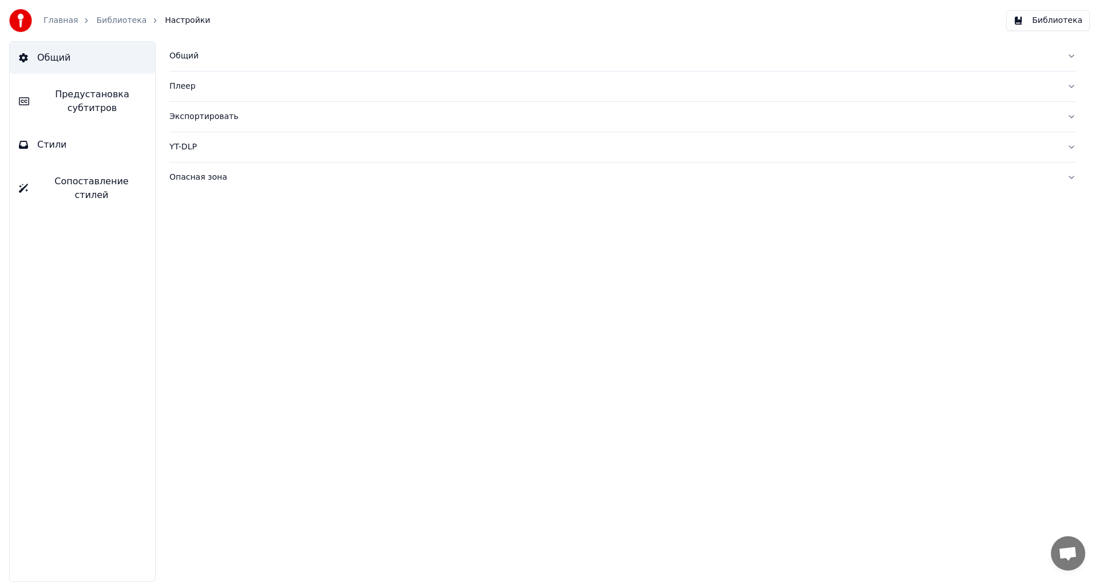
click at [193, 93] on button "Плеер" at bounding box center [622, 87] width 907 height 30
click at [60, 105] on span "Предустановка субтитров" at bounding box center [92, 101] width 108 height 27
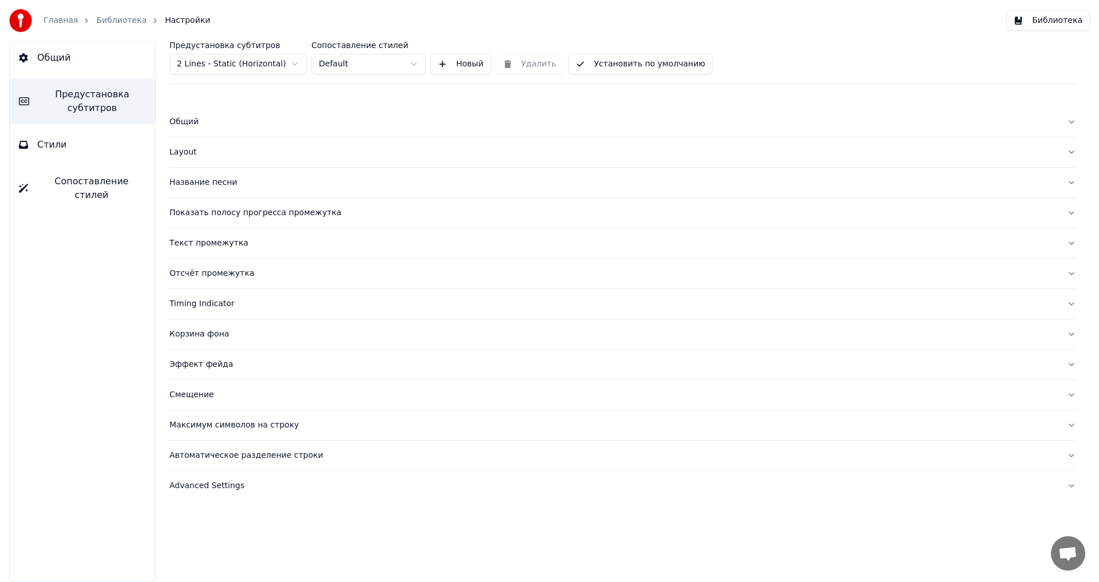
click at [195, 176] on button "Название песни" at bounding box center [622, 183] width 907 height 30
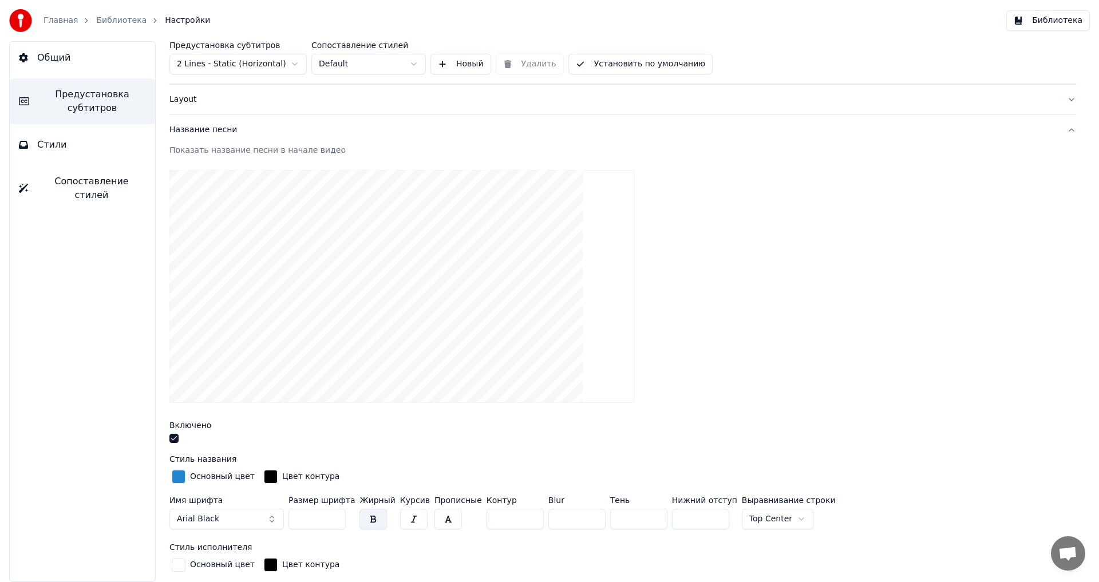
scroll to position [57, 0]
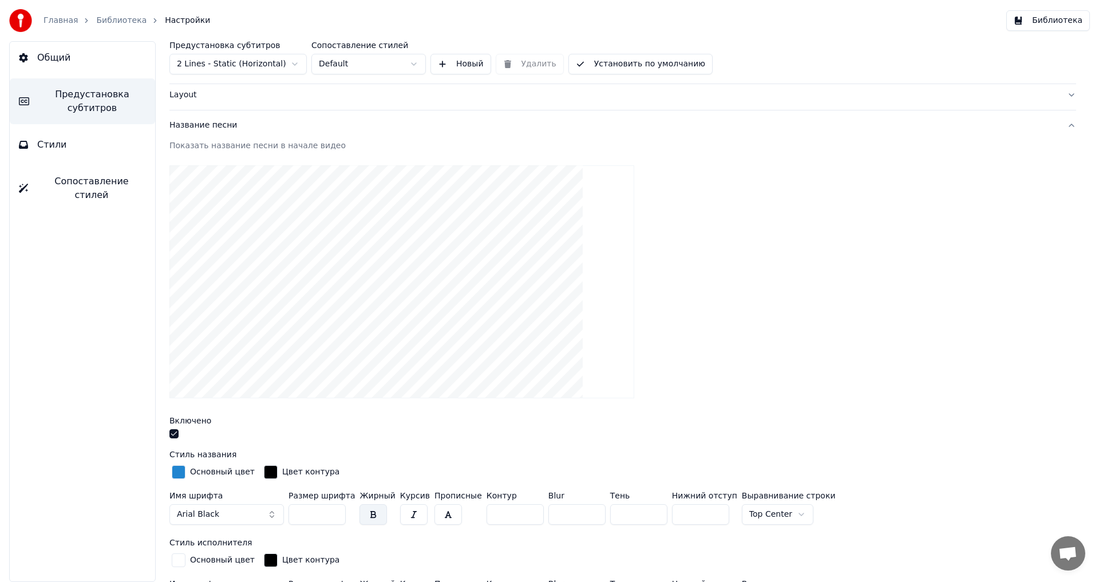
click at [179, 433] on div at bounding box center [622, 435] width 907 height 12
click at [176, 434] on button "button" at bounding box center [173, 433] width 9 height 9
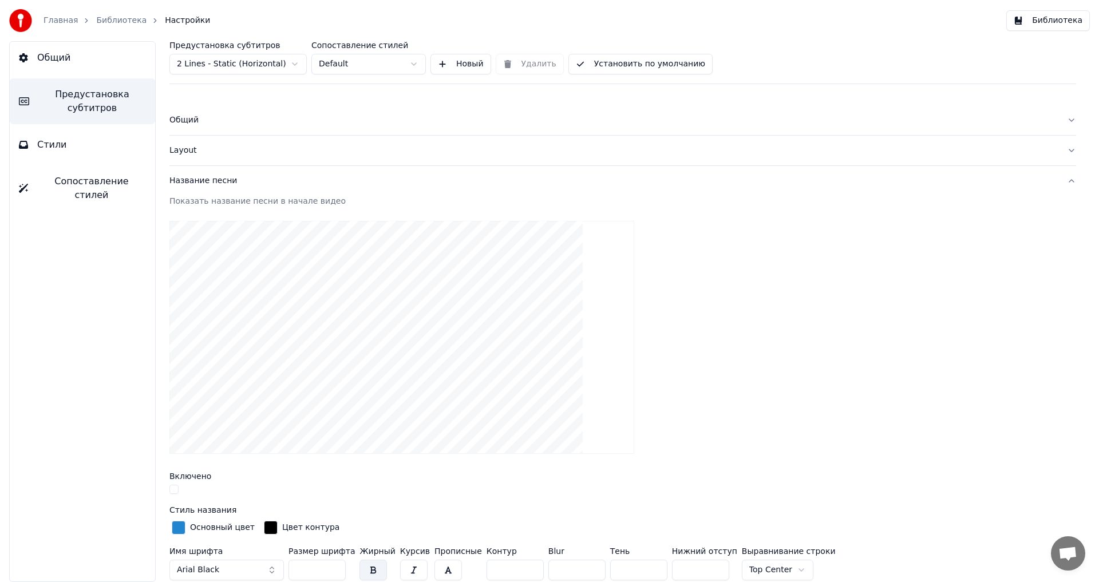
scroll to position [0, 0]
click at [199, 179] on div "Название песни" at bounding box center [613, 182] width 888 height 11
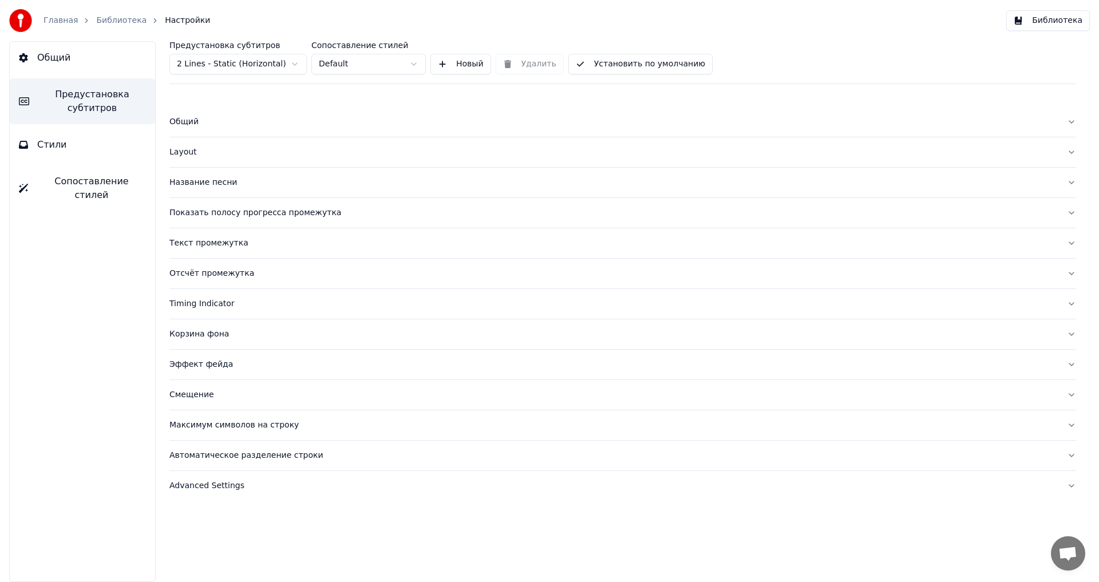
click at [80, 149] on button "Стили" at bounding box center [82, 145] width 145 height 32
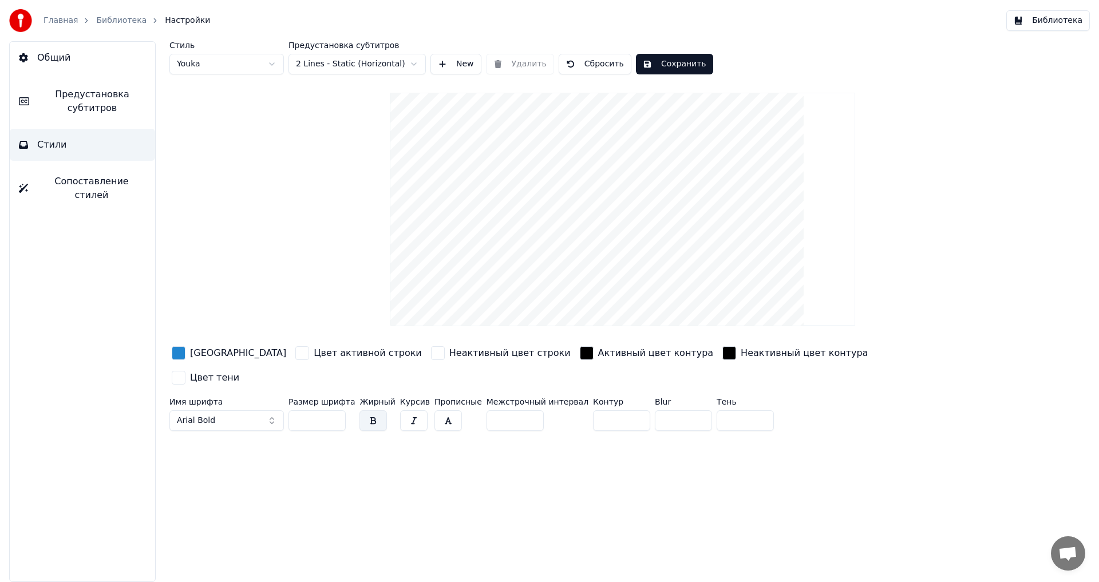
click at [85, 64] on button "Общий" at bounding box center [82, 58] width 145 height 32
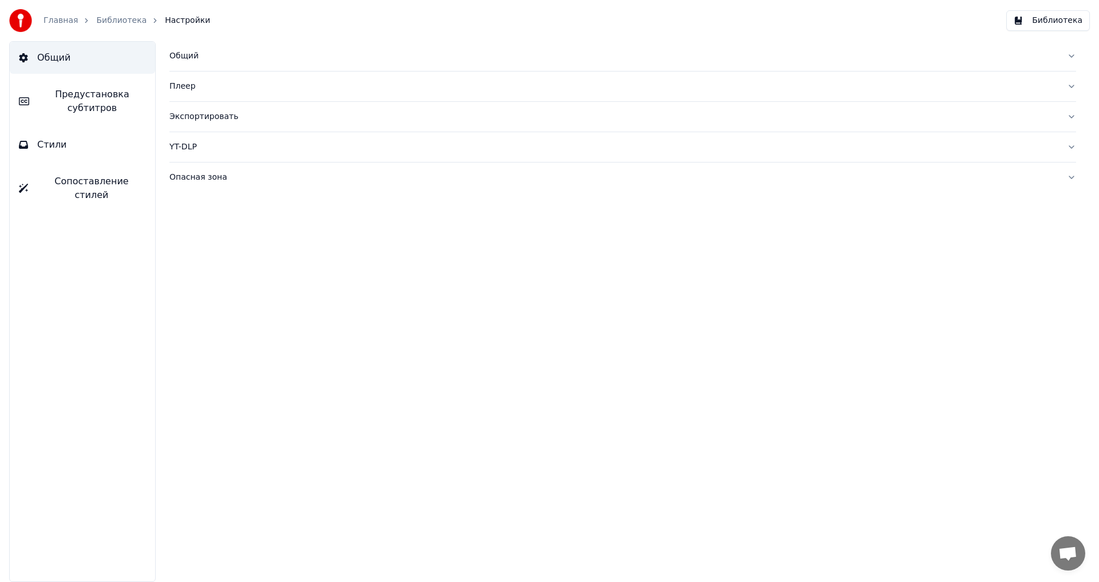
click at [89, 117] on button "Предустановка субтитров" at bounding box center [82, 101] width 145 height 46
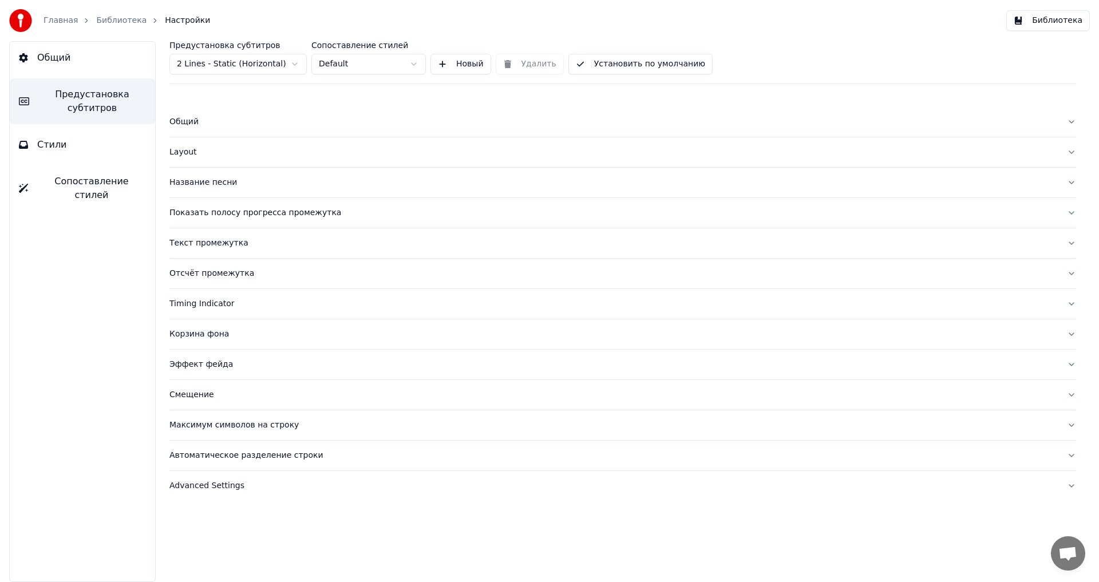
click at [85, 167] on button "Сопоставление стилей" at bounding box center [82, 188] width 145 height 46
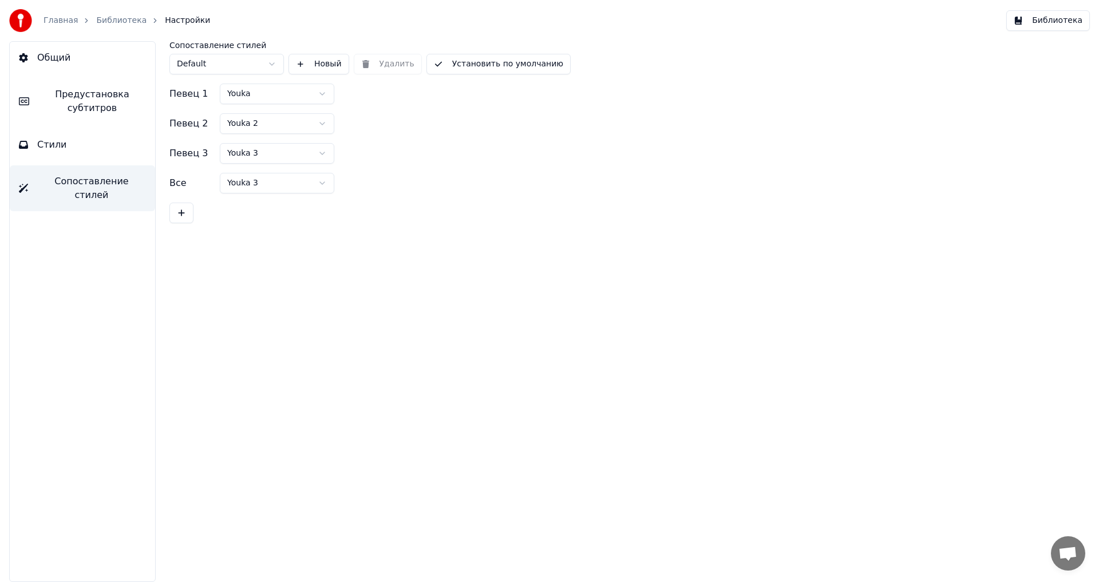
click at [83, 138] on button "Стили" at bounding box center [82, 145] width 145 height 32
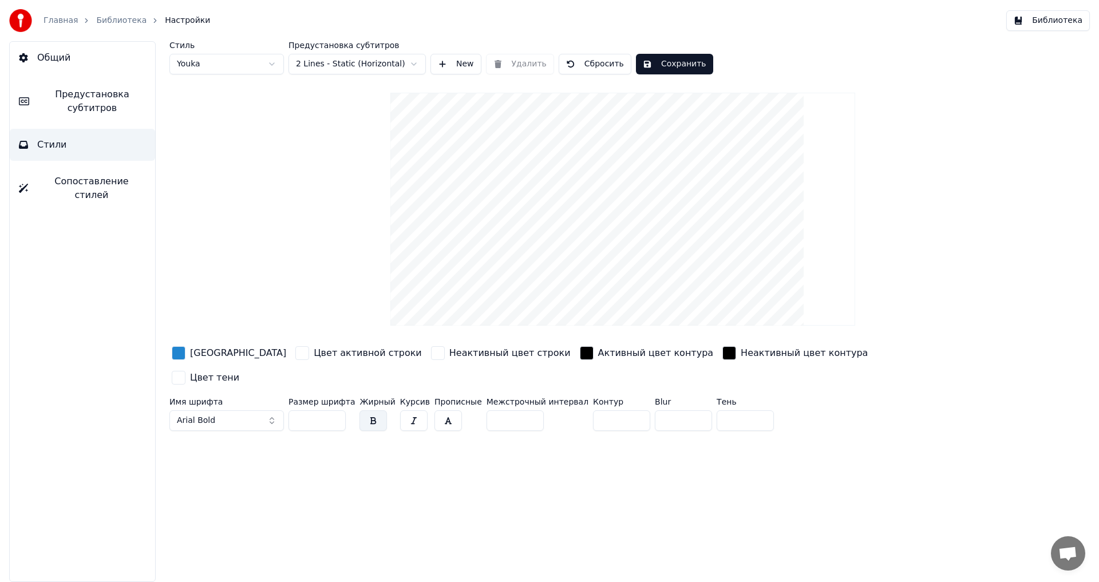
click at [88, 102] on span "Предустановка субтитров" at bounding box center [92, 101] width 108 height 27
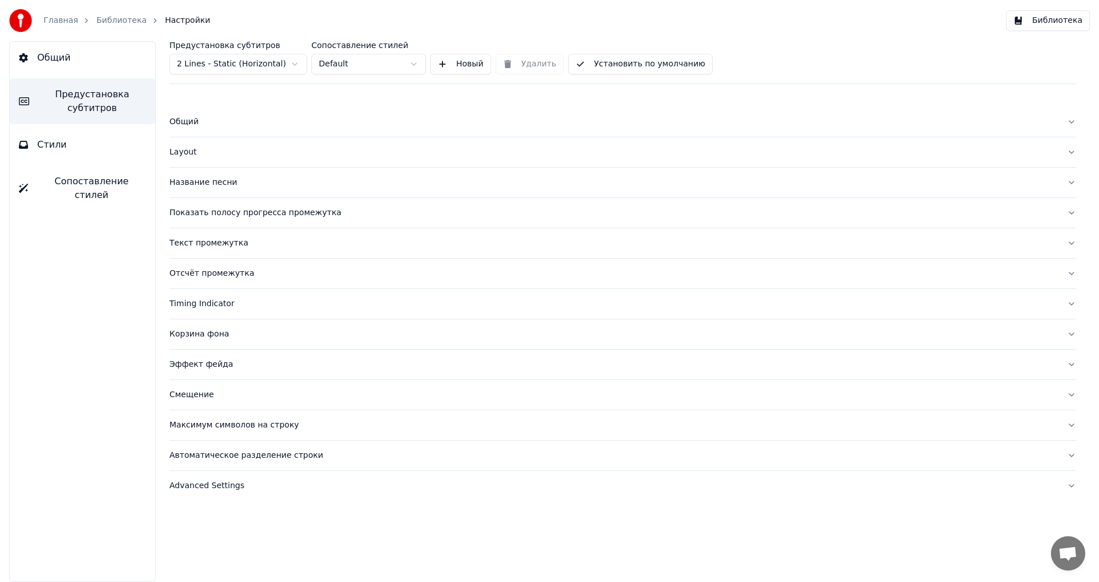
click at [78, 68] on button "Общий" at bounding box center [82, 58] width 145 height 32
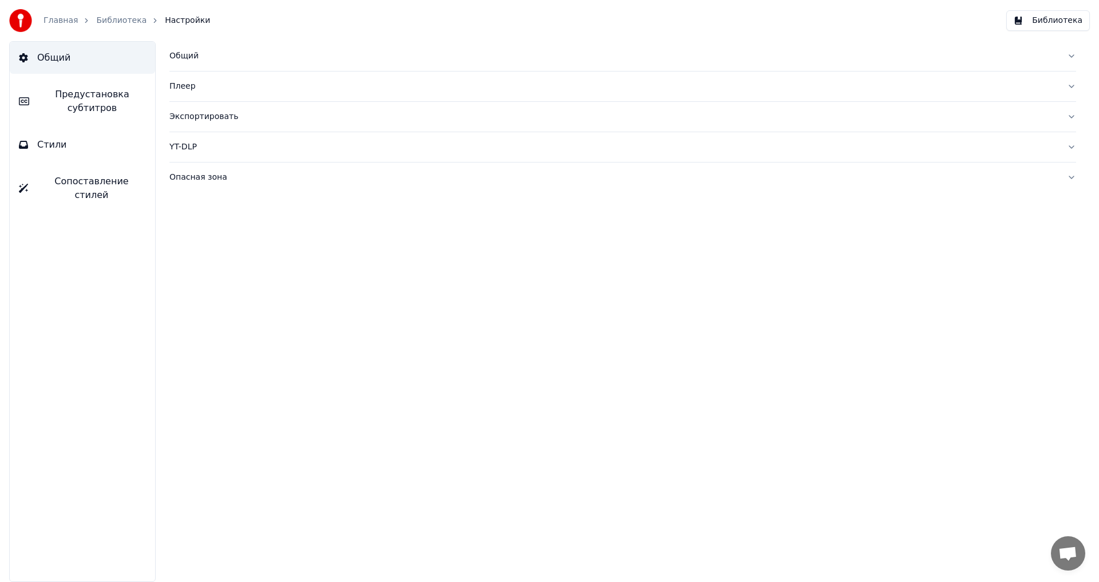
click at [189, 56] on div "Общий" at bounding box center [613, 55] width 888 height 11
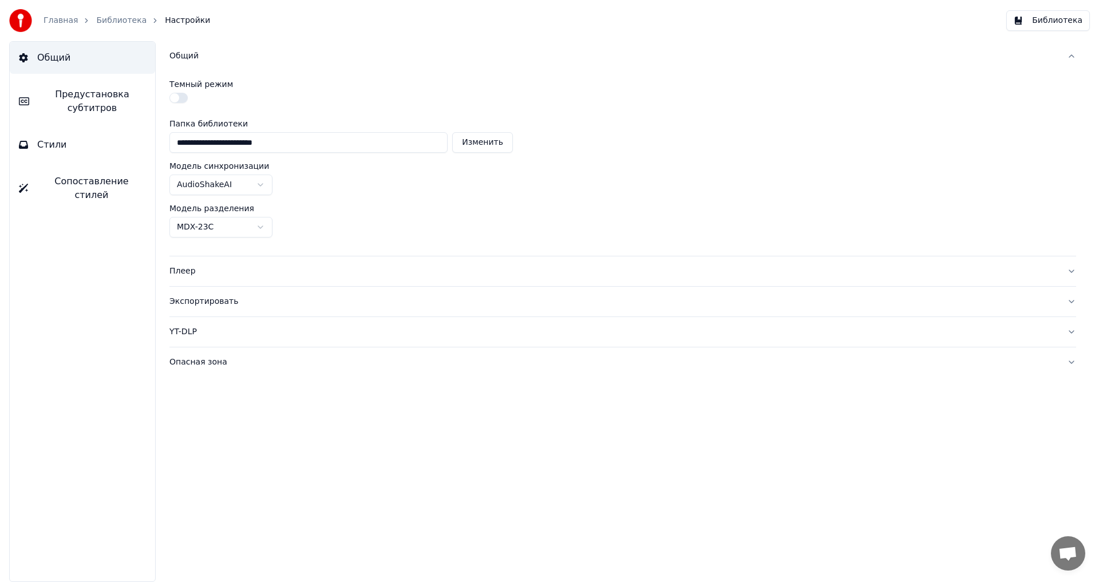
click at [189, 56] on div "Общий" at bounding box center [613, 55] width 888 height 11
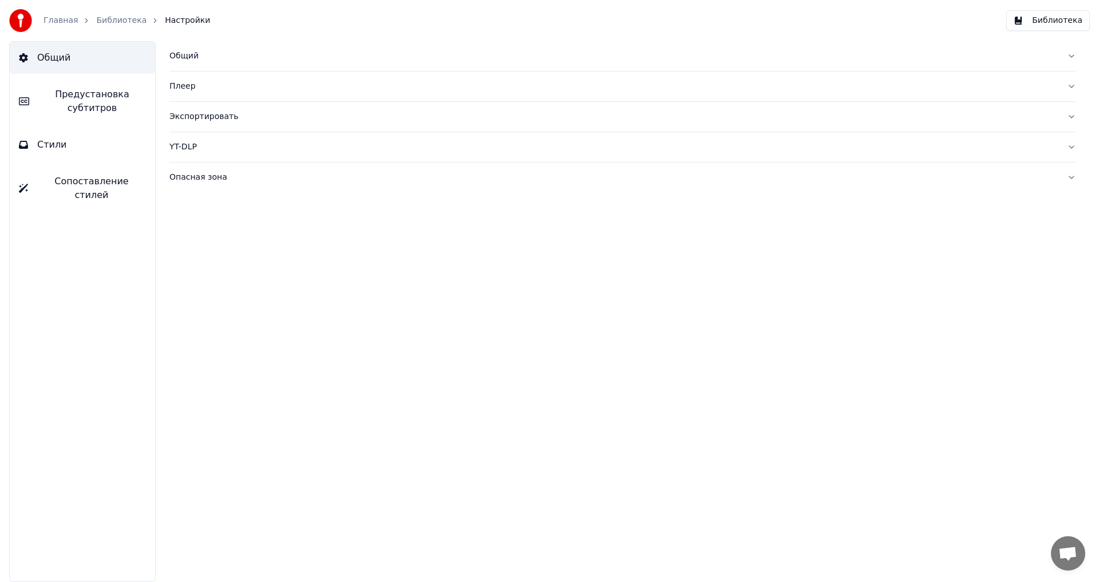
click at [65, 98] on span "Предустановка субтитров" at bounding box center [92, 101] width 108 height 27
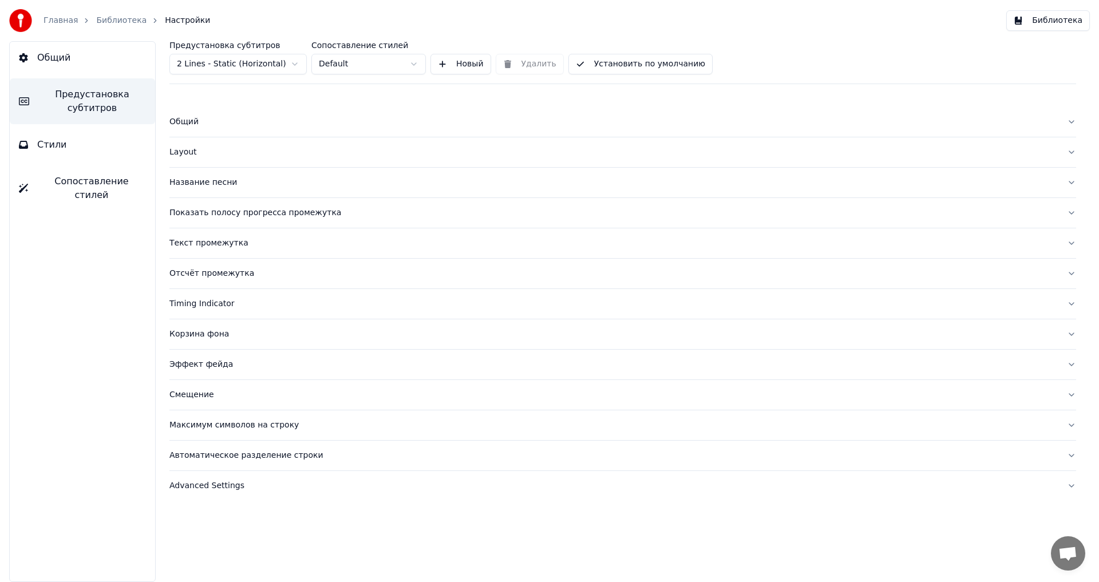
click at [58, 13] on div "Главная Библиотека Настройки" at bounding box center [109, 20] width 201 height 23
click at [62, 17] on link "Главная" at bounding box center [61, 20] width 34 height 11
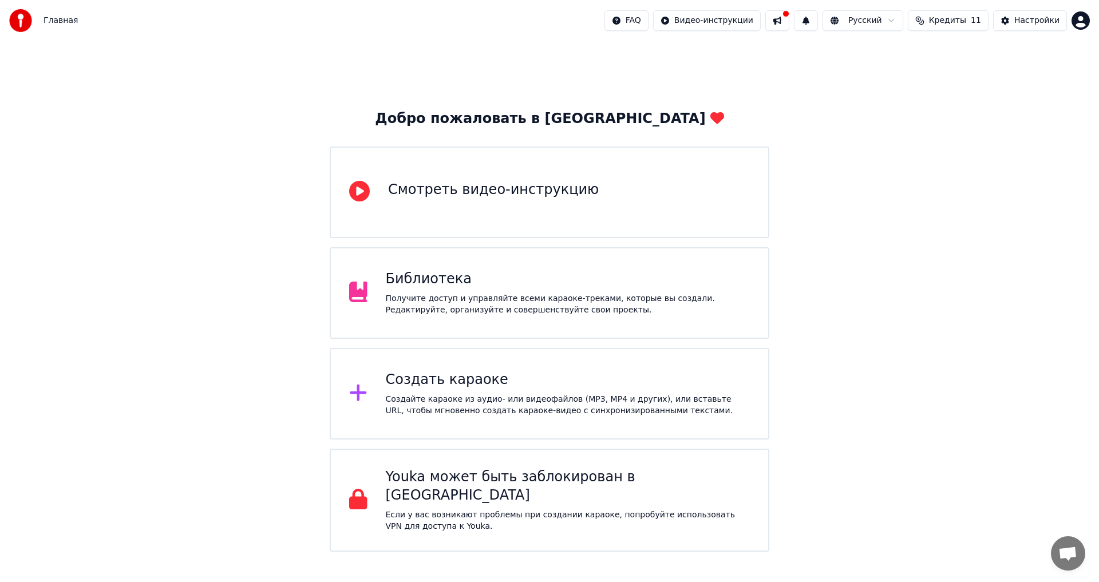
click at [402, 280] on div "Библиотека" at bounding box center [568, 279] width 365 height 18
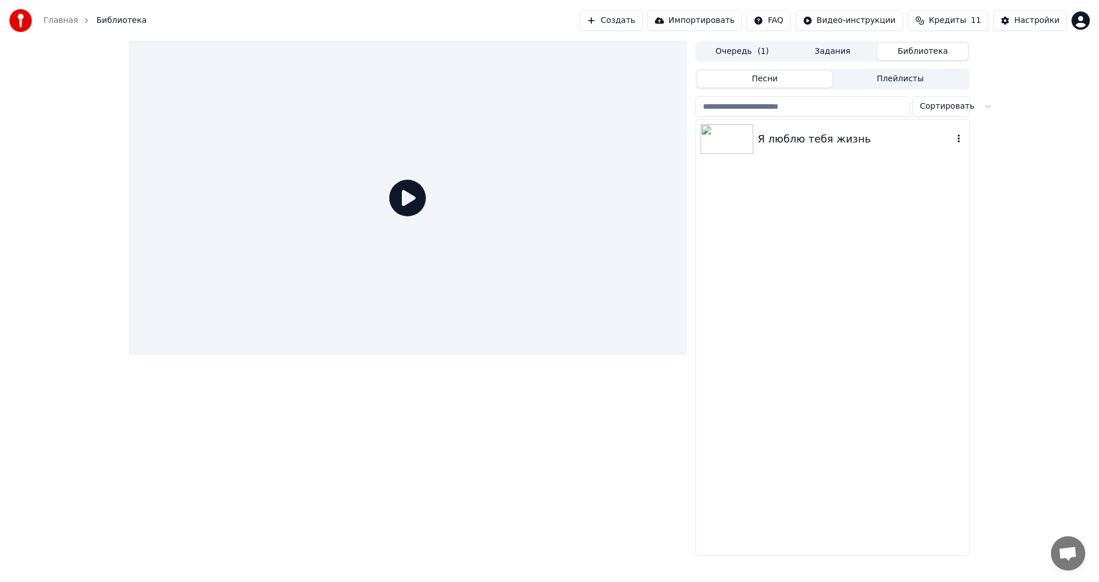
click at [741, 131] on img at bounding box center [727, 139] width 53 height 30
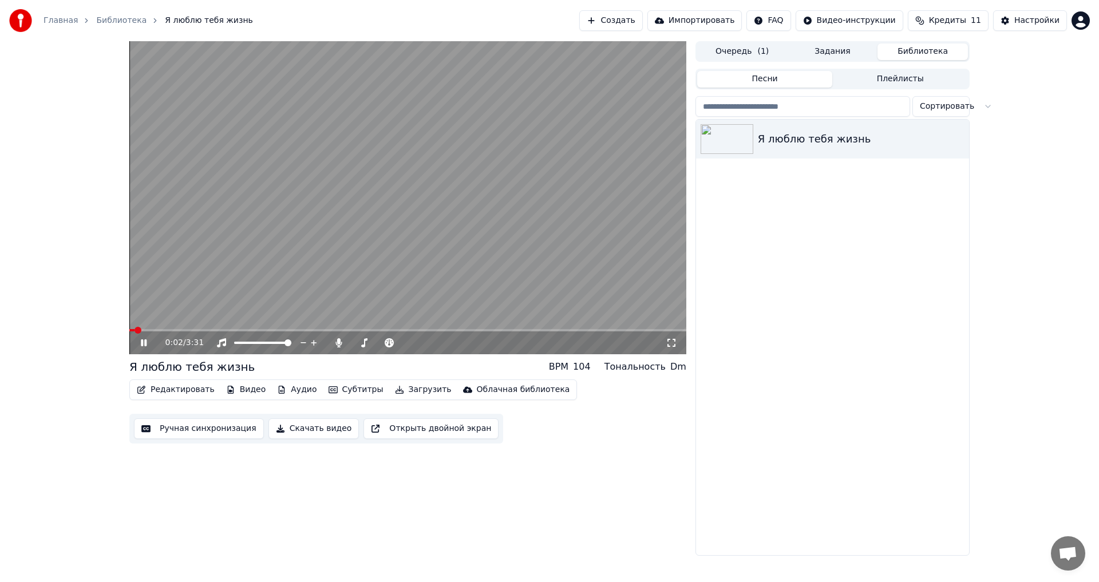
click at [194, 330] on span at bounding box center [407, 330] width 557 height 2
click at [135, 331] on span at bounding box center [138, 330] width 7 height 7
click at [187, 389] on button "Редактировать" at bounding box center [175, 390] width 87 height 16
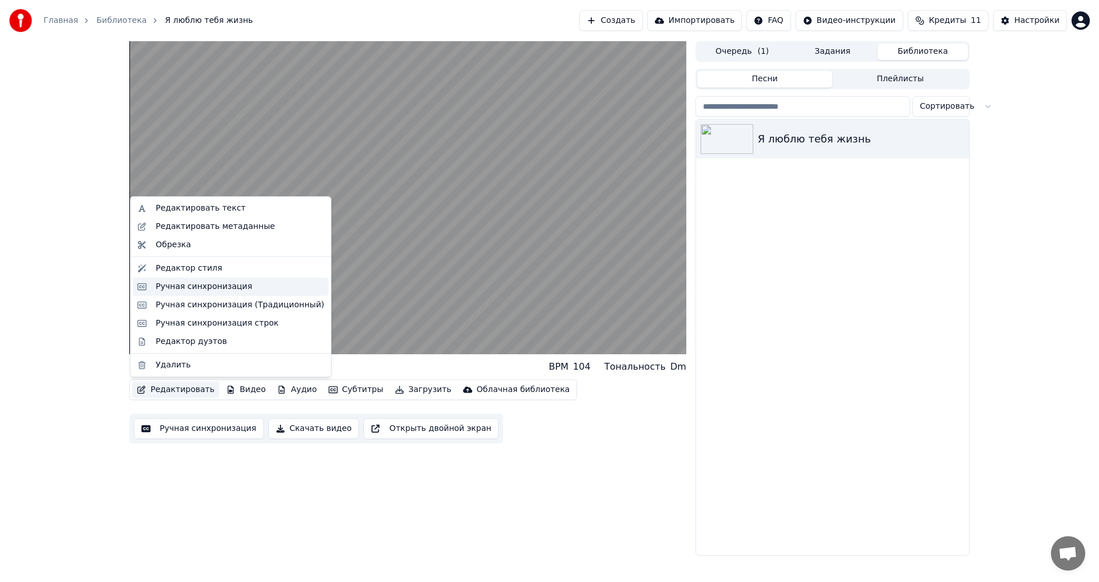
click at [200, 284] on div "Ручная синхронизация" at bounding box center [204, 286] width 97 height 11
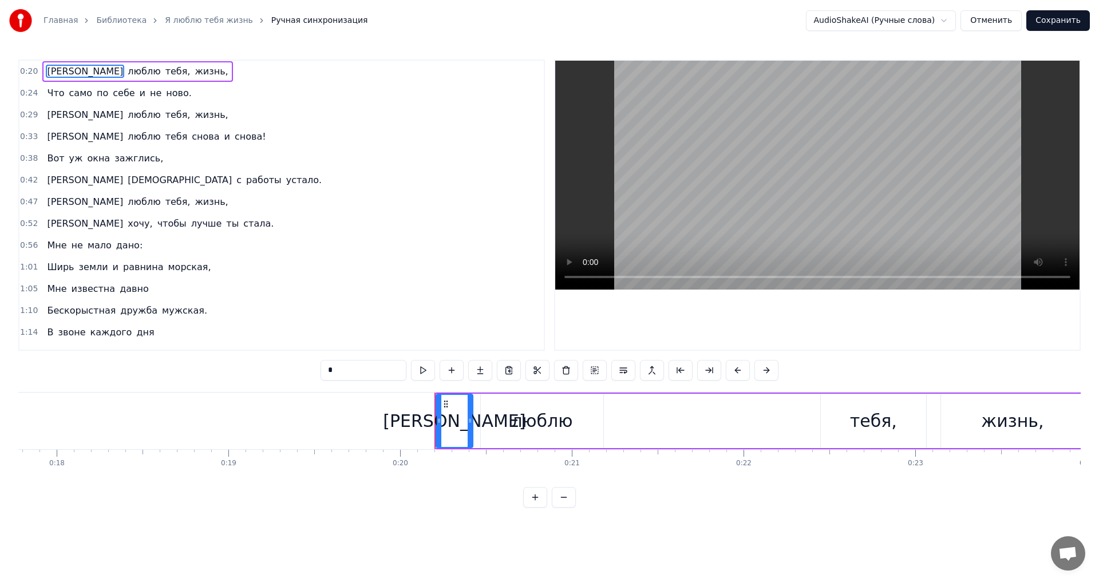
scroll to position [0, 3411]
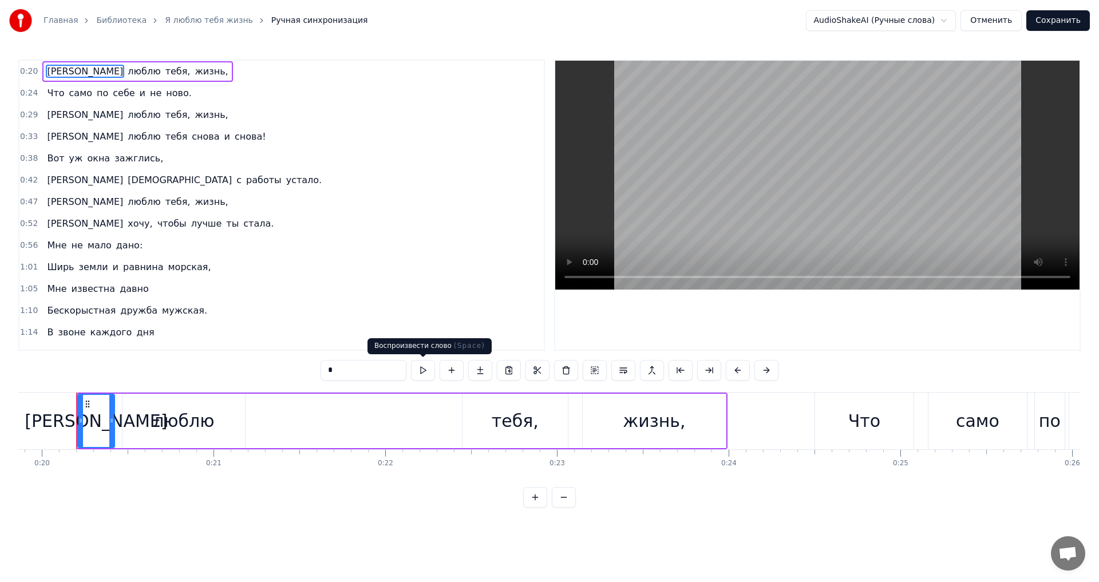
click at [427, 371] on button at bounding box center [423, 370] width 24 height 21
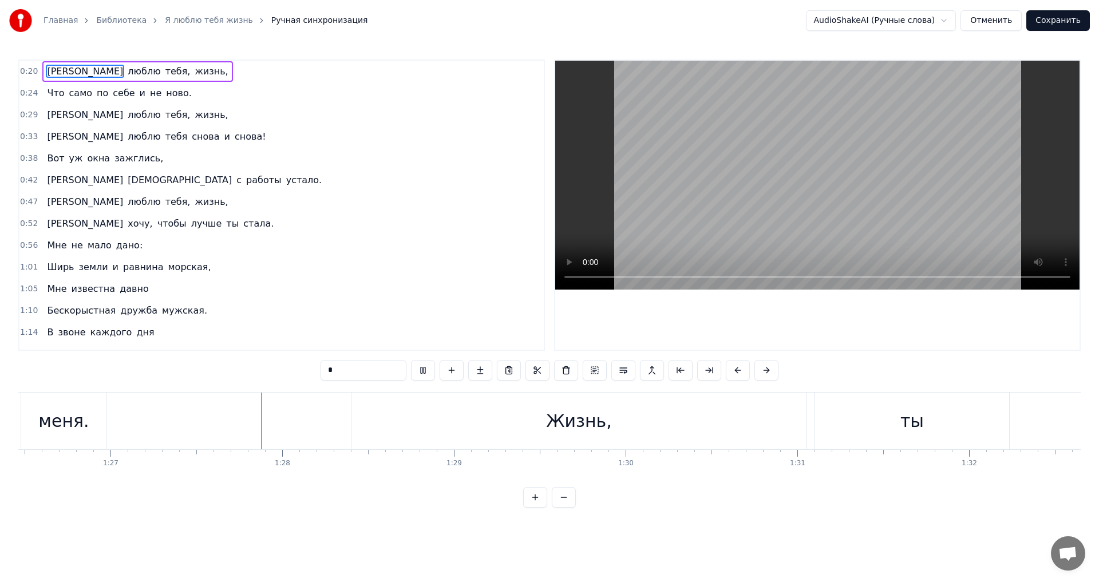
scroll to position [0, 14931]
click at [499, 420] on div "Жизнь," at bounding box center [496, 421] width 66 height 26
type input "******"
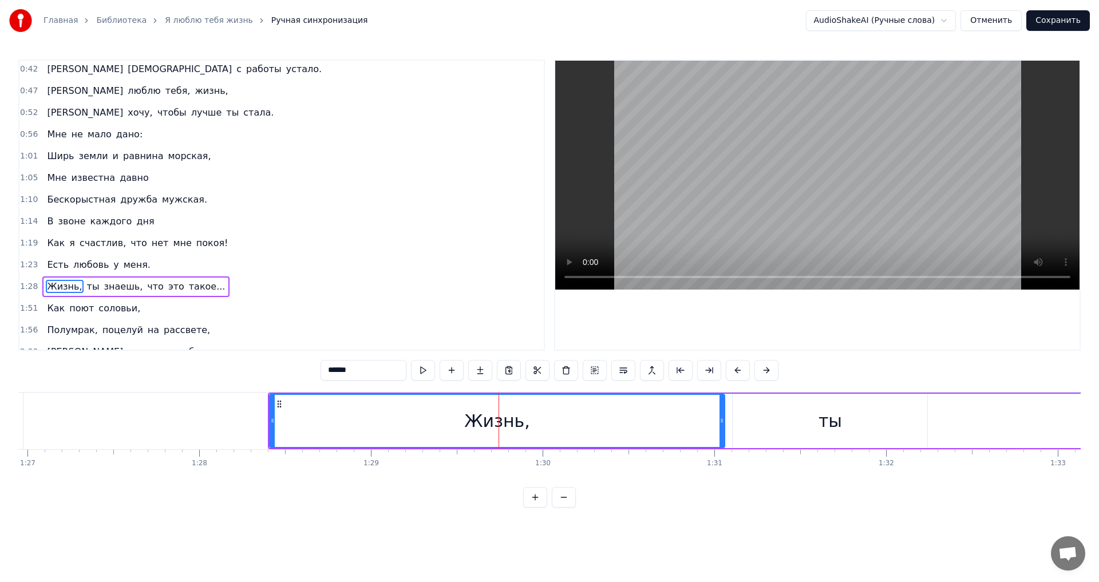
scroll to position [192, 0]
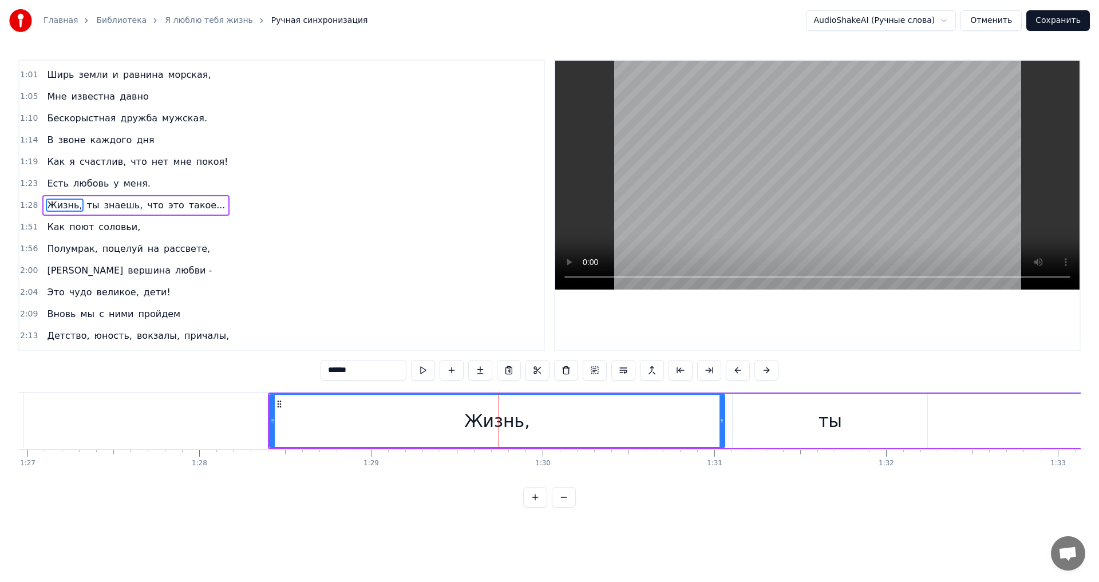
drag, startPoint x: 499, startPoint y: 420, endPoint x: 443, endPoint y: 418, distance: 55.6
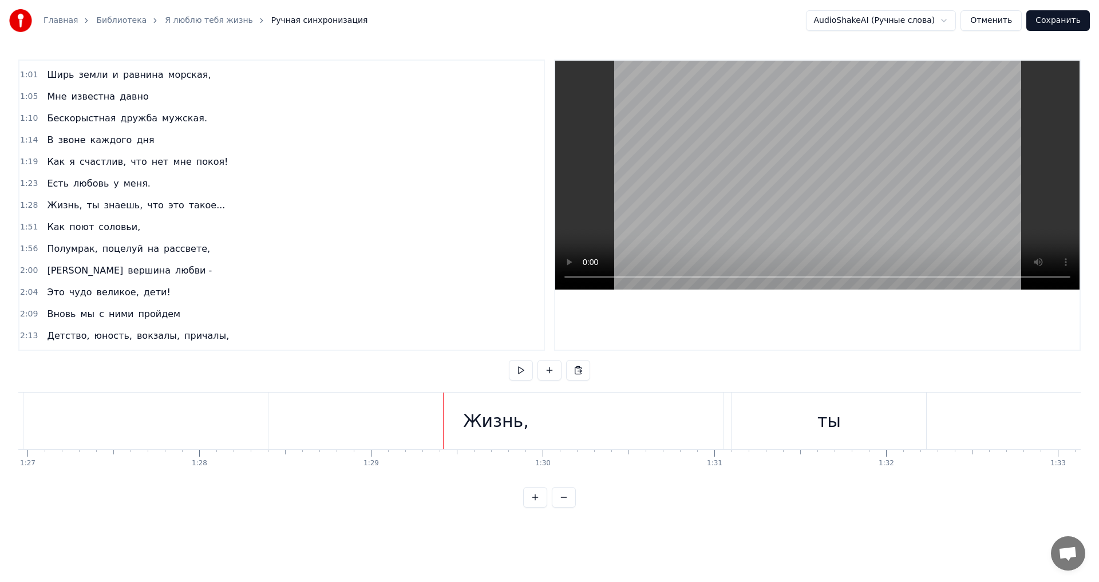
click at [424, 428] on div "Жизнь," at bounding box center [496, 421] width 456 height 57
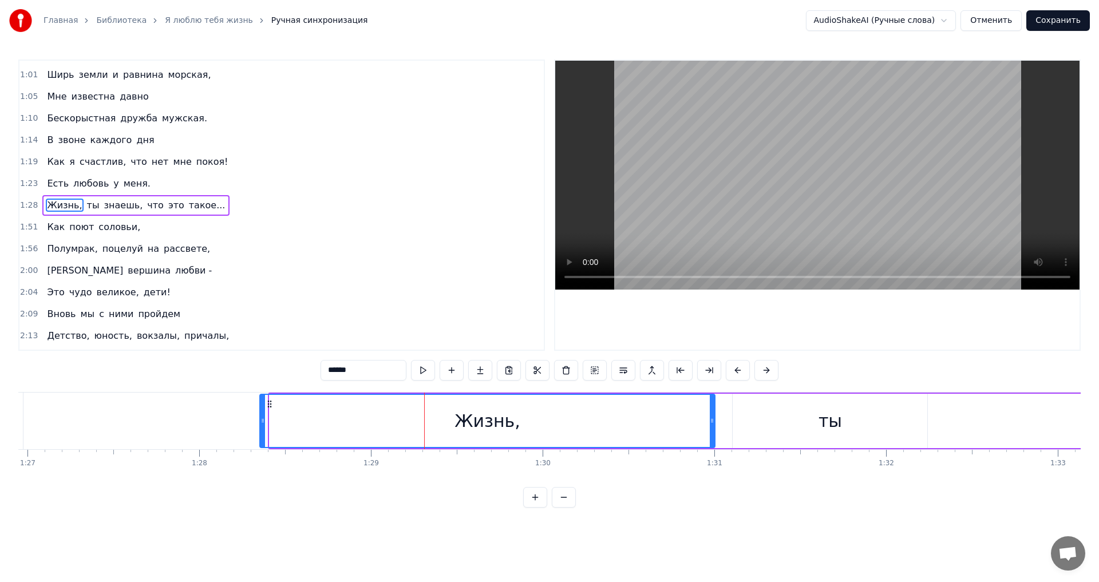
drag, startPoint x: 279, startPoint y: 405, endPoint x: 270, endPoint y: 405, distance: 9.7
click at [270, 405] on icon at bounding box center [269, 404] width 9 height 9
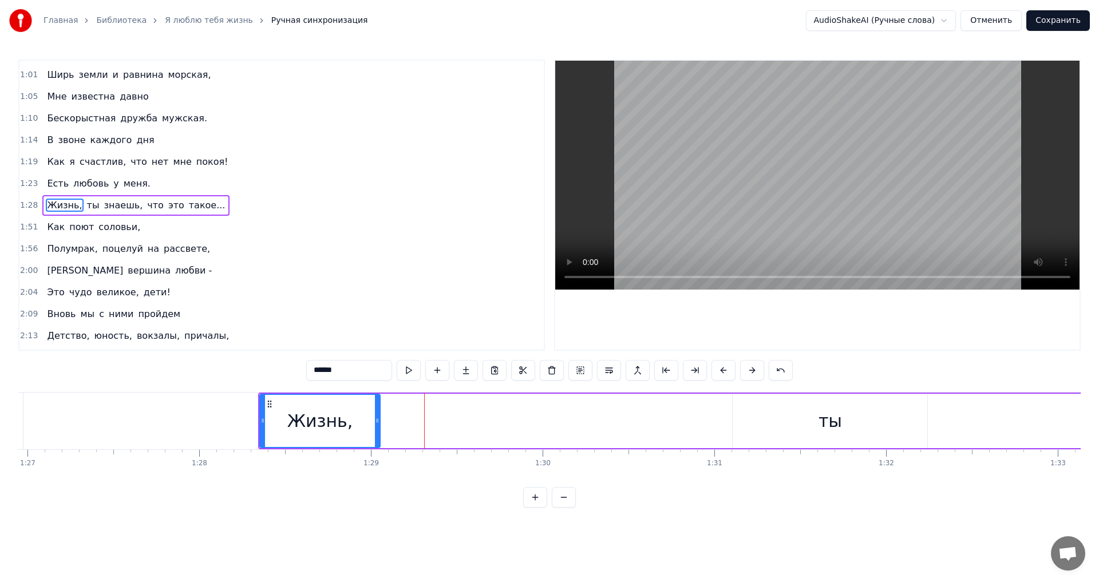
drag, startPoint x: 714, startPoint y: 422, endPoint x: 376, endPoint y: 444, distance: 338.4
click at [376, 444] on div at bounding box center [377, 421] width 5 height 52
drag, startPoint x: 335, startPoint y: 429, endPoint x: 319, endPoint y: 428, distance: 16.6
click at [319, 428] on div "Жизнь," at bounding box center [319, 421] width 66 height 26
drag, startPoint x: 268, startPoint y: 404, endPoint x: 261, endPoint y: 405, distance: 7.5
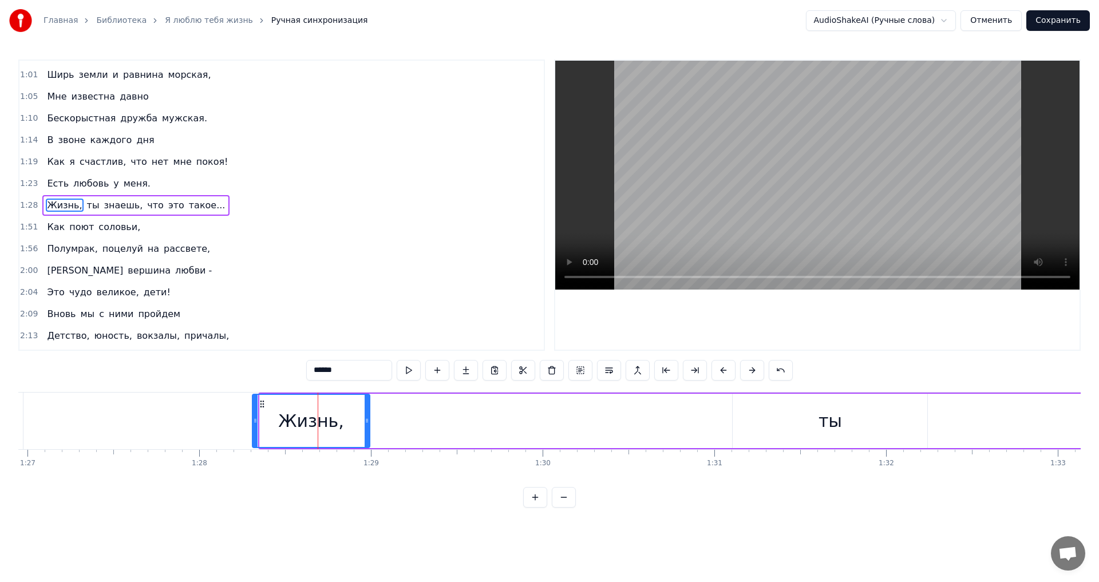
click at [261, 405] on icon at bounding box center [262, 404] width 9 height 9
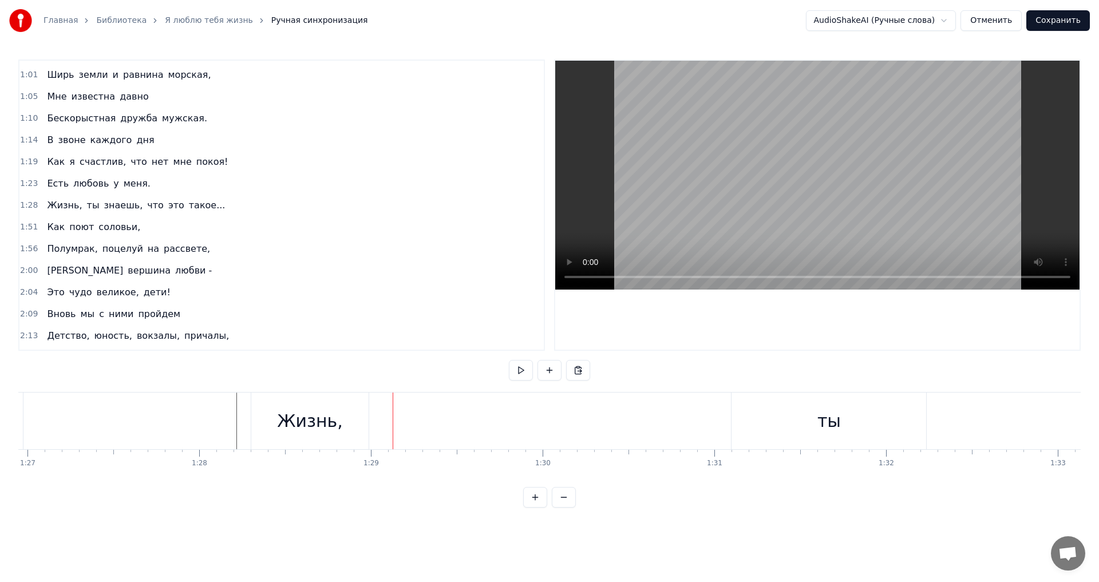
drag, startPoint x: 820, startPoint y: 419, endPoint x: 654, endPoint y: 431, distance: 165.9
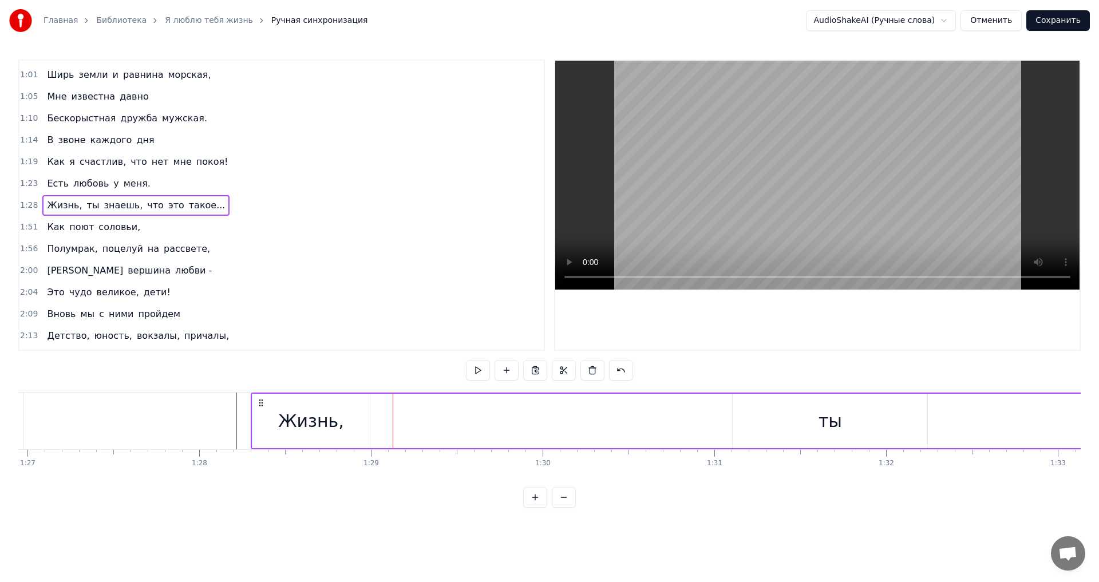
click at [805, 422] on div "ты" at bounding box center [830, 421] width 195 height 54
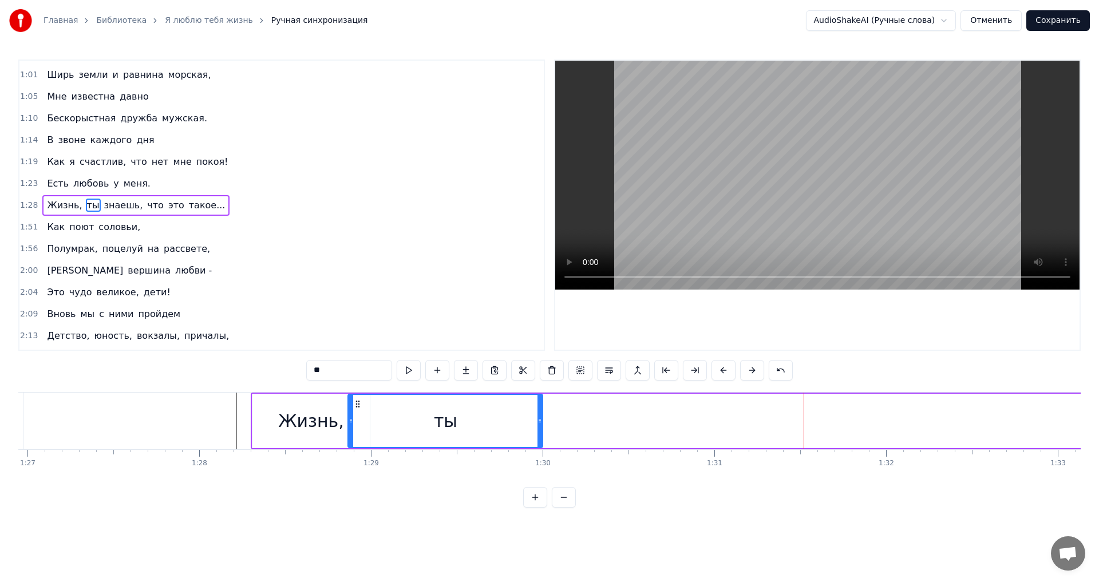
drag, startPoint x: 739, startPoint y: 405, endPoint x: 354, endPoint y: 415, distance: 384.8
click at [354, 415] on div "ты" at bounding box center [445, 421] width 193 height 52
drag, startPoint x: 544, startPoint y: 421, endPoint x: 533, endPoint y: 422, distance: 11.5
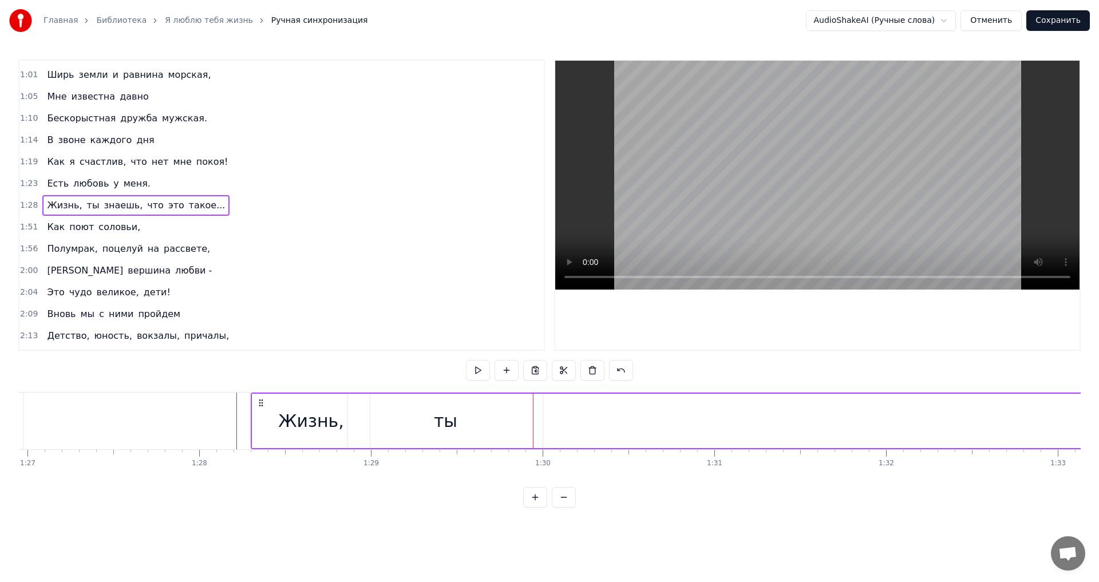
click at [540, 422] on div "ты" at bounding box center [445, 421] width 195 height 54
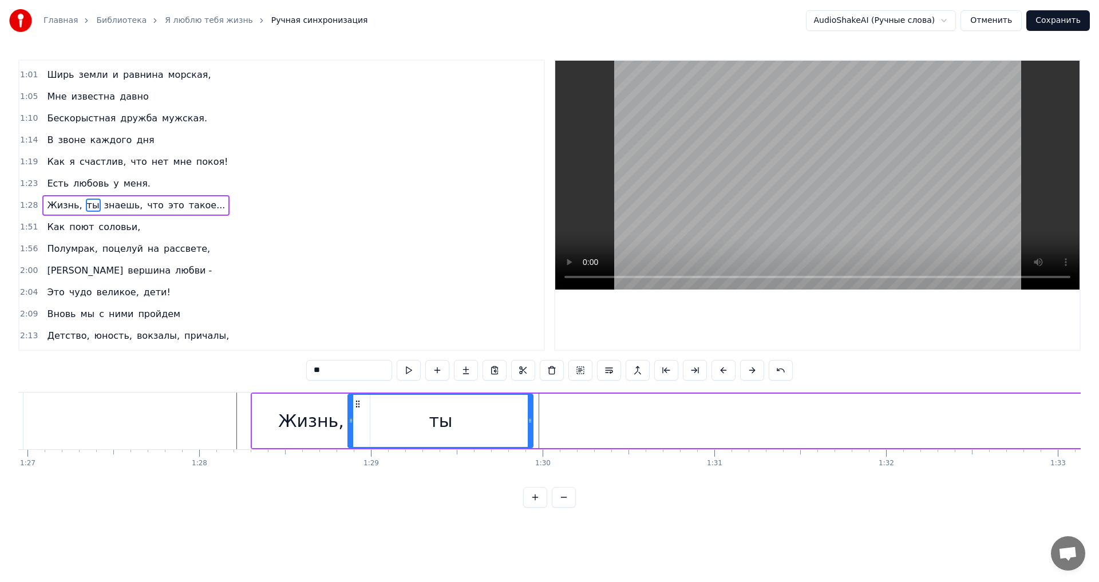
drag, startPoint x: 540, startPoint y: 422, endPoint x: 484, endPoint y: 425, distance: 56.2
click at [528, 424] on icon at bounding box center [530, 420] width 5 height 9
drag, startPoint x: 352, startPoint y: 424, endPoint x: 375, endPoint y: 422, distance: 23.0
click at [357, 422] on icon at bounding box center [354, 420] width 5 height 9
drag, startPoint x: 425, startPoint y: 411, endPoint x: 411, endPoint y: 413, distance: 13.8
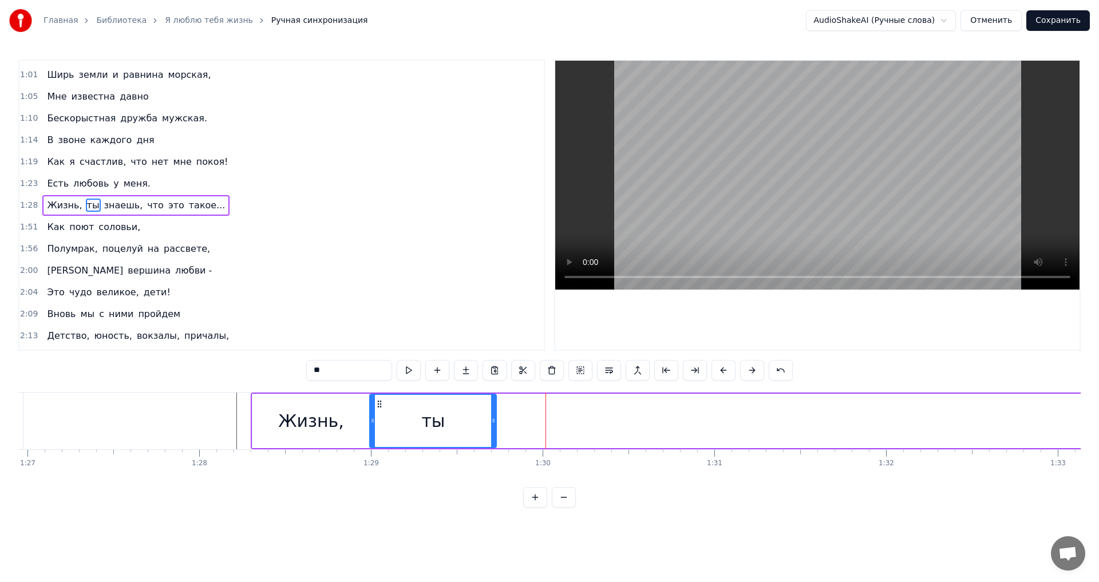
click at [411, 413] on div "ты" at bounding box center [432, 421] width 125 height 52
drag, startPoint x: 495, startPoint y: 426, endPoint x: 456, endPoint y: 428, distance: 39.5
click at [457, 428] on div at bounding box center [456, 421] width 5 height 52
drag, startPoint x: 388, startPoint y: 428, endPoint x: 367, endPoint y: 428, distance: 20.6
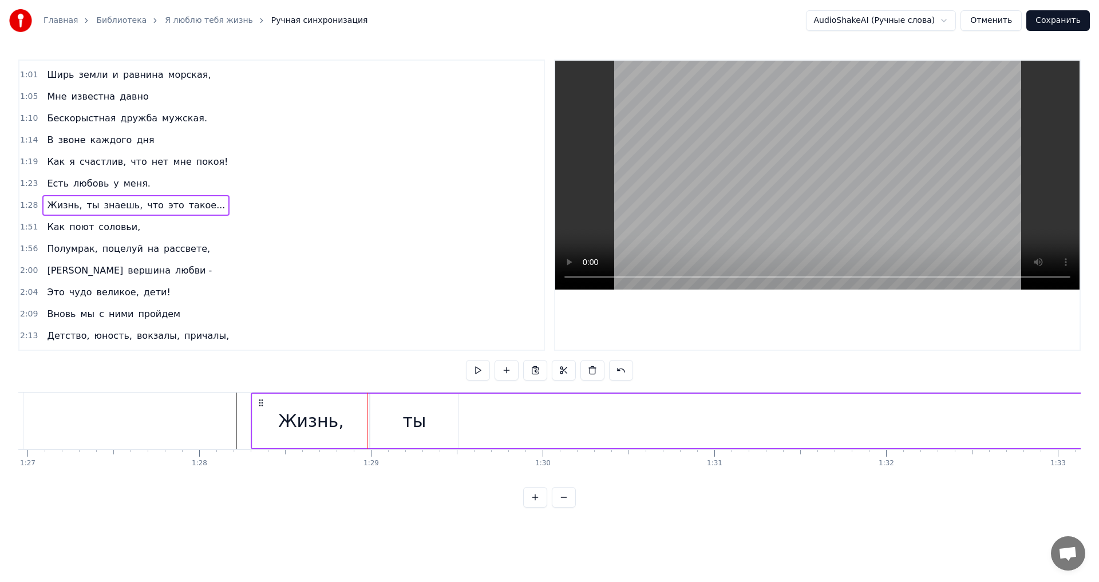
click at [398, 418] on div "ты" at bounding box center [414, 421] width 89 height 54
click at [342, 421] on div "Жизнь," at bounding box center [311, 421] width 118 height 54
type input "******"
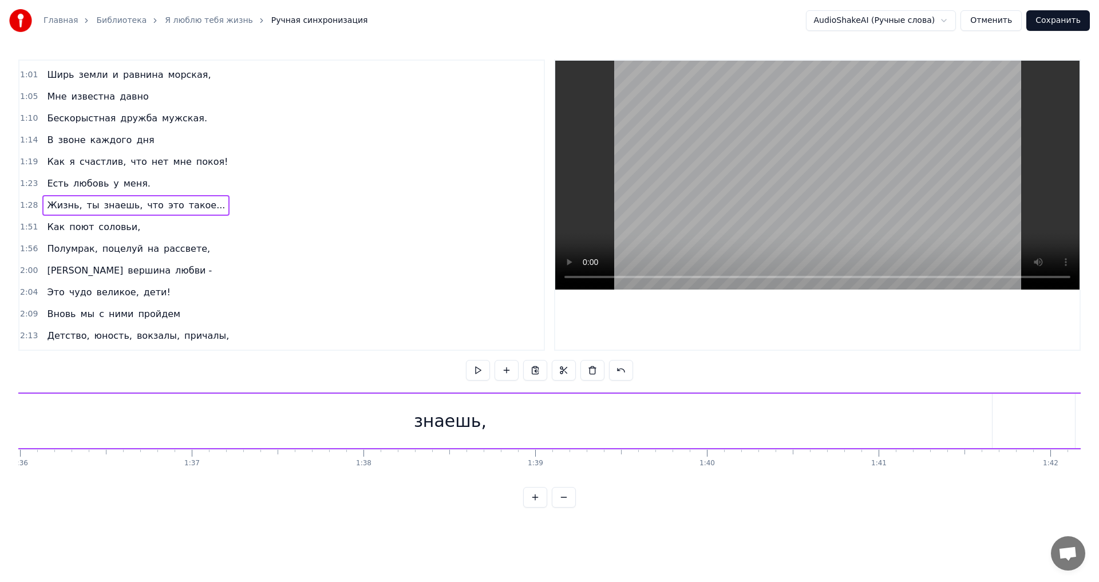
scroll to position [0, 16404]
click at [562, 508] on button at bounding box center [564, 497] width 24 height 21
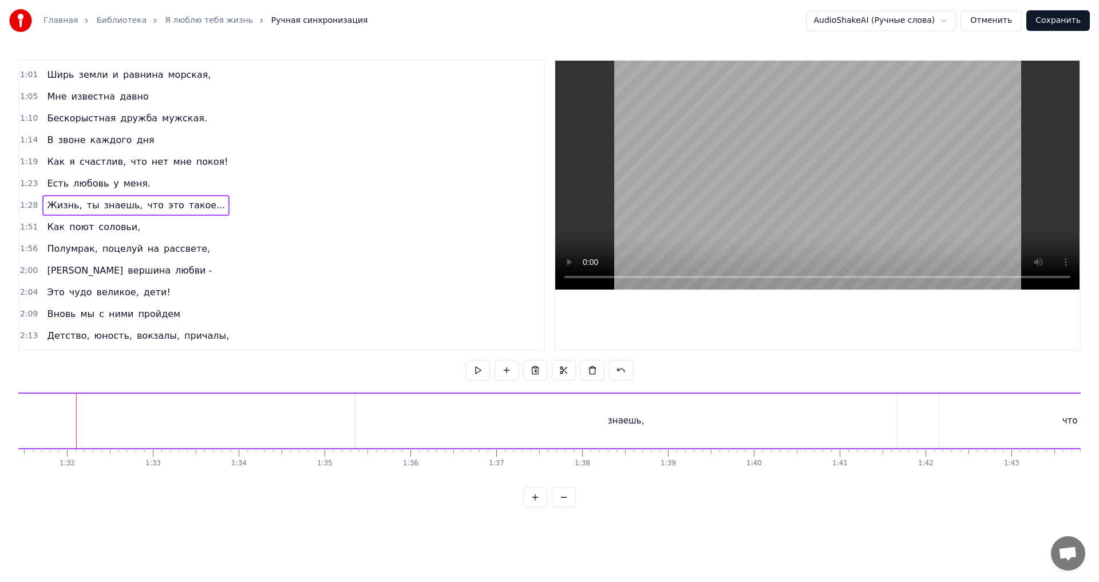
click at [562, 508] on button at bounding box center [564, 497] width 24 height 21
click at [562, 508] on div at bounding box center [549, 497] width 53 height 21
drag, startPoint x: 467, startPoint y: 422, endPoint x: 307, endPoint y: 431, distance: 159.9
click at [307, 431] on div "знаешь," at bounding box center [443, 421] width 361 height 54
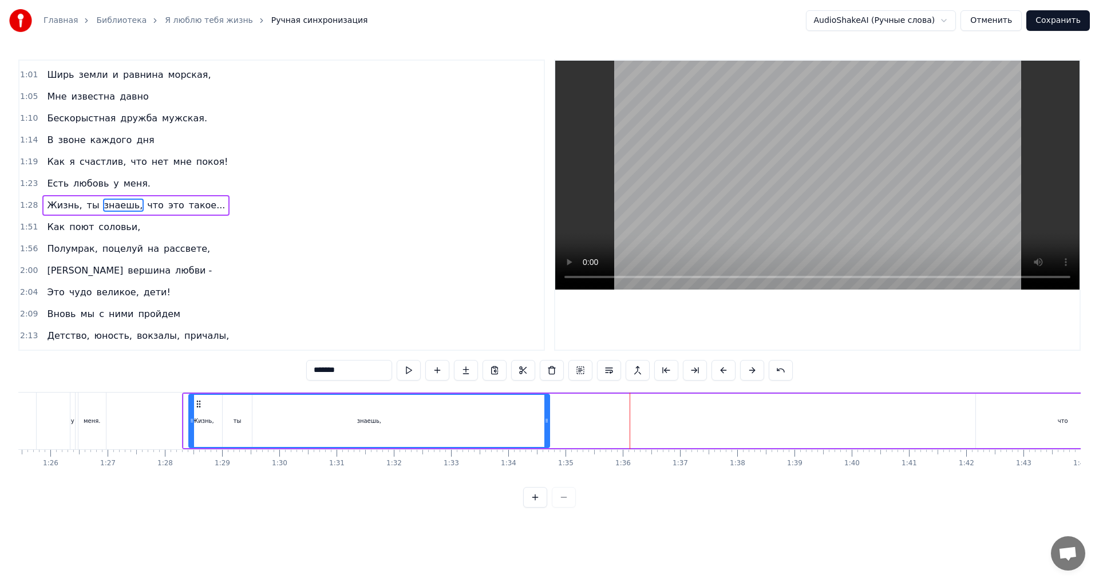
scroll to position [0, 4886]
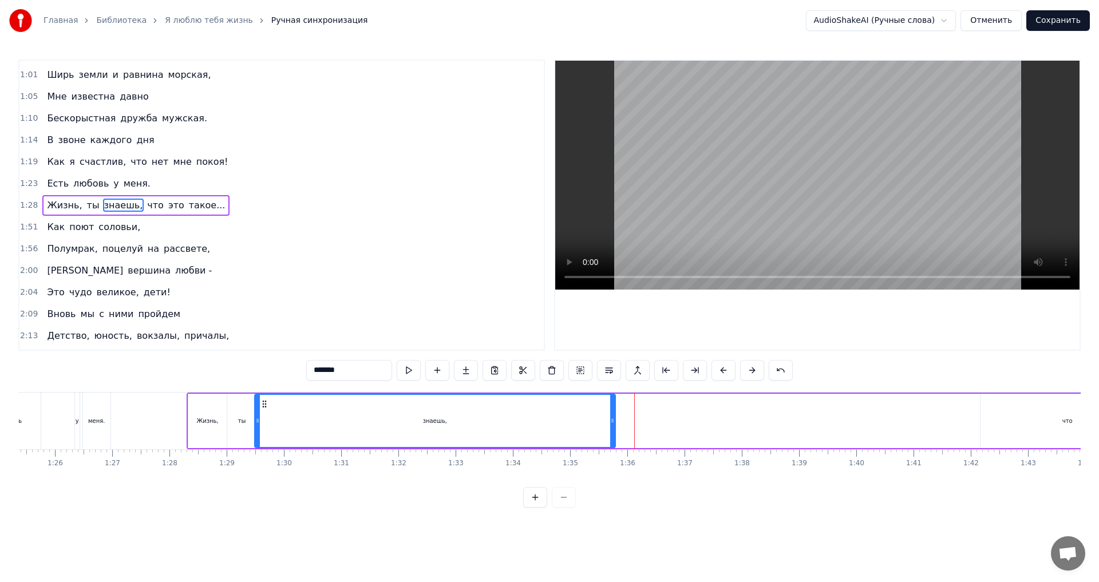
drag, startPoint x: 275, startPoint y: 405, endPoint x: 267, endPoint y: 428, distance: 24.3
click at [267, 428] on div "знаешь," at bounding box center [434, 421] width 359 height 52
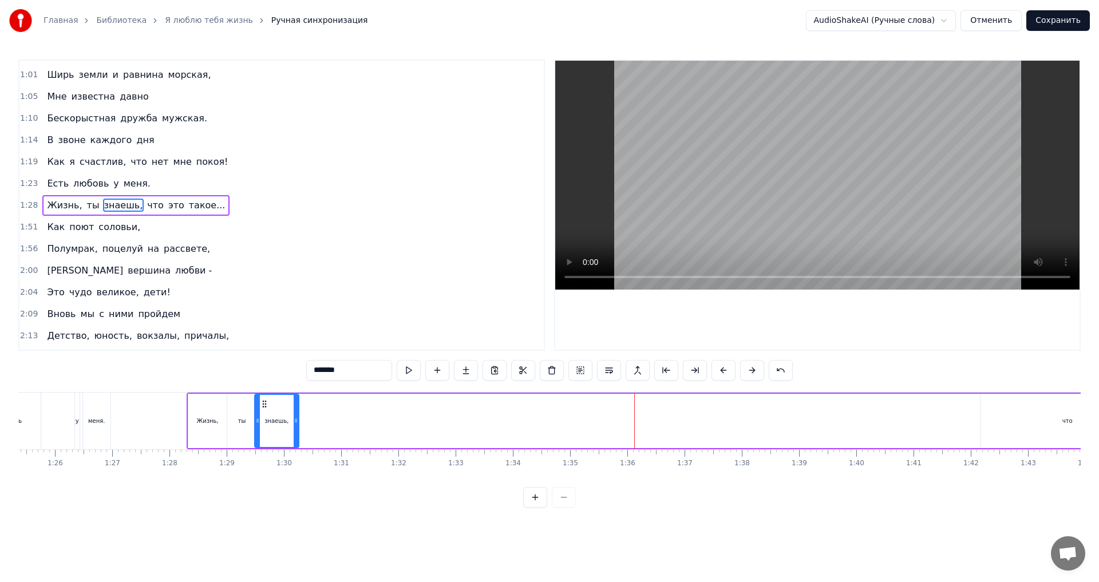
drag, startPoint x: 610, startPoint y: 424, endPoint x: 294, endPoint y: 433, distance: 316.7
click at [294, 433] on div at bounding box center [296, 421] width 5 height 52
click at [228, 412] on div "ты" at bounding box center [241, 421] width 29 height 54
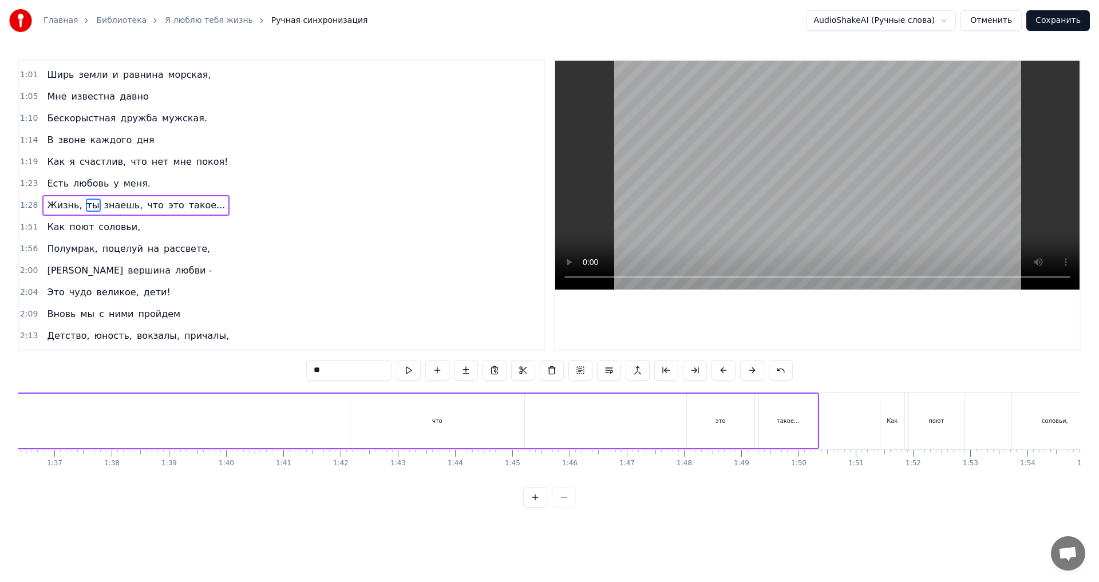
scroll to position [0, 5530]
click at [435, 421] on div "что" at bounding box center [424, 421] width 174 height 54
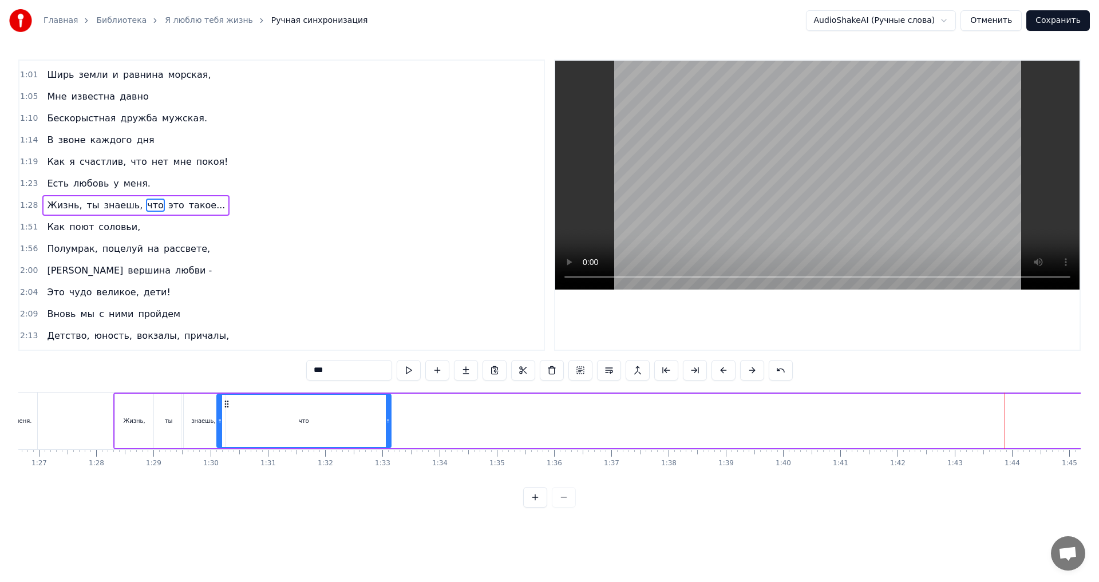
scroll to position [0, 4954]
drag, startPoint x: 344, startPoint y: 405, endPoint x: 234, endPoint y: 461, distance: 123.4
click at [234, 461] on div "Я люблю тебя, жизнь, Что само по себе и не ново. Я люблю тебя, жизнь, Я люблю т…" at bounding box center [549, 435] width 1062 height 86
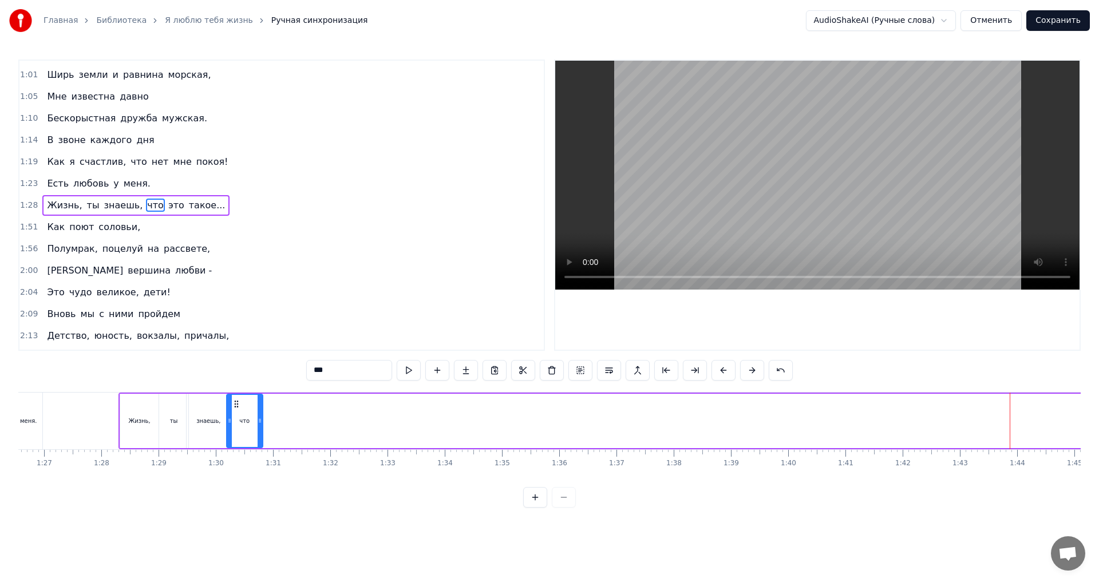
drag, startPoint x: 398, startPoint y: 420, endPoint x: 260, endPoint y: 427, distance: 138.2
click at [260, 427] on div at bounding box center [260, 421] width 5 height 52
click at [195, 406] on div "знаешь," at bounding box center [209, 421] width 44 height 54
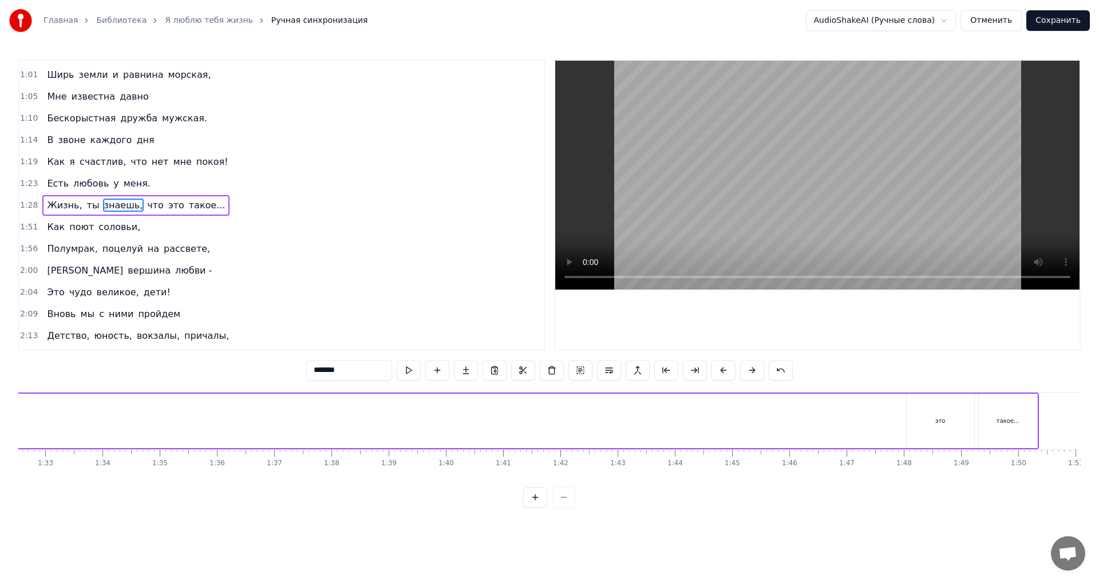
scroll to position [0, 5490]
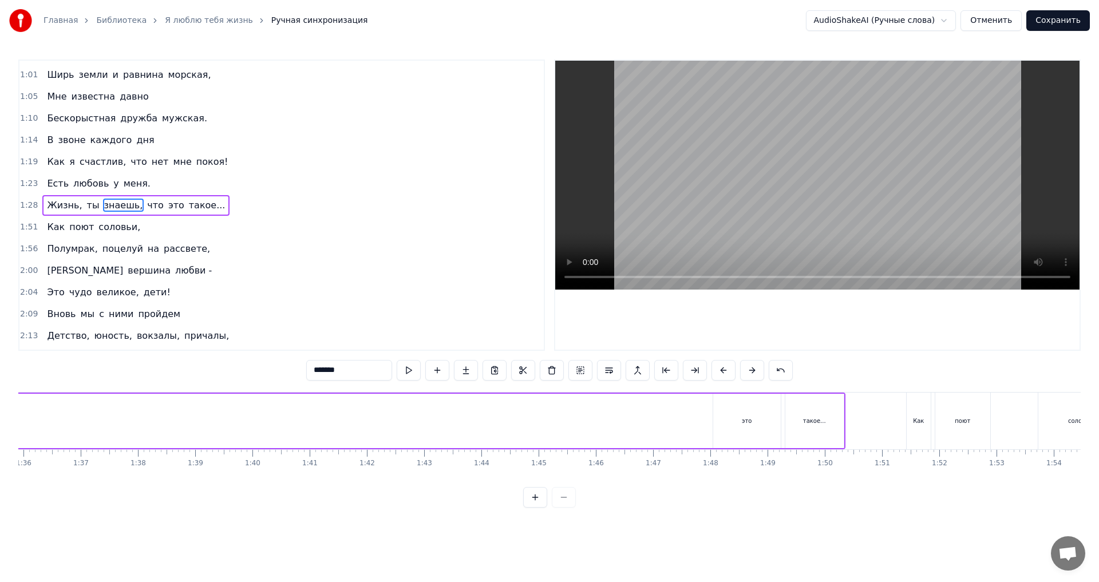
click at [737, 415] on div "это" at bounding box center [747, 421] width 68 height 54
type input "***"
drag, startPoint x: 748, startPoint y: 420, endPoint x: 465, endPoint y: 429, distance: 283.5
click at [465, 429] on div "Жизнь, ты знаешь, что это такое..." at bounding box center [214, 421] width 1263 height 57
click at [742, 414] on div "это" at bounding box center [747, 421] width 68 height 54
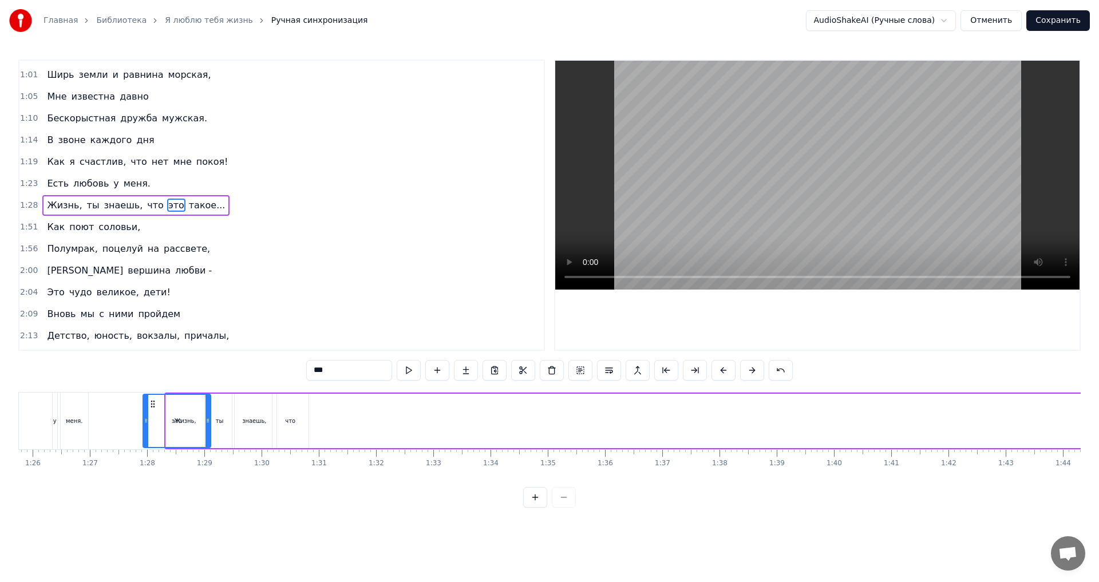
scroll to position [0, 4887]
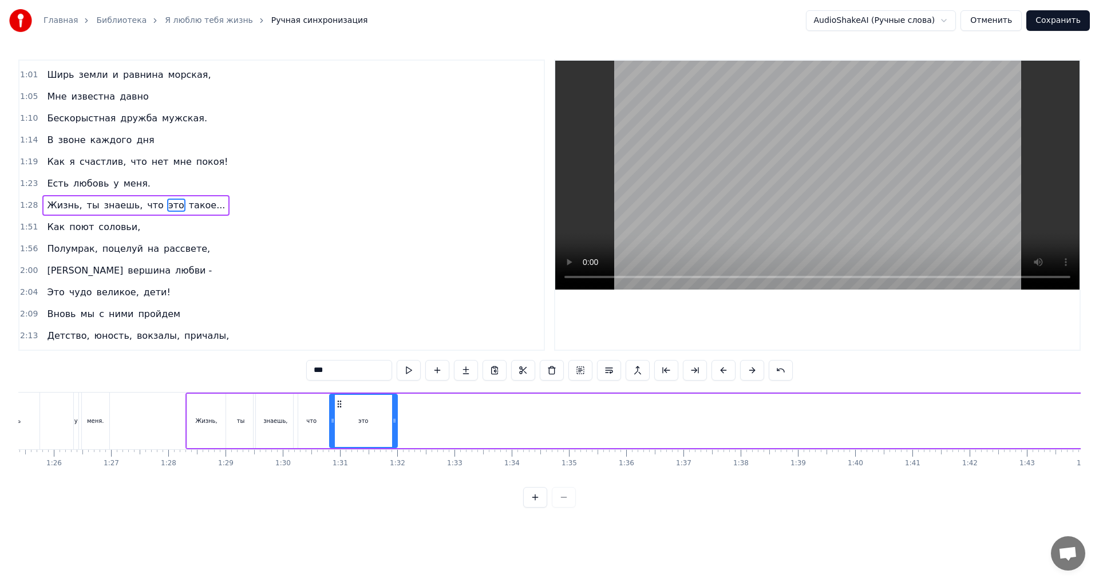
drag, startPoint x: 724, startPoint y: 405, endPoint x: 340, endPoint y: 457, distance: 387.0
click at [340, 457] on div "Я люблю тебя, жизнь, Что само по себе и не ново. Я люблю тебя, жизнь, Я люблю т…" at bounding box center [549, 435] width 1062 height 86
drag, startPoint x: 396, startPoint y: 422, endPoint x: 355, endPoint y: 429, distance: 41.2
click at [355, 429] on div at bounding box center [353, 421] width 5 height 52
click at [299, 413] on div "что" at bounding box center [312, 421] width 36 height 54
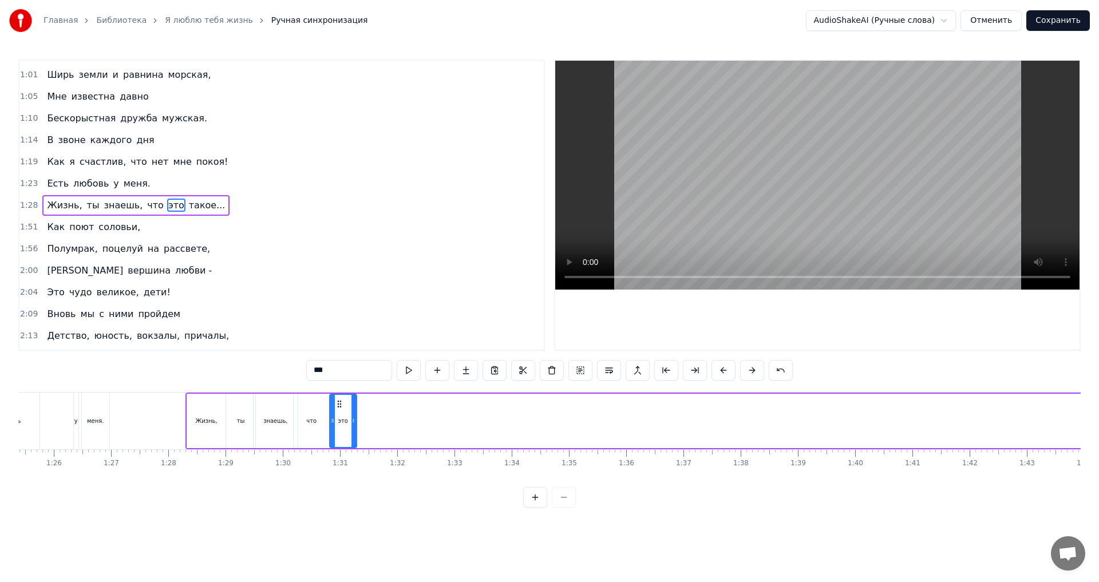
type input "***"
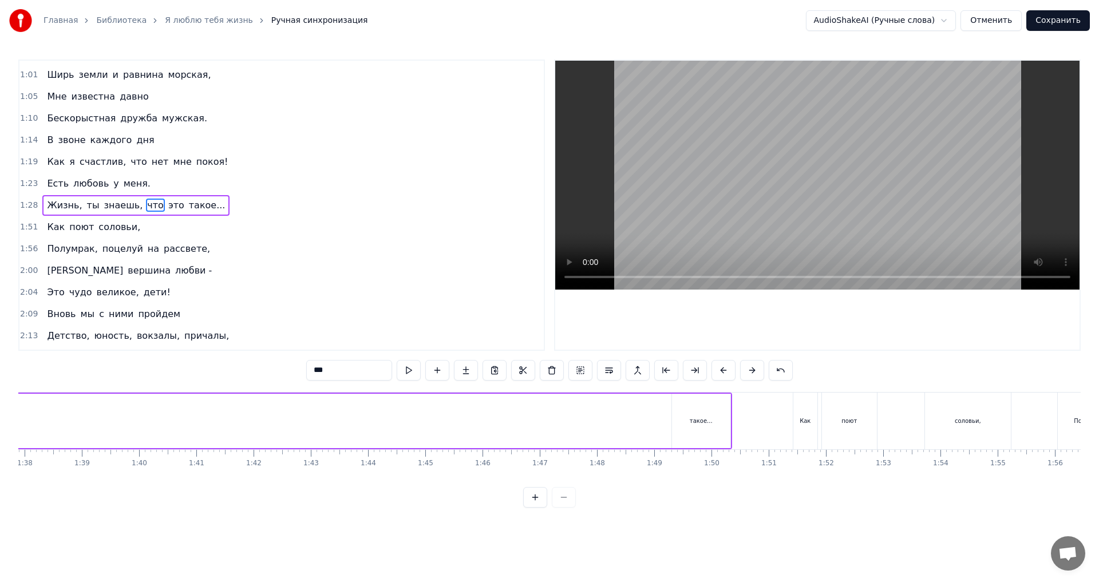
scroll to position [0, 5630]
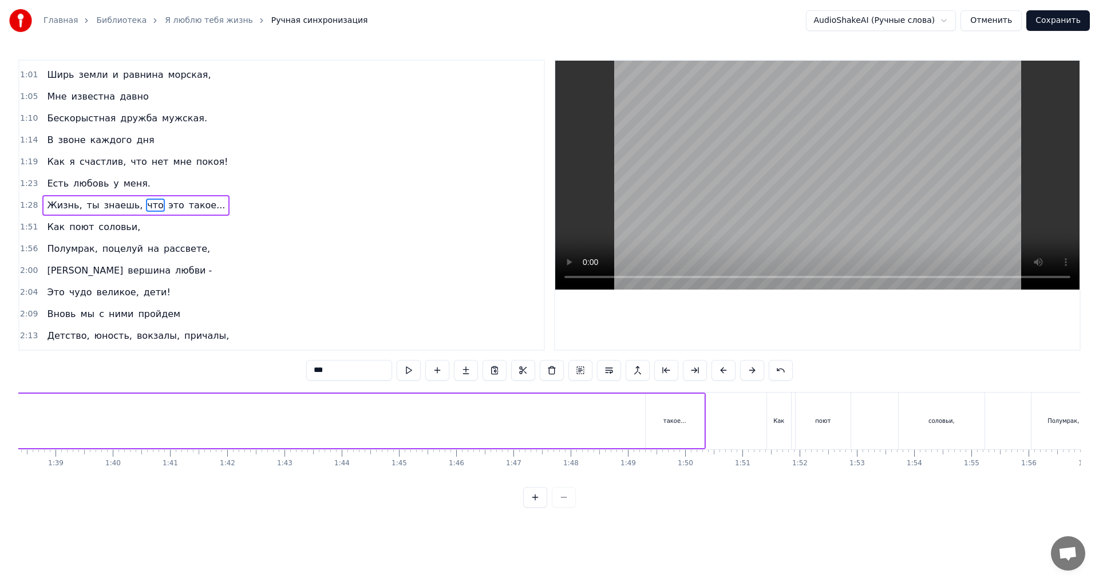
drag, startPoint x: 661, startPoint y: 418, endPoint x: 470, endPoint y: 425, distance: 191.3
click at [467, 425] on div "Жизнь, ты знаешь, что это такое..." at bounding box center [74, 421] width 1263 height 57
click at [660, 430] on div "такое..." at bounding box center [675, 421] width 58 height 54
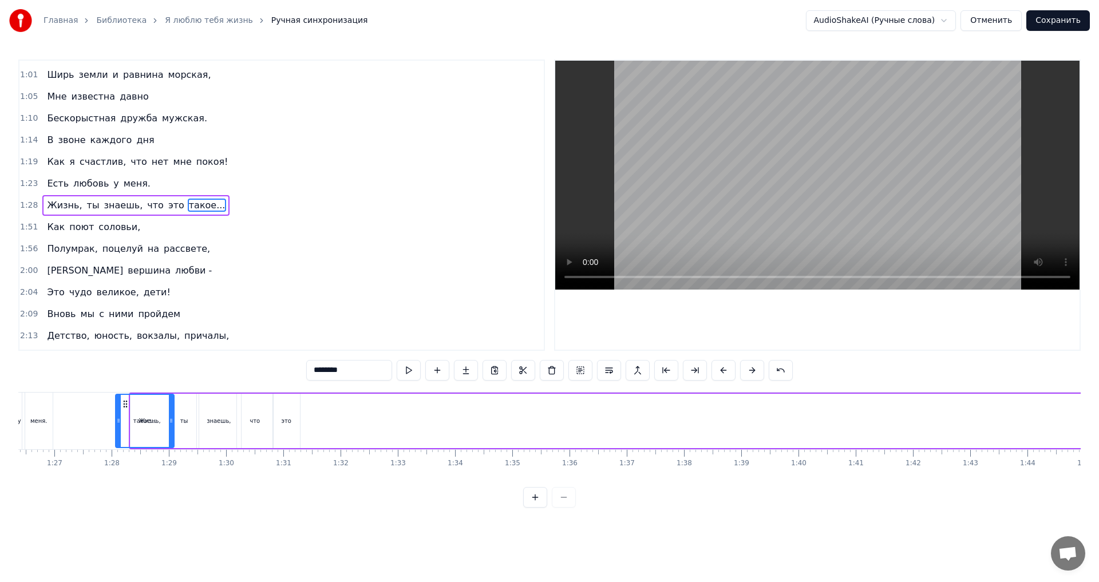
scroll to position [0, 4917]
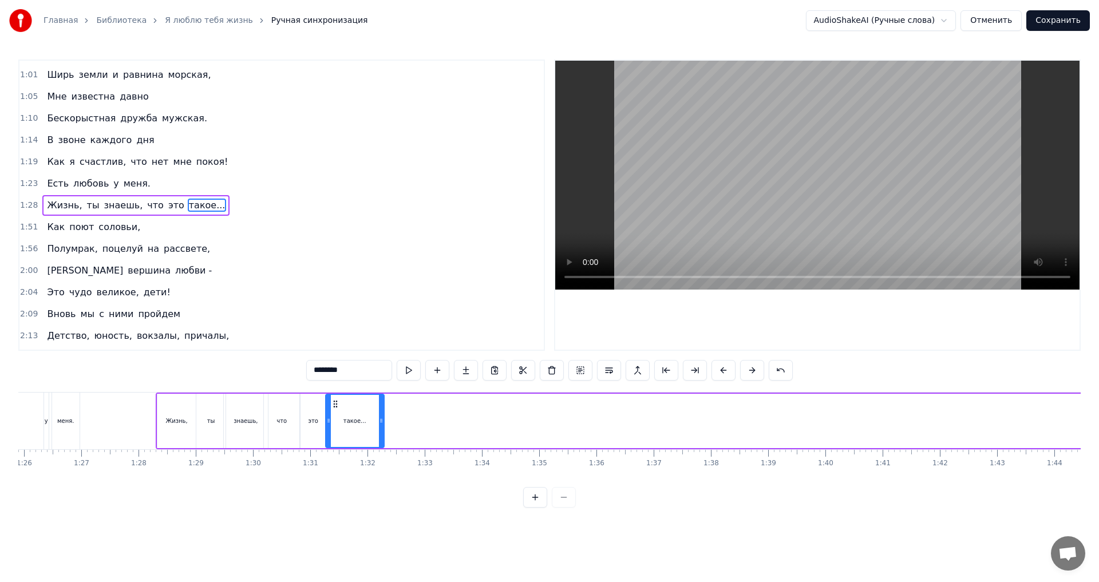
drag, startPoint x: 657, startPoint y: 403, endPoint x: 337, endPoint y: 462, distance: 325.4
click at [337, 462] on div "Я люблю тебя, жизнь, Что само по себе и не ново. Я люблю тебя, жизнь, Я люблю т…" at bounding box center [549, 435] width 1062 height 86
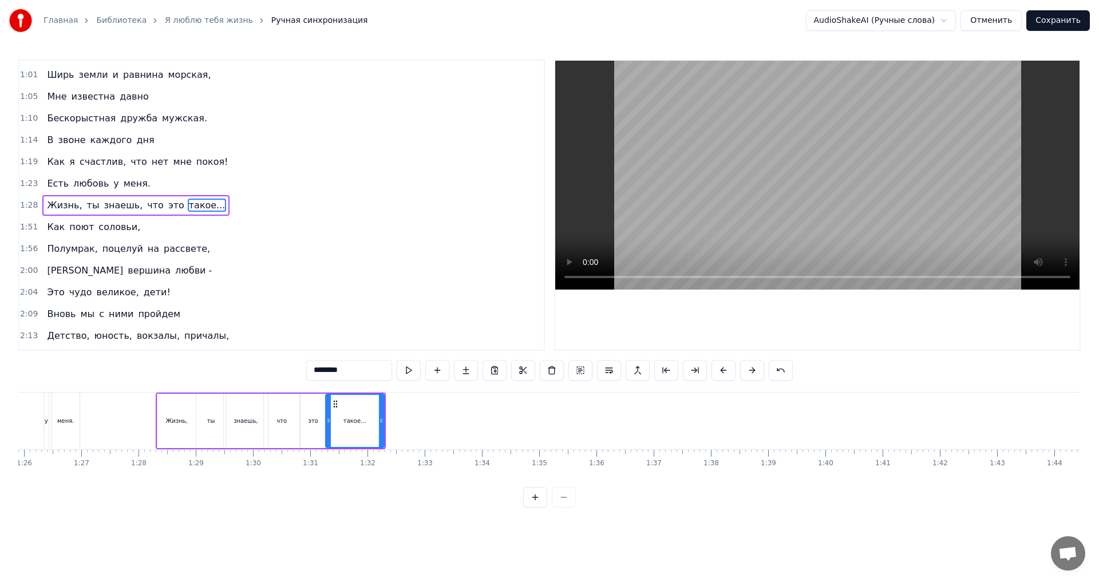
click at [276, 409] on div "что" at bounding box center [282, 421] width 36 height 54
type input "***"
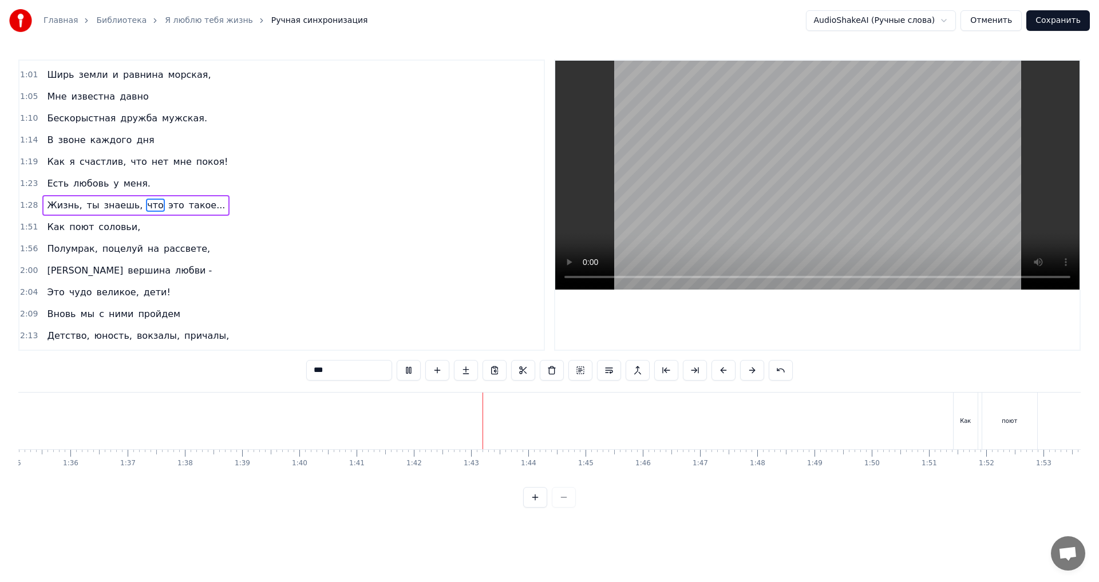
scroll to position [0, 5430]
click at [415, 372] on button at bounding box center [409, 370] width 24 height 21
click at [402, 370] on button at bounding box center [409, 370] width 24 height 21
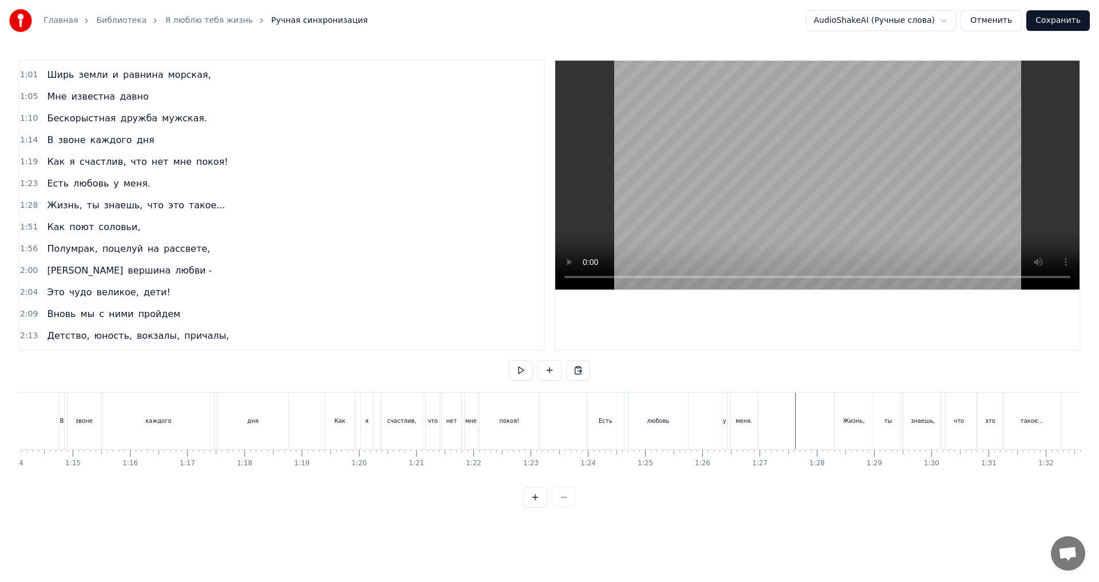
scroll to position [0, 4226]
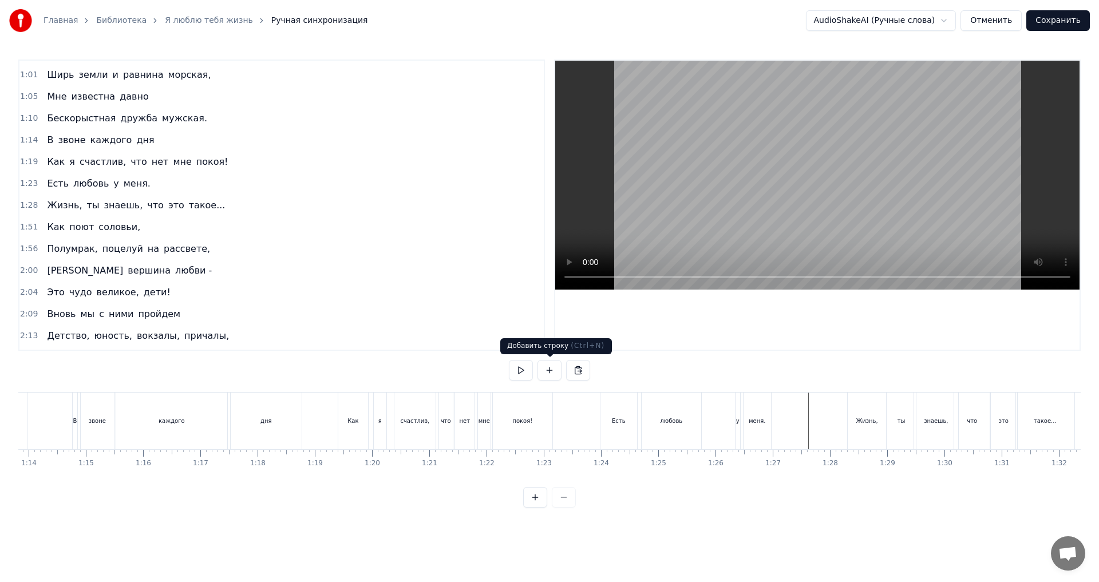
click at [543, 370] on button at bounding box center [549, 370] width 24 height 21
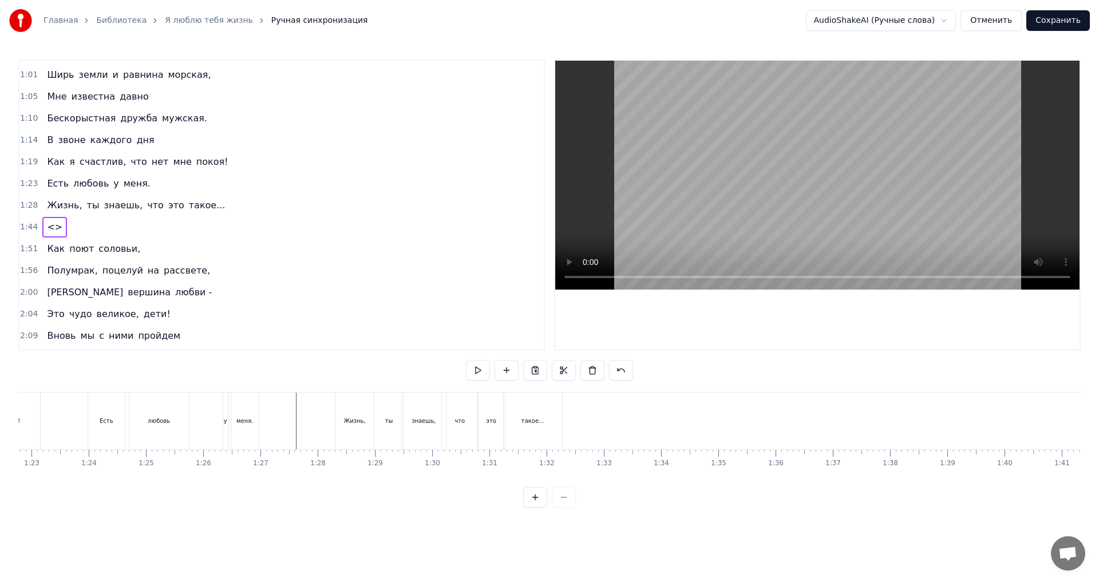
scroll to position [0, 4758]
drag, startPoint x: 42, startPoint y: 142, endPoint x: 132, endPoint y: 143, distance: 89.9
click at [127, 143] on div "В звоне каждого дня" at bounding box center [100, 140] width 116 height 21
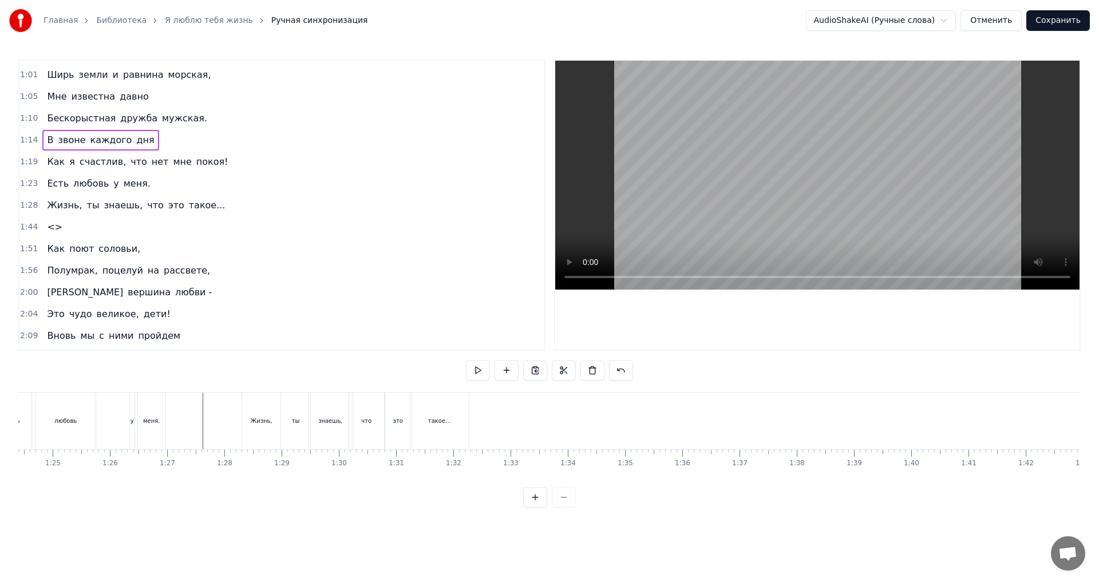
click at [56, 224] on span "<>" at bounding box center [55, 226] width 18 height 13
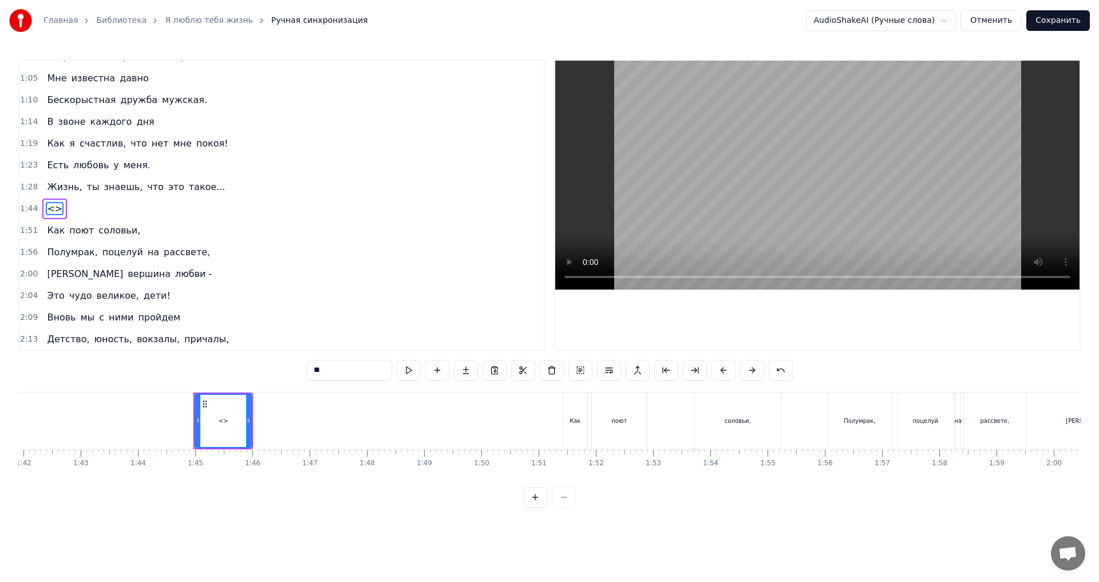
scroll to position [0, 5951]
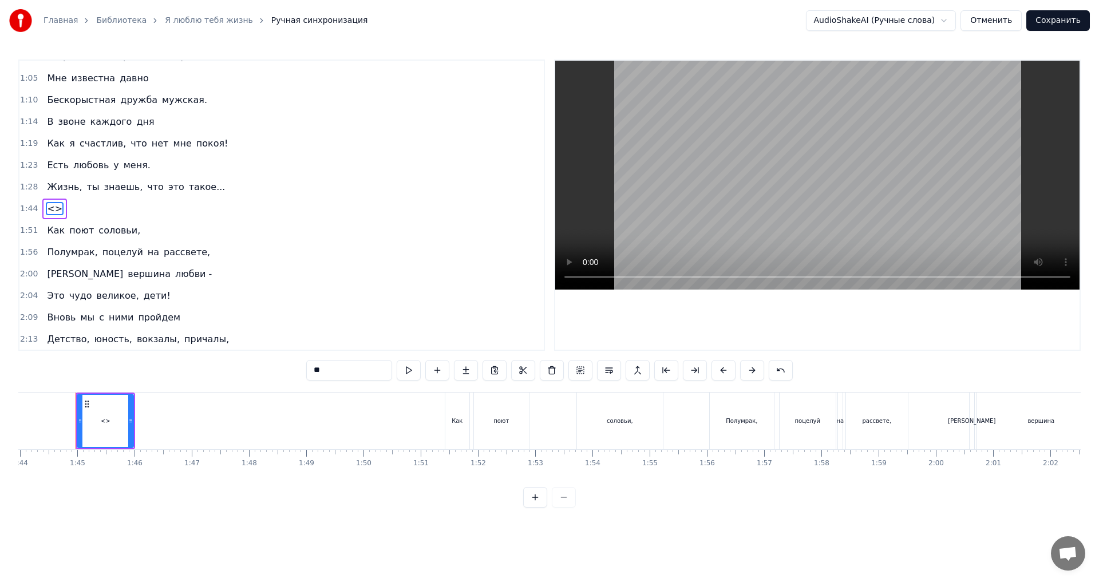
click at [47, 210] on span "<>" at bounding box center [55, 208] width 18 height 13
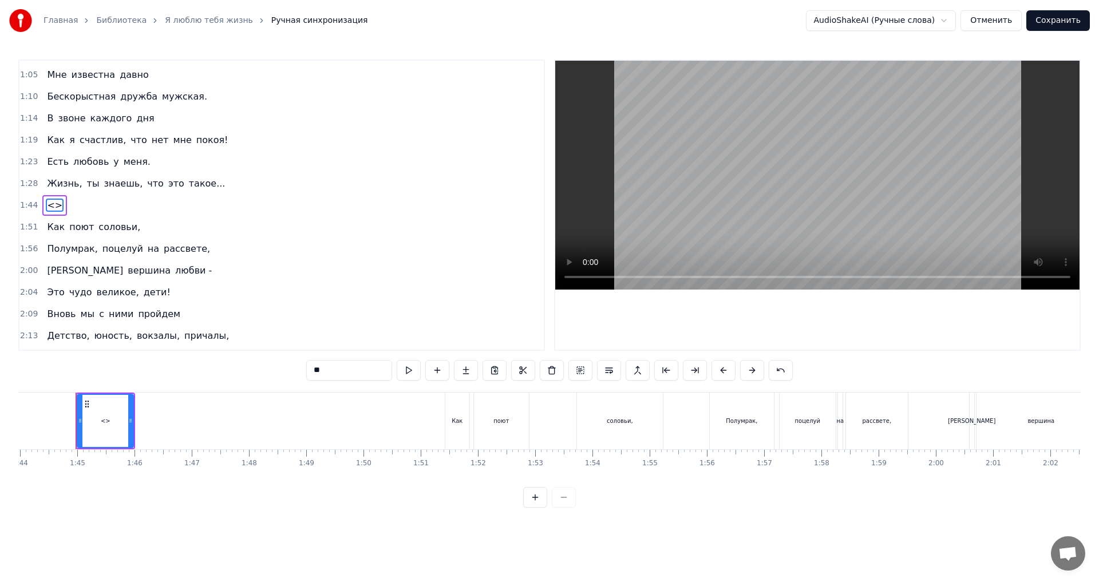
click at [47, 210] on span "<>" at bounding box center [55, 205] width 18 height 13
click at [53, 205] on span "<>" at bounding box center [55, 205] width 18 height 13
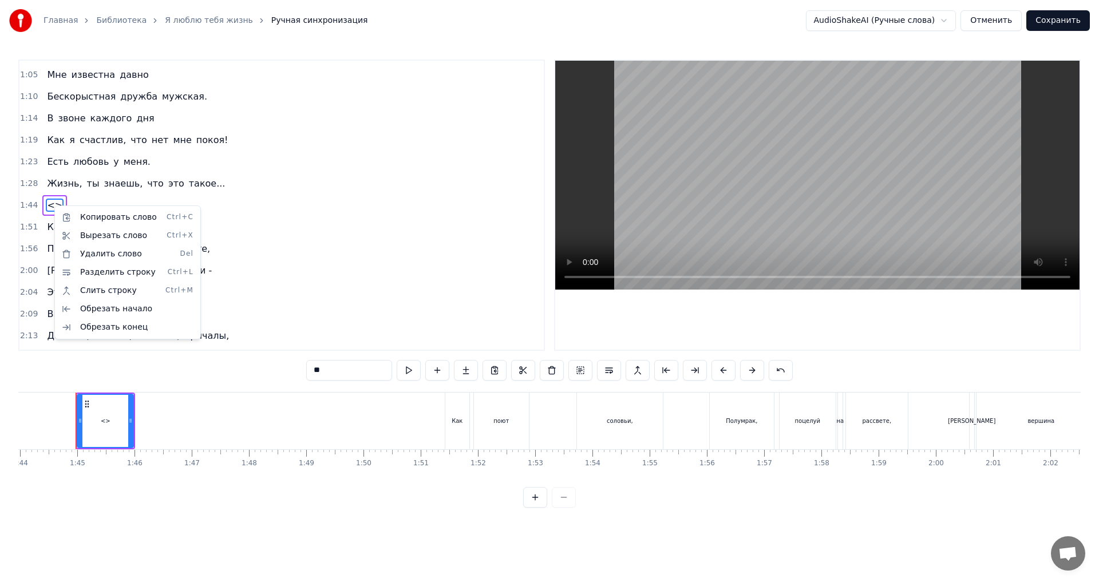
click at [49, 204] on html "Главная Библиотека Я люблю тебя жизнь Ручная синхронизация AudioShakeAI (Ручные…" at bounding box center [549, 263] width 1099 height 526
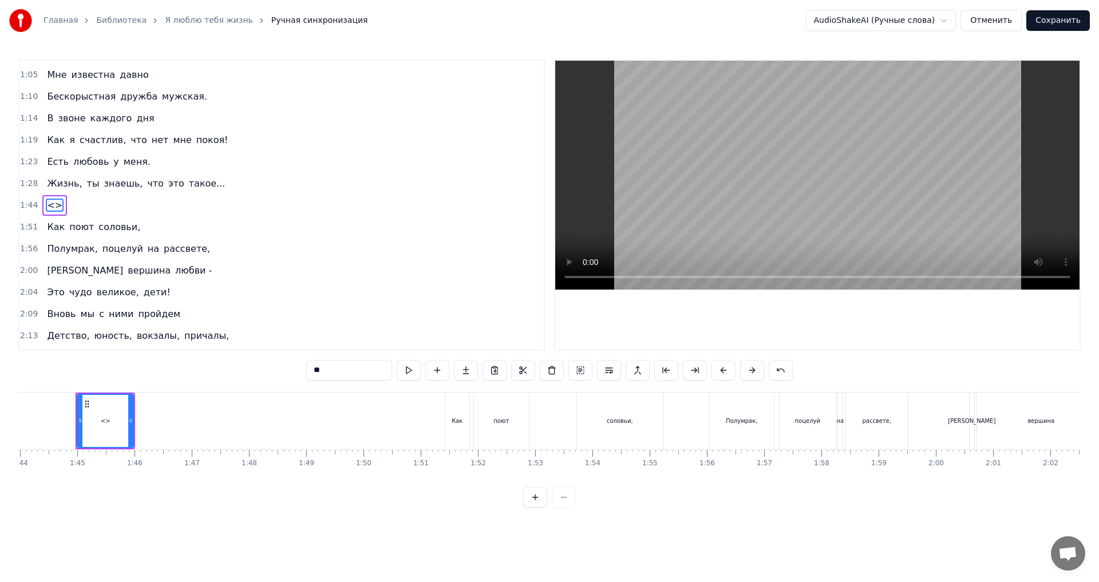
click at [101, 417] on div "<>" at bounding box center [105, 421] width 55 height 52
click at [46, 209] on span "<>" at bounding box center [55, 205] width 18 height 13
click at [50, 204] on span "<>" at bounding box center [55, 205] width 18 height 13
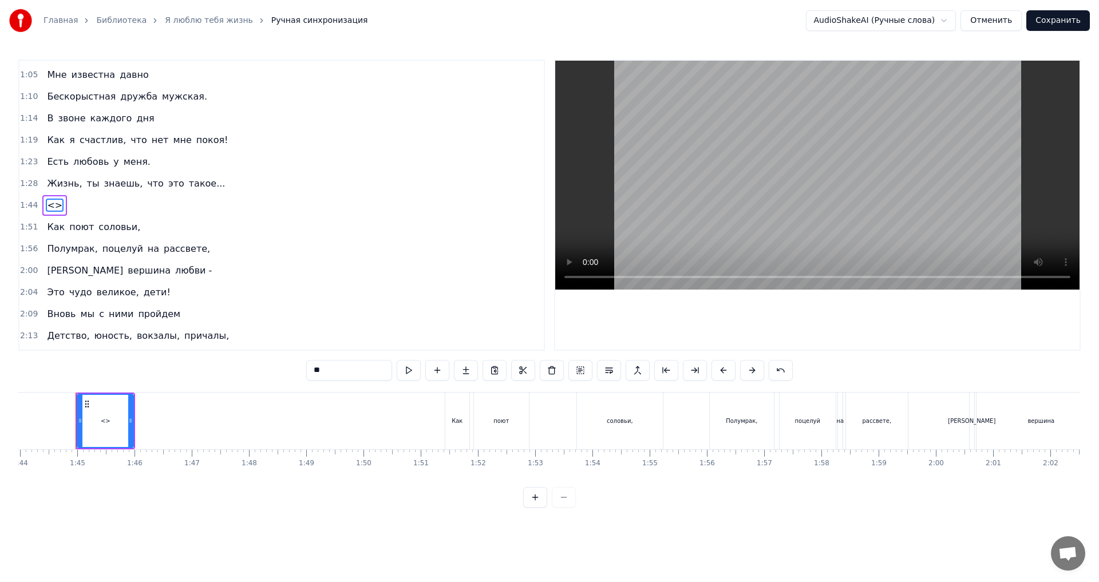
click at [50, 204] on span "<>" at bounding box center [55, 205] width 18 height 13
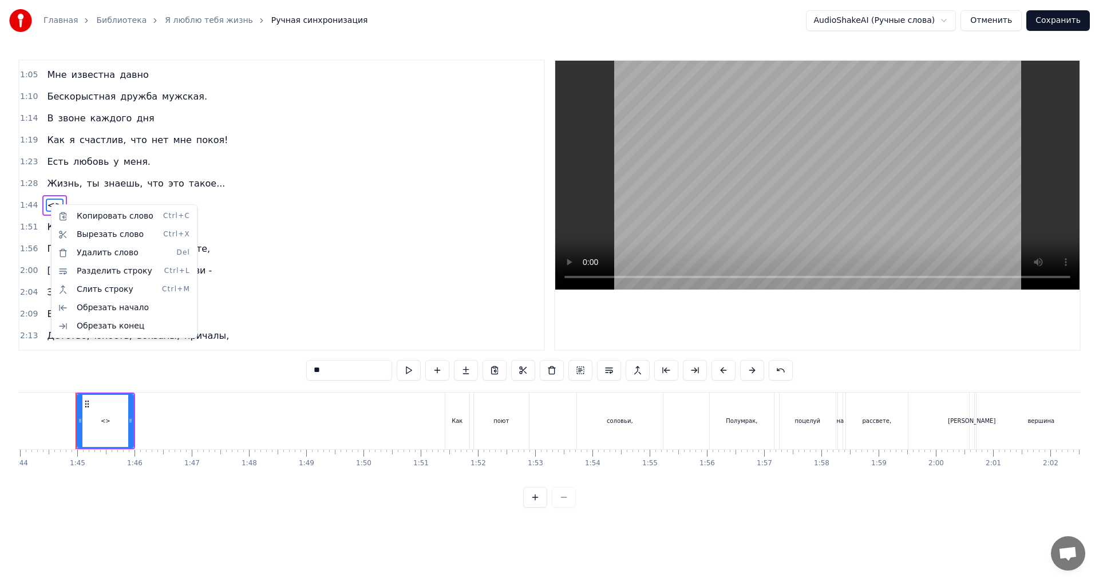
click at [86, 406] on html "Главная Библиотека Я люблю тебя жизнь Ручная синхронизация AudioShakeAI (Ручные…" at bounding box center [549, 263] width 1099 height 526
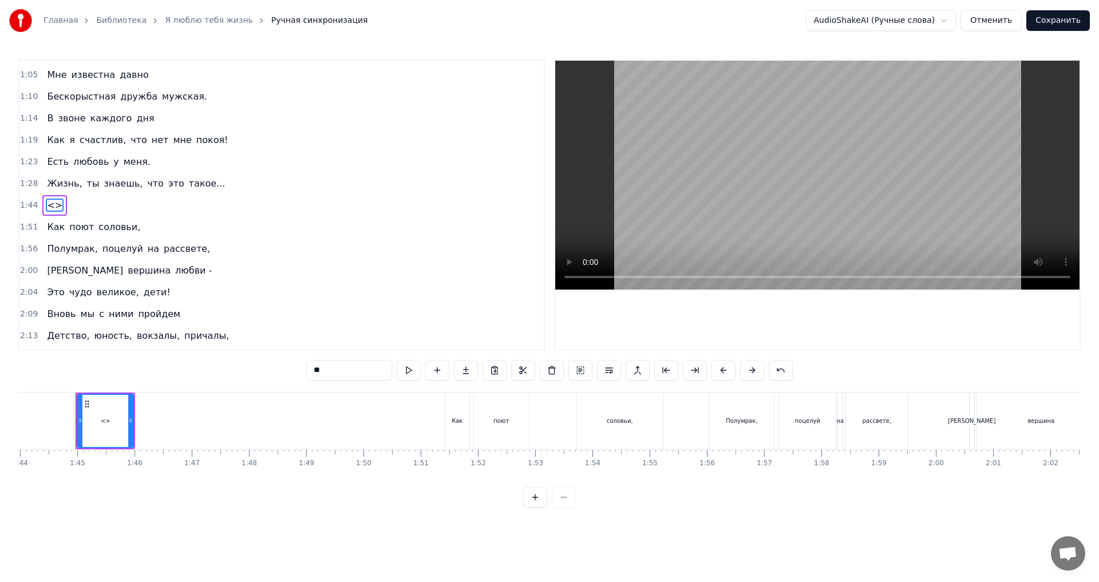
click at [85, 403] on icon at bounding box center [86, 404] width 9 height 9
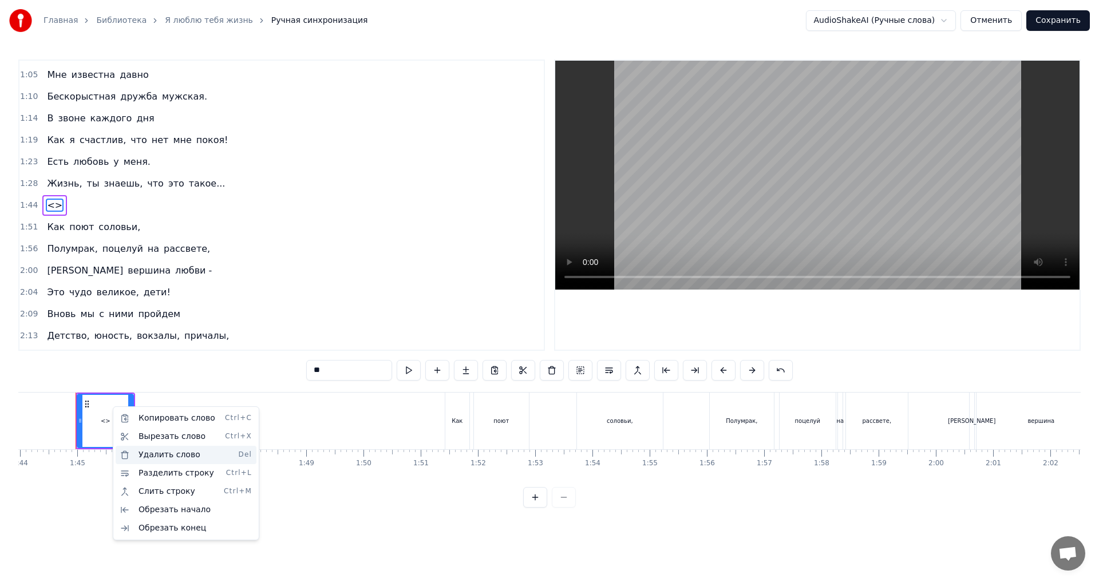
click at [160, 454] on div "Удалить слово Del" at bounding box center [186, 455] width 141 height 18
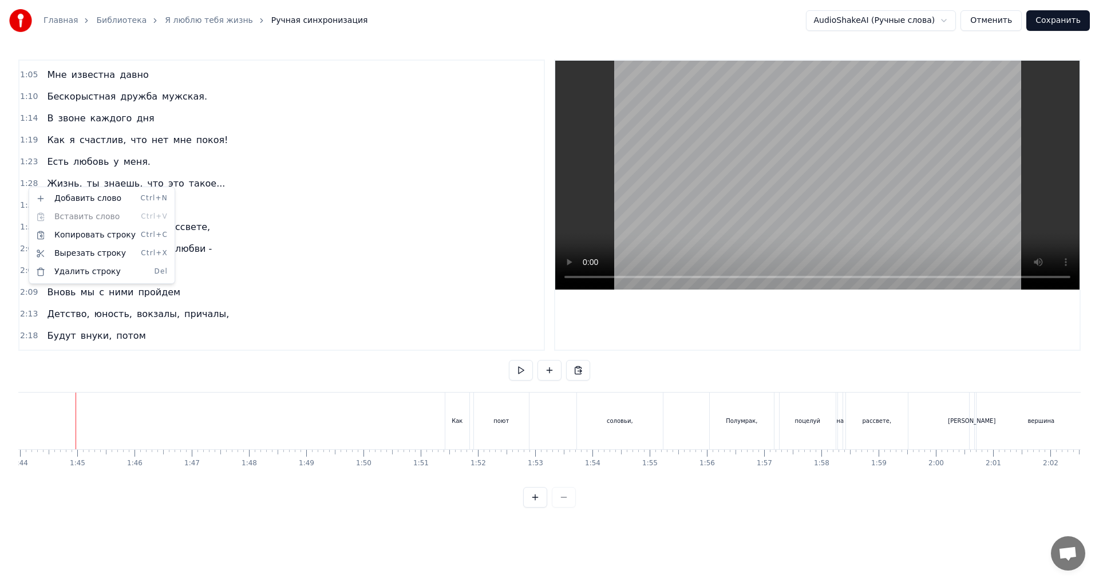
drag, startPoint x: 555, startPoint y: 479, endPoint x: 535, endPoint y: 480, distance: 20.6
click at [535, 480] on html "Главная Библиотека Я люблю тебя жизнь Ручная синхронизация AudioShakeAI (Ручные…" at bounding box center [549, 263] width 1099 height 526
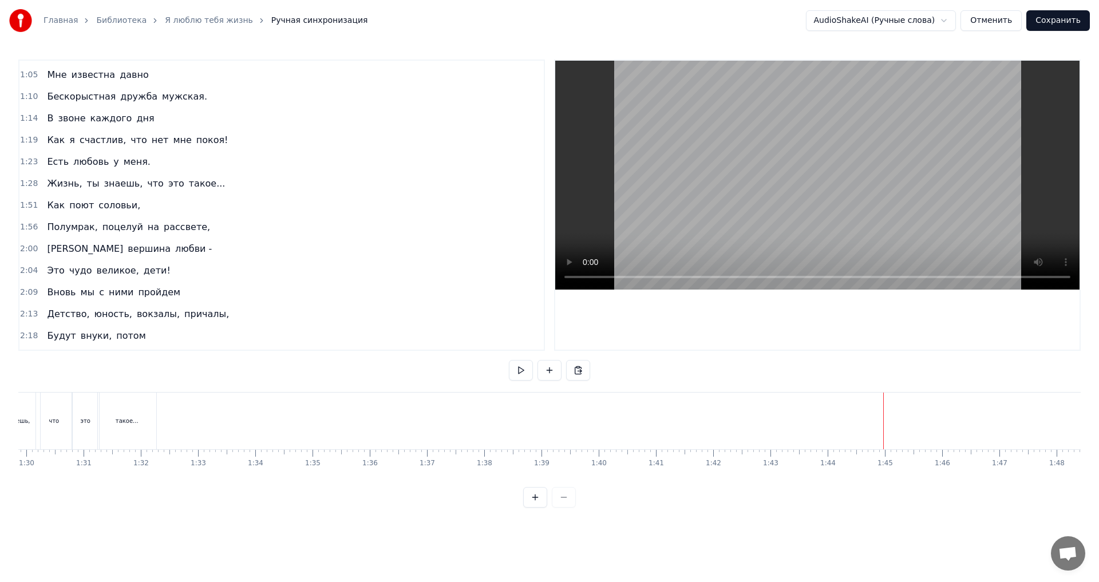
scroll to position [0, 5057]
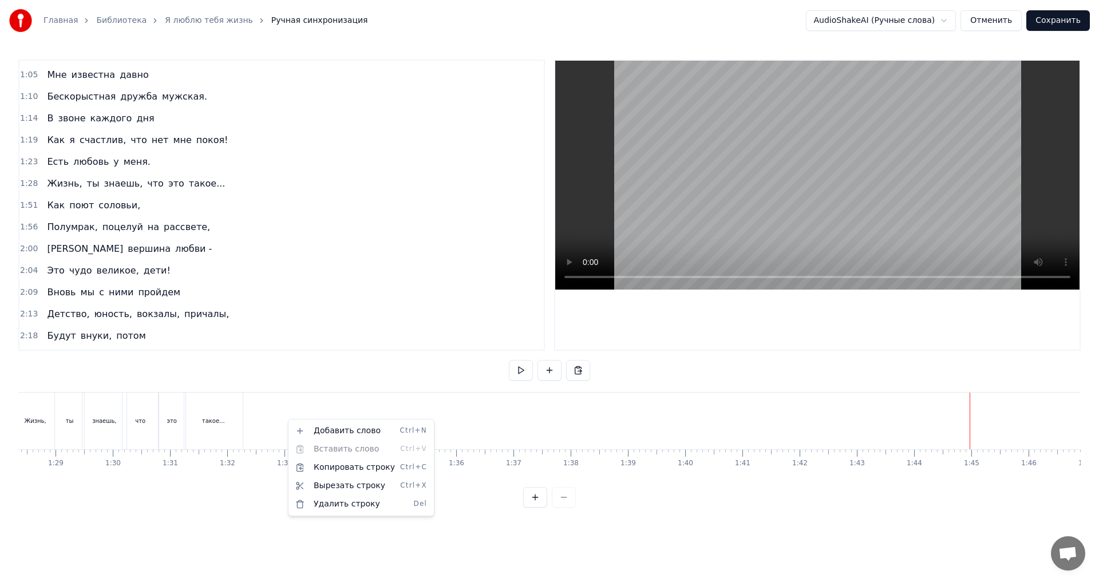
click at [30, 183] on html "Главная Библиотека Я люблю тебя жизнь Ручная синхронизация AudioShakeAI (Ручные…" at bounding box center [549, 263] width 1099 height 526
click at [29, 184] on span "1:28" at bounding box center [29, 183] width 18 height 11
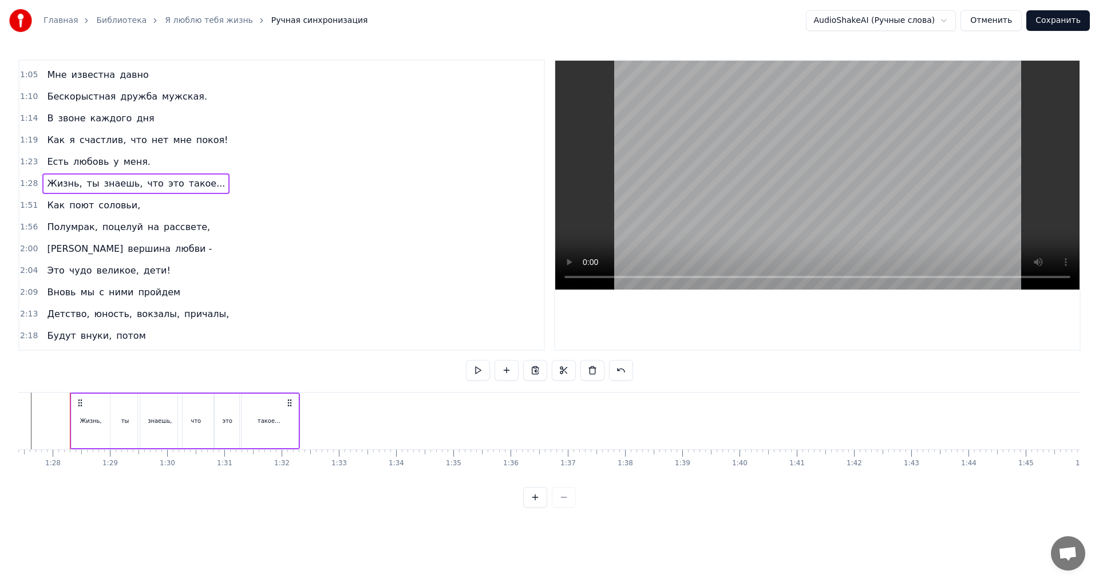
scroll to position [0, 4997]
click at [30, 115] on span "1:14" at bounding box center [29, 118] width 18 height 11
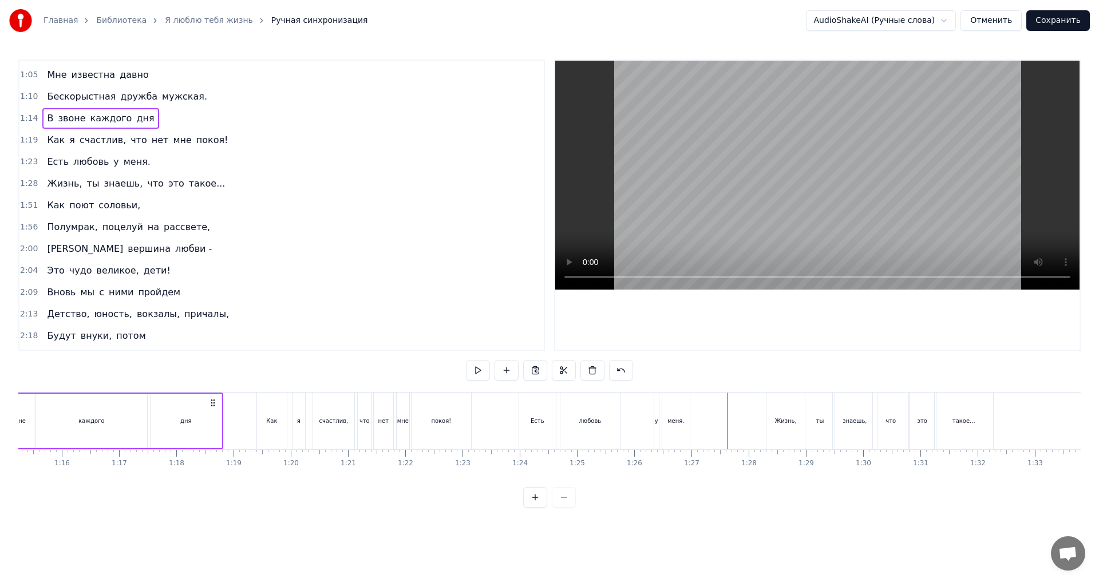
click at [25, 115] on span "1:14" at bounding box center [29, 118] width 18 height 11
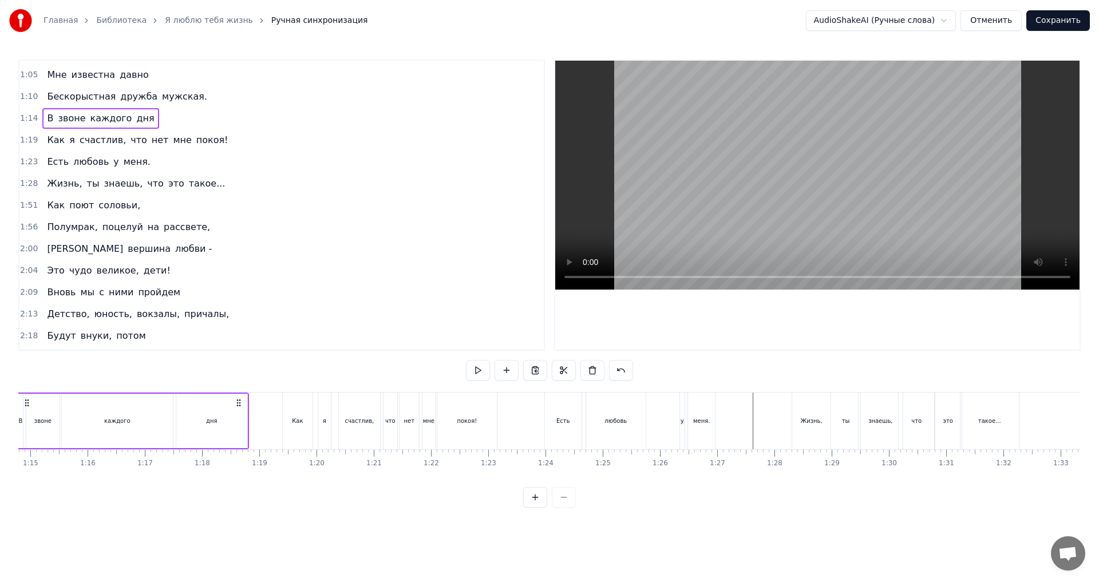
scroll to position [0, 4222]
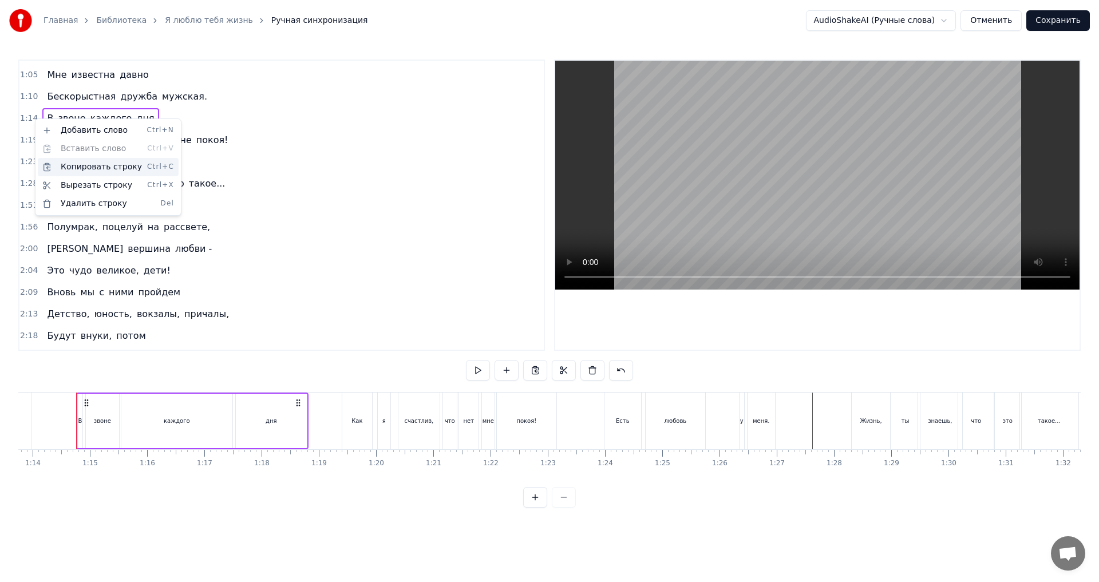
click at [78, 164] on div "Копировать строку Ctrl+C" at bounding box center [108, 167] width 141 height 18
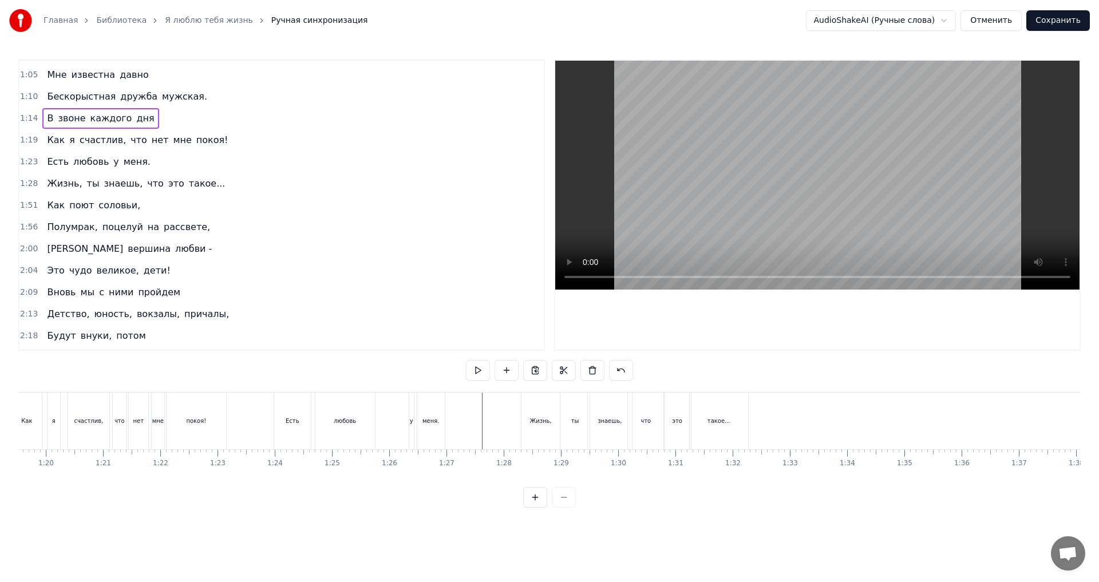
scroll to position [0, 4611]
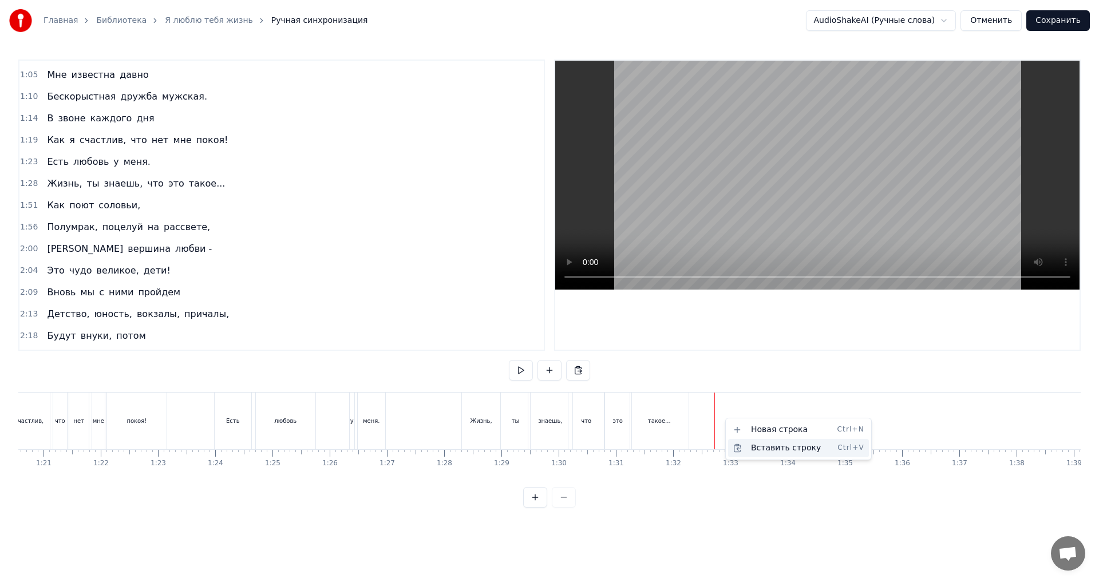
click at [749, 441] on div "Вставить строку Ctrl+V" at bounding box center [798, 448] width 141 height 18
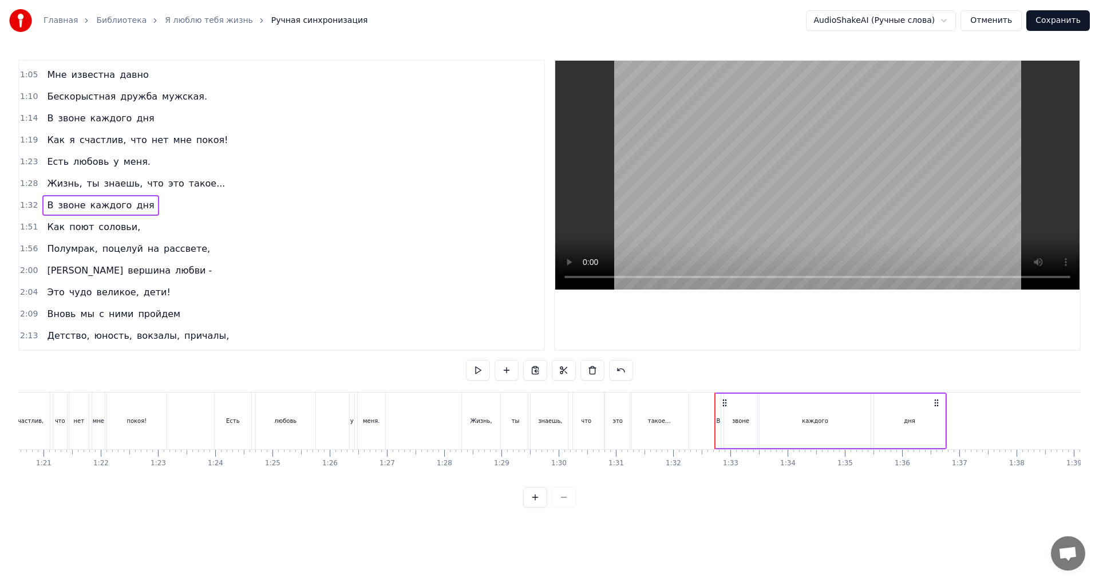
drag, startPoint x: 802, startPoint y: 426, endPoint x: 814, endPoint y: 426, distance: 12.0
click at [814, 426] on div "каждого" at bounding box center [815, 421] width 111 height 54
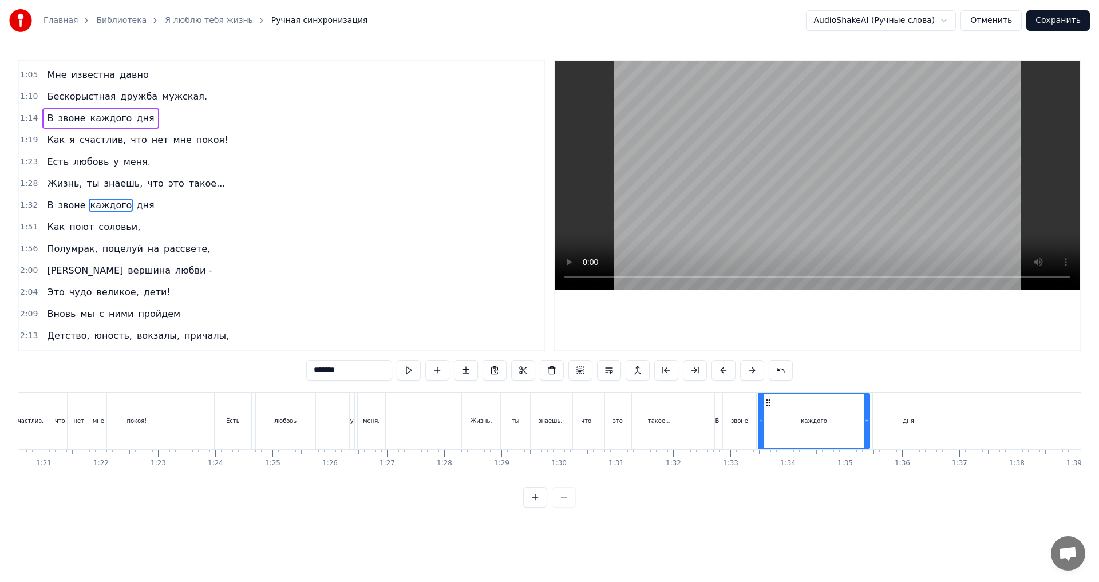
click at [729, 426] on div "звоне" at bounding box center [739, 421] width 33 height 57
click at [716, 420] on div "В" at bounding box center [718, 421] width 4 height 9
type input "*"
click at [29, 207] on span "1:32" at bounding box center [29, 205] width 18 height 11
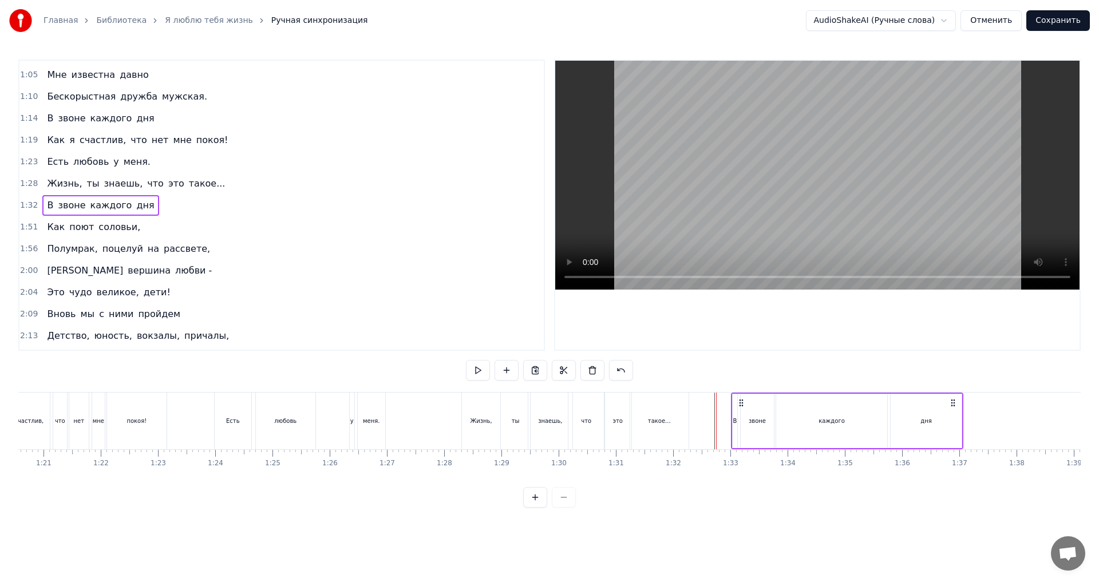
drag, startPoint x: 724, startPoint y: 401, endPoint x: 740, endPoint y: 403, distance: 16.7
click at [740, 403] on icon at bounding box center [741, 402] width 9 height 9
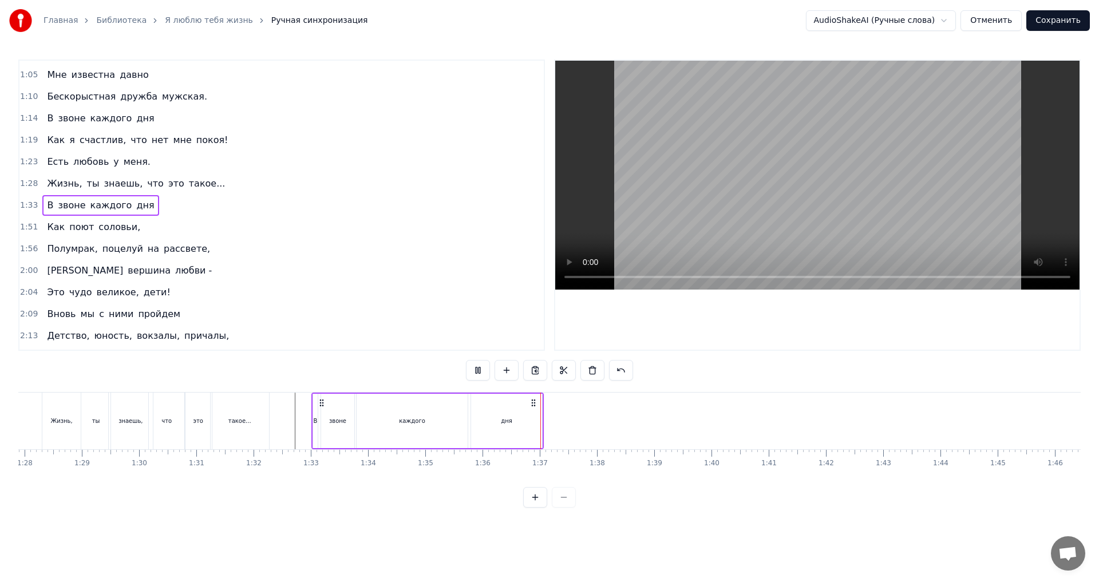
scroll to position [0, 5051]
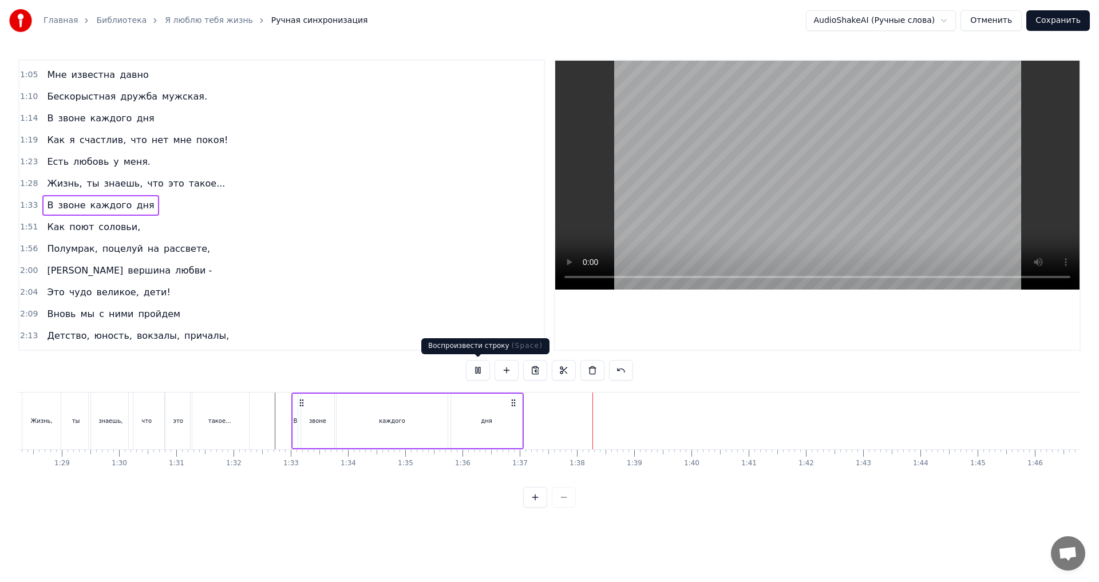
click at [476, 366] on button at bounding box center [478, 370] width 24 height 21
click at [480, 369] on button at bounding box center [478, 370] width 24 height 21
click at [476, 375] on button at bounding box center [478, 370] width 24 height 21
click at [31, 140] on span "1:19" at bounding box center [29, 140] width 18 height 11
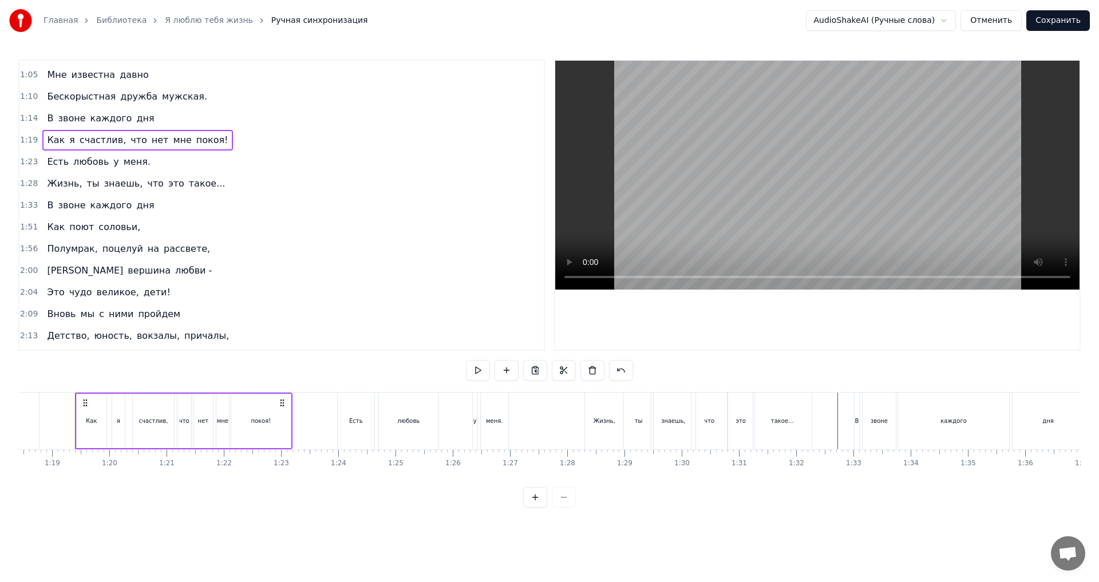
scroll to position [0, 4487]
click at [76, 191] on div "Копировать строку Ctrl+C" at bounding box center [105, 188] width 141 height 18
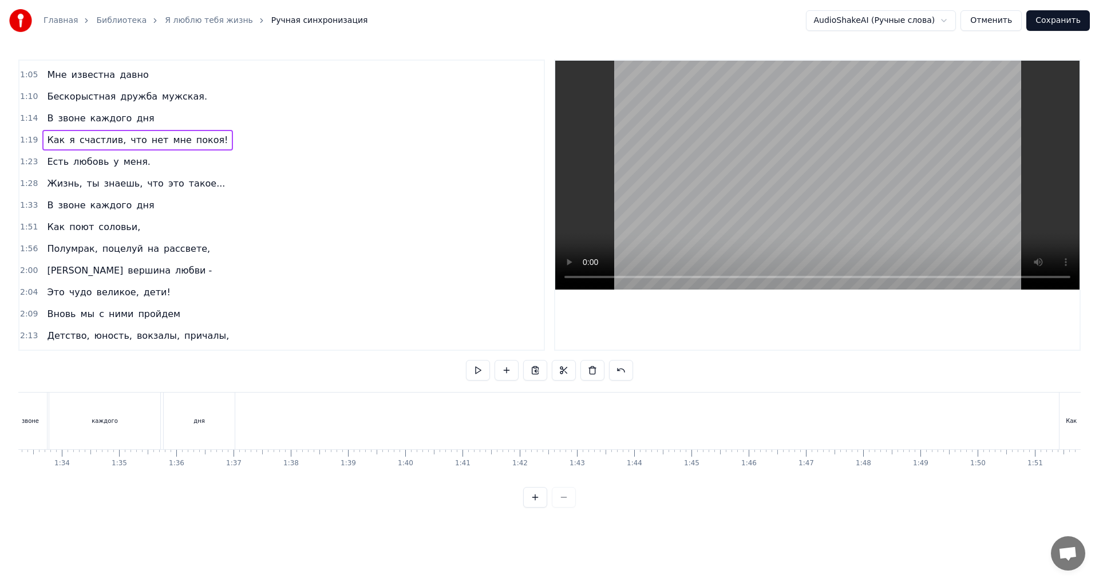
scroll to position [0, 5343]
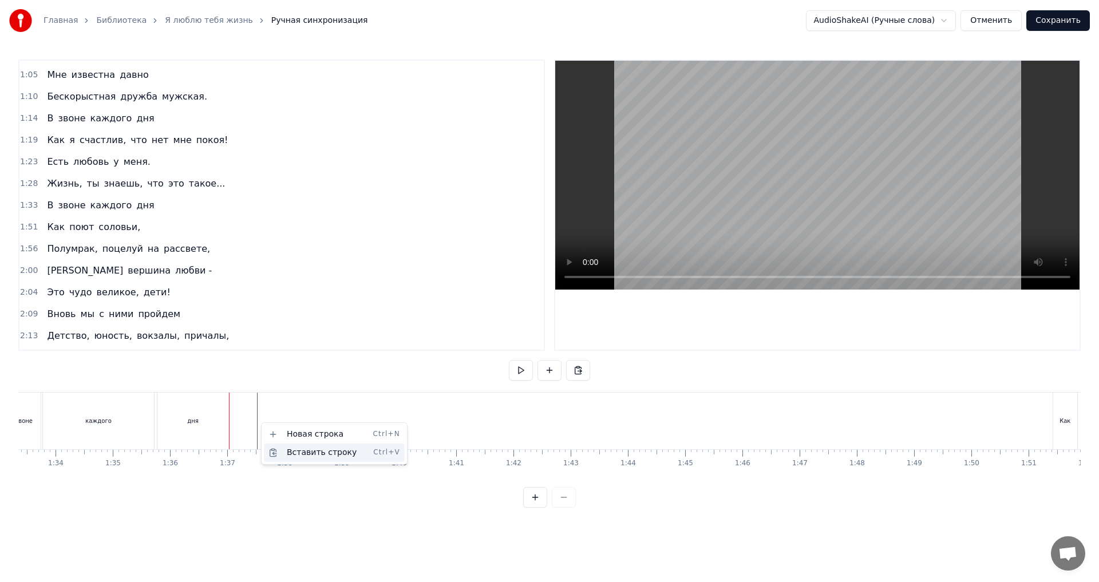
click at [298, 452] on div "Вставить строку Ctrl+V" at bounding box center [334, 453] width 141 height 18
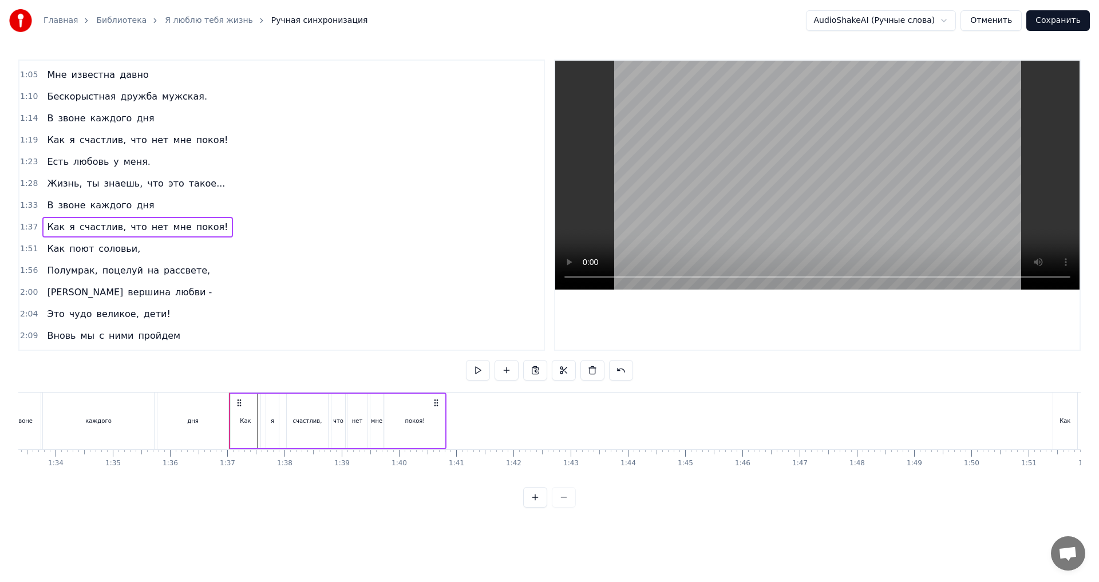
click at [278, 419] on div "я" at bounding box center [273, 421] width 14 height 54
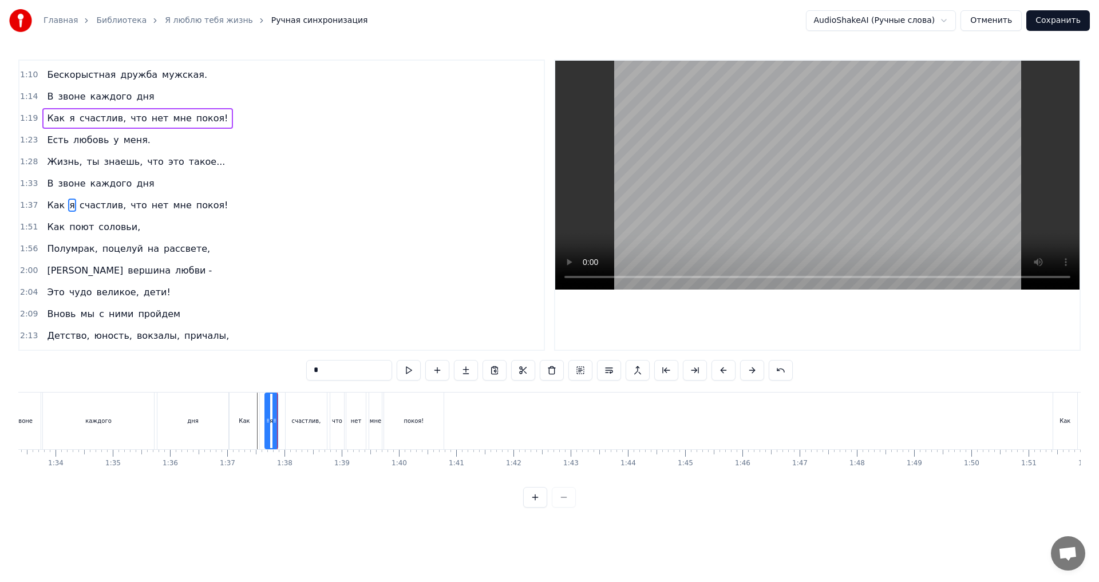
click at [243, 400] on div "Как" at bounding box center [245, 421] width 30 height 57
type input "***"
drag, startPoint x: 238, startPoint y: 402, endPoint x: 251, endPoint y: 406, distance: 14.2
click at [251, 406] on icon at bounding box center [252, 402] width 9 height 9
click at [21, 114] on span "1:19" at bounding box center [29, 118] width 18 height 11
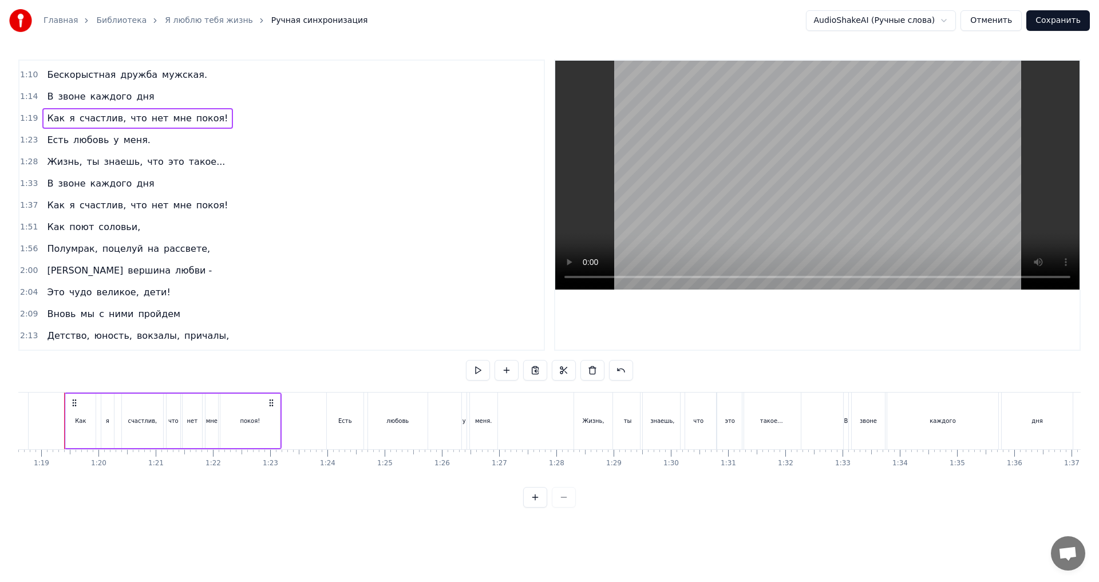
click at [30, 117] on span "1:19" at bounding box center [29, 118] width 18 height 11
click at [27, 205] on span "1:37" at bounding box center [29, 205] width 18 height 11
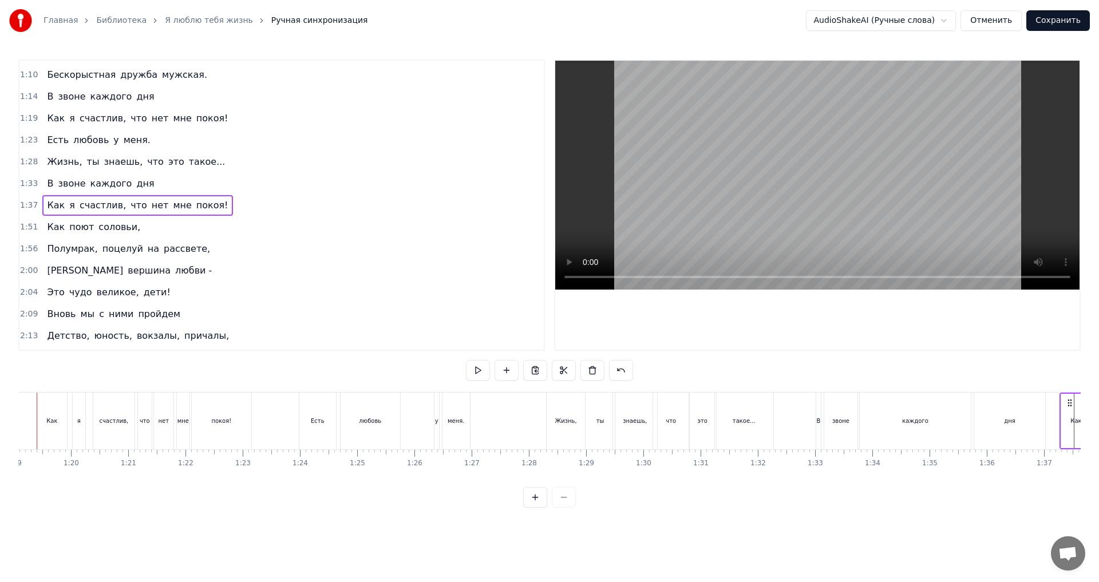
click at [27, 205] on span "1:37" at bounding box center [29, 205] width 18 height 11
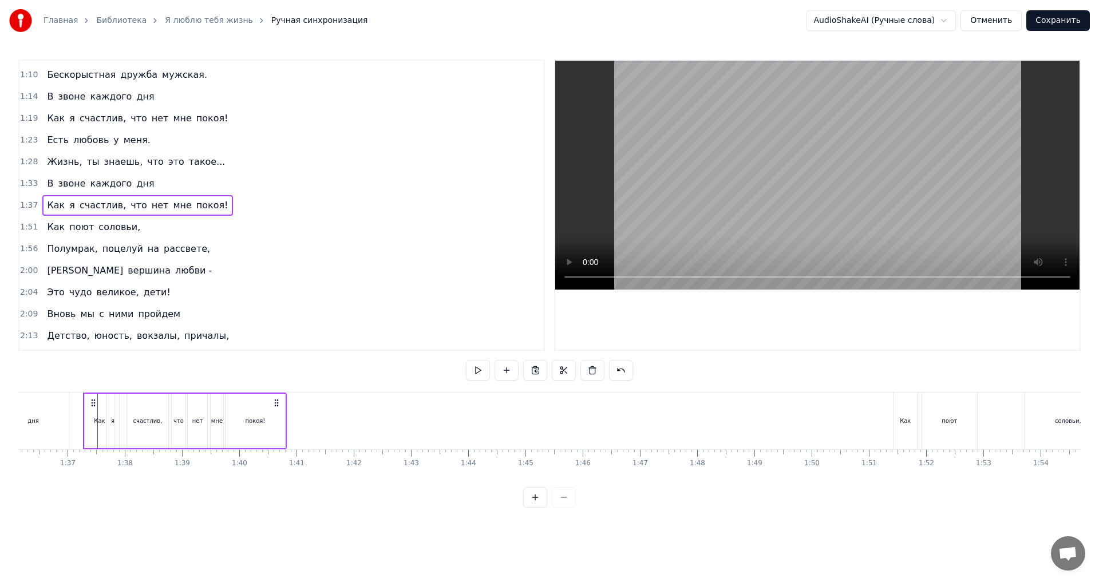
scroll to position [0, 5510]
drag, startPoint x: 81, startPoint y: 400, endPoint x: 94, endPoint y: 404, distance: 13.2
click at [94, 404] on icon at bounding box center [98, 402] width 9 height 9
click at [290, 426] on div "покоя!" at bounding box center [261, 421] width 60 height 54
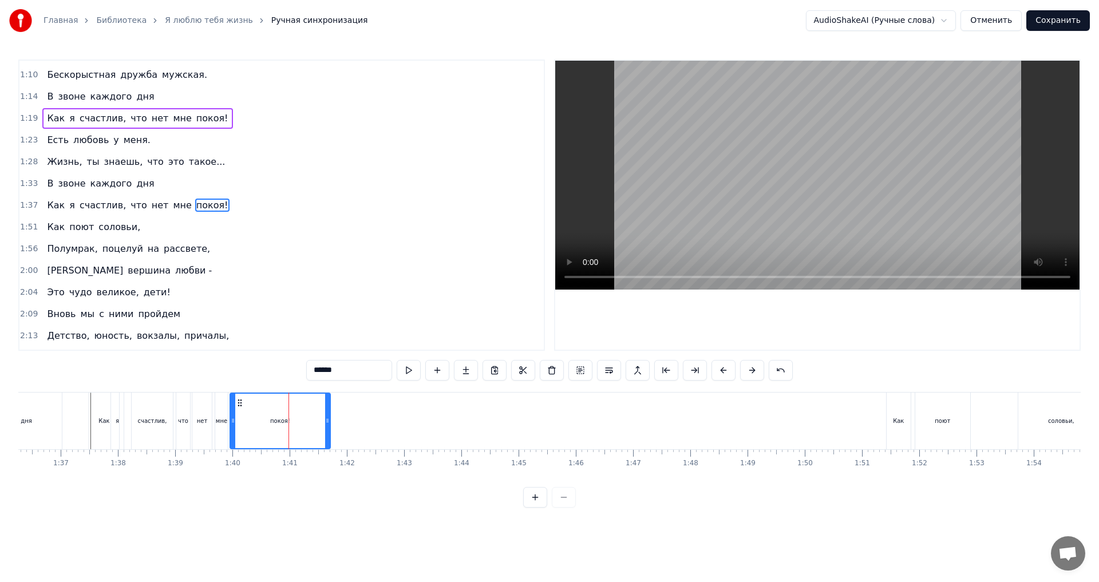
drag, startPoint x: 288, startPoint y: 425, endPoint x: 330, endPoint y: 425, distance: 41.8
click at [330, 425] on div at bounding box center [327, 421] width 5 height 54
click at [27, 137] on span "1:23" at bounding box center [29, 140] width 18 height 11
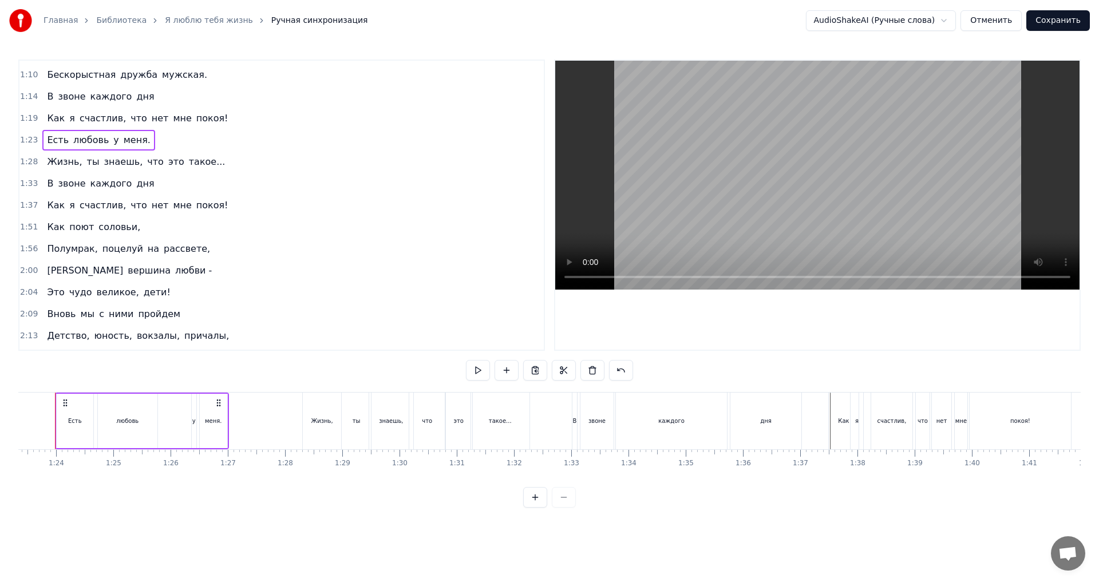
scroll to position [0, 4749]
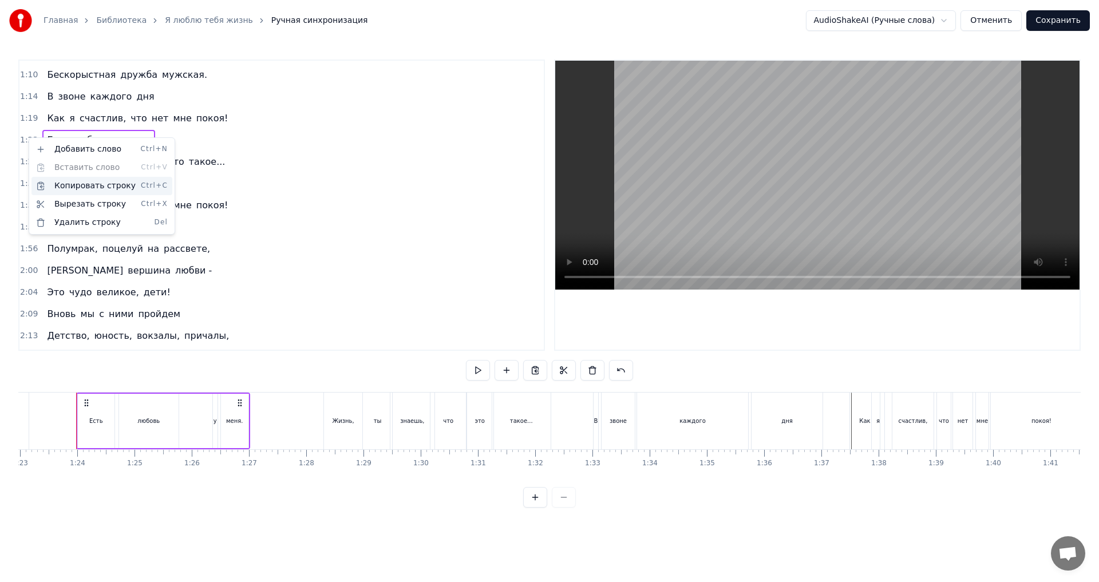
click at [77, 188] on div "Копировать строку Ctrl+C" at bounding box center [101, 186] width 141 height 18
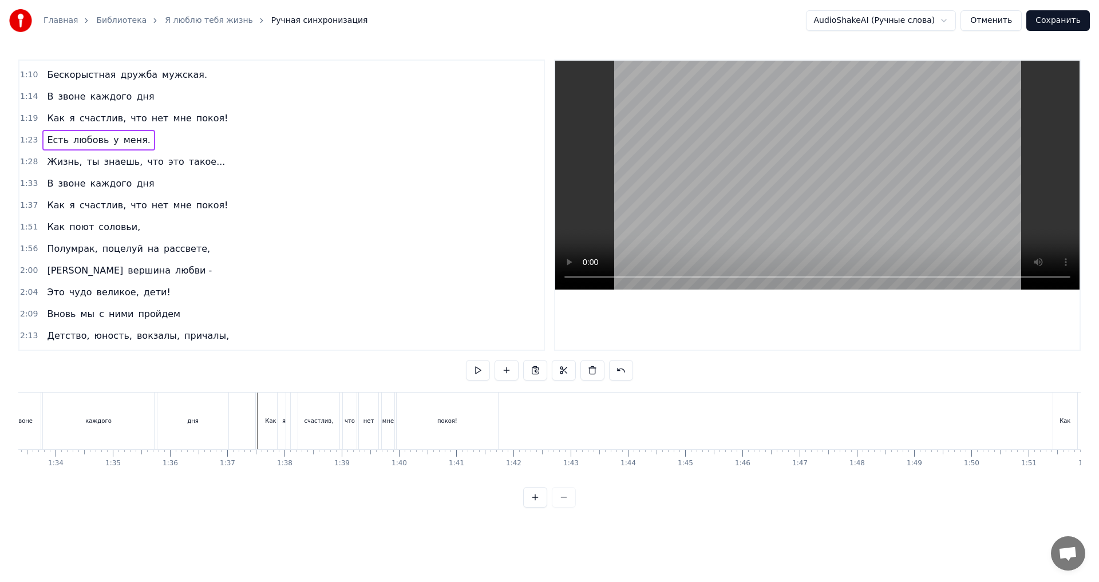
scroll to position [0, 5470]
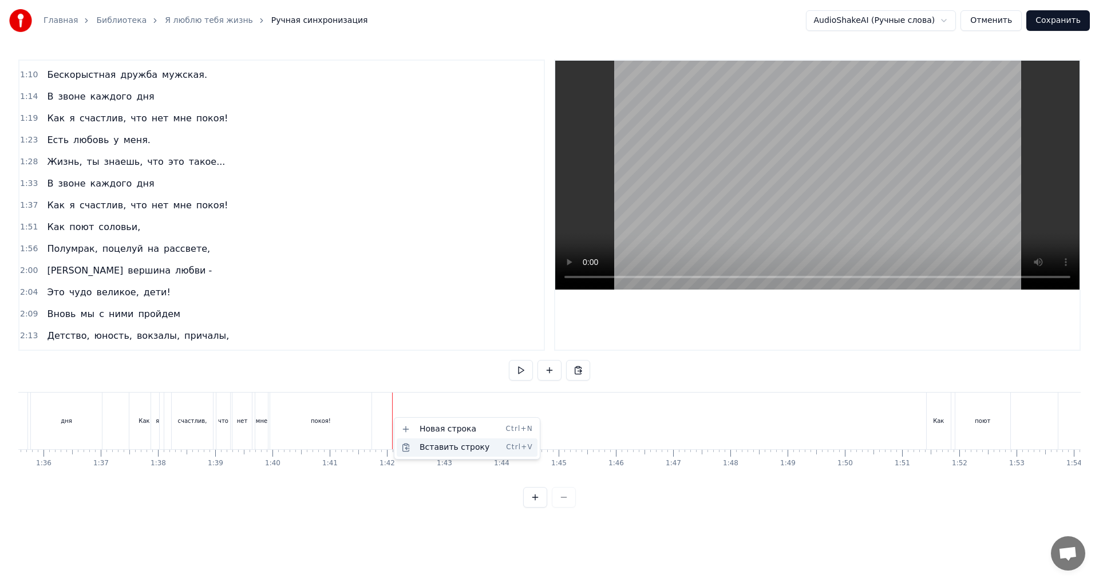
click at [430, 445] on div "Вставить строку Ctrl+V" at bounding box center [467, 447] width 141 height 18
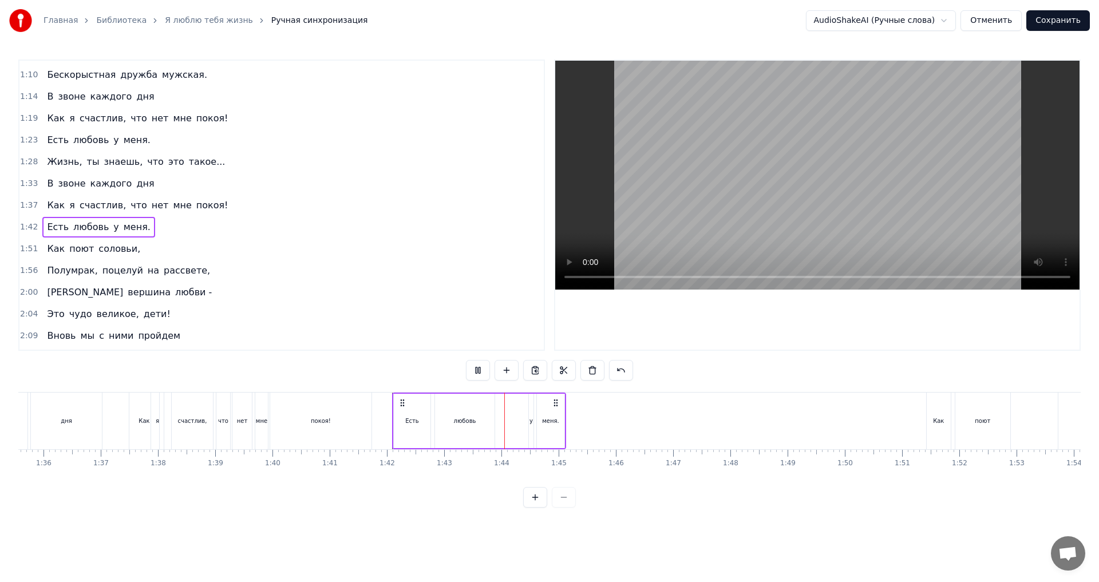
click at [26, 249] on span "1:51" at bounding box center [29, 248] width 18 height 11
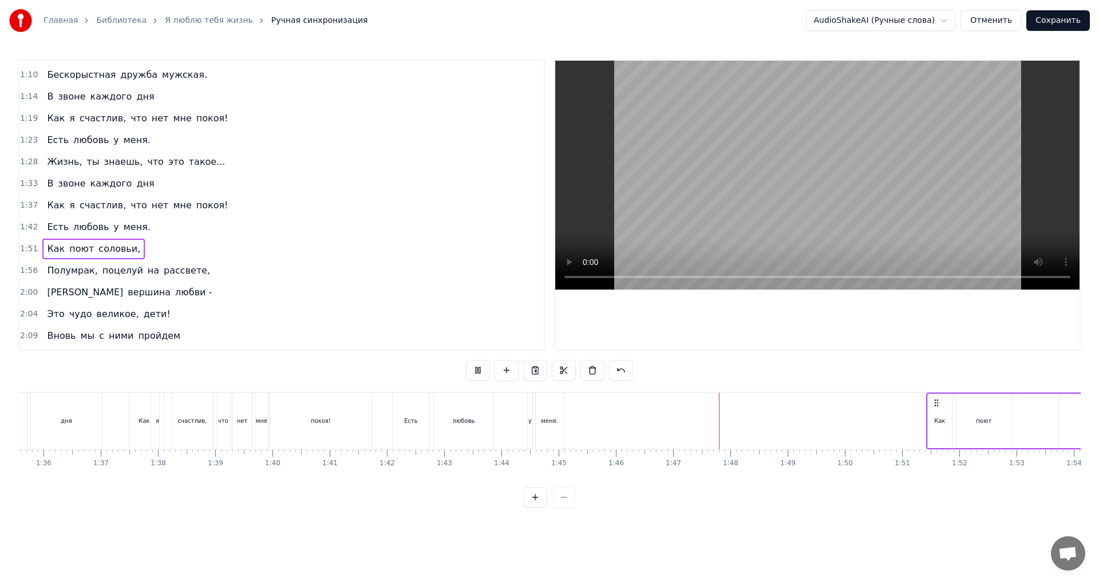
click at [26, 249] on span "1:51" at bounding box center [29, 248] width 18 height 11
click at [484, 375] on button at bounding box center [478, 370] width 24 height 21
click at [22, 160] on span "1:28" at bounding box center [29, 161] width 18 height 11
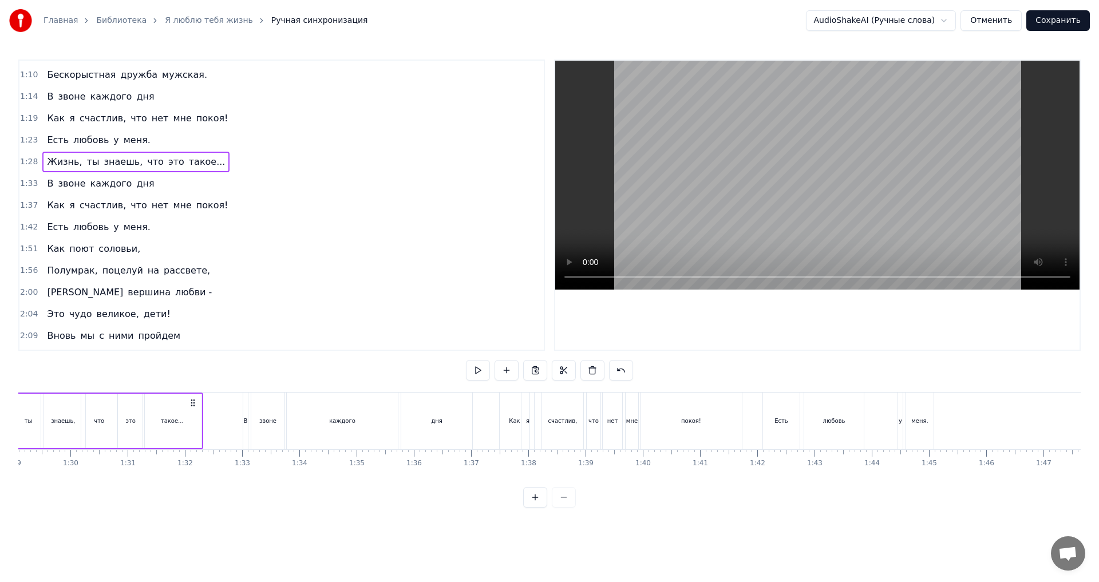
scroll to position [0, 4997]
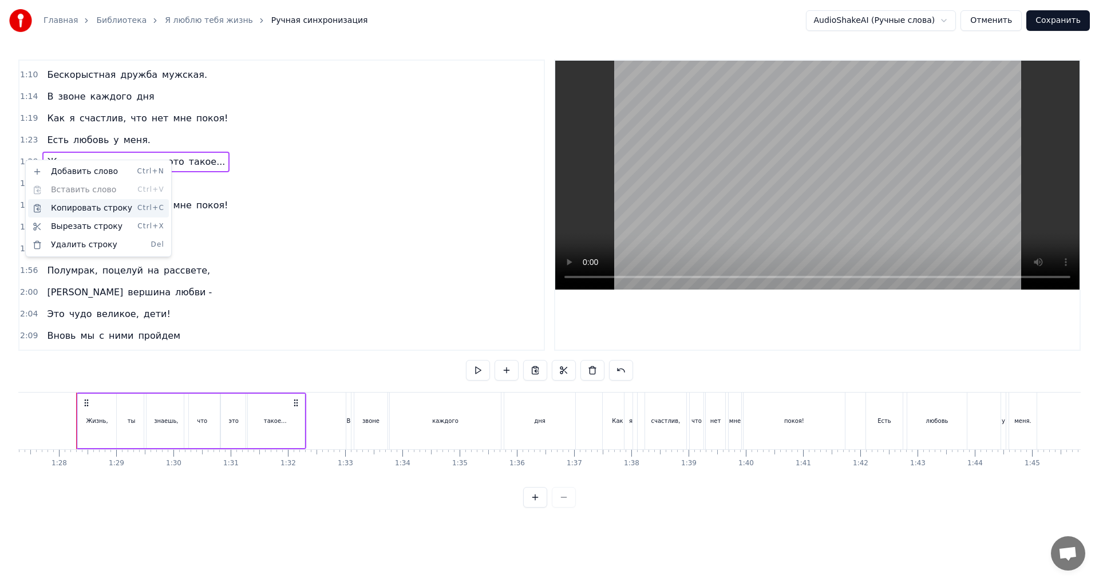
click at [66, 208] on div "Копировать строку Ctrl+C" at bounding box center [98, 208] width 141 height 18
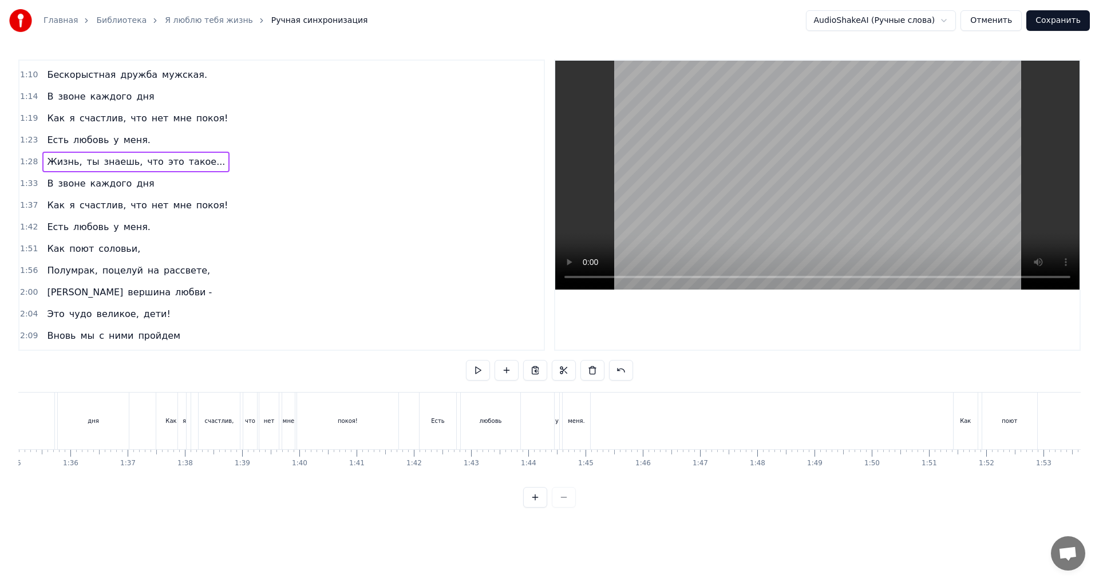
scroll to position [0, 5583]
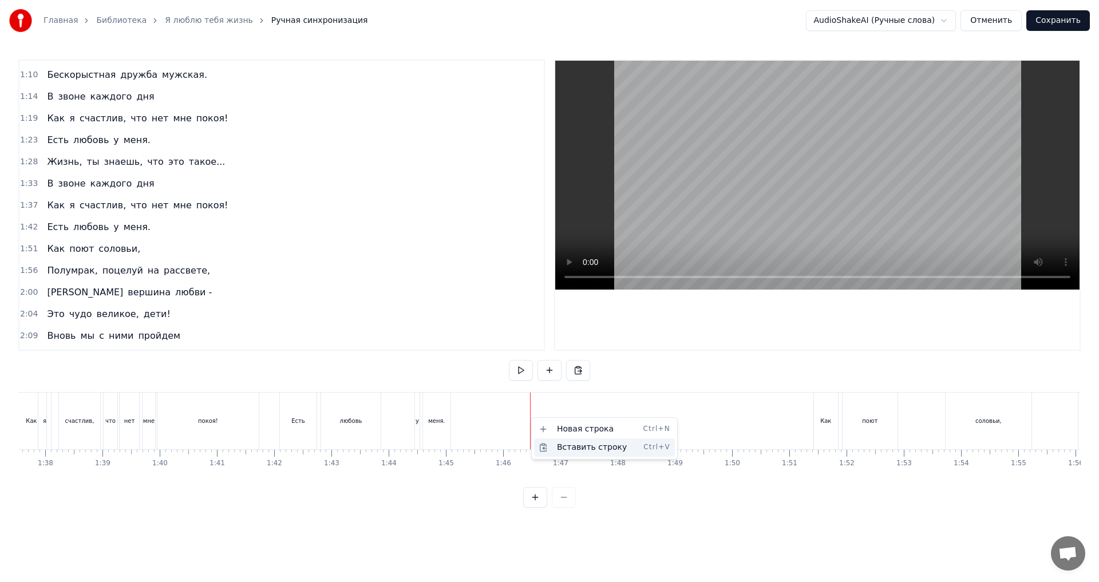
click at [586, 445] on div "Вставить строку Ctrl+V" at bounding box center [604, 447] width 141 height 18
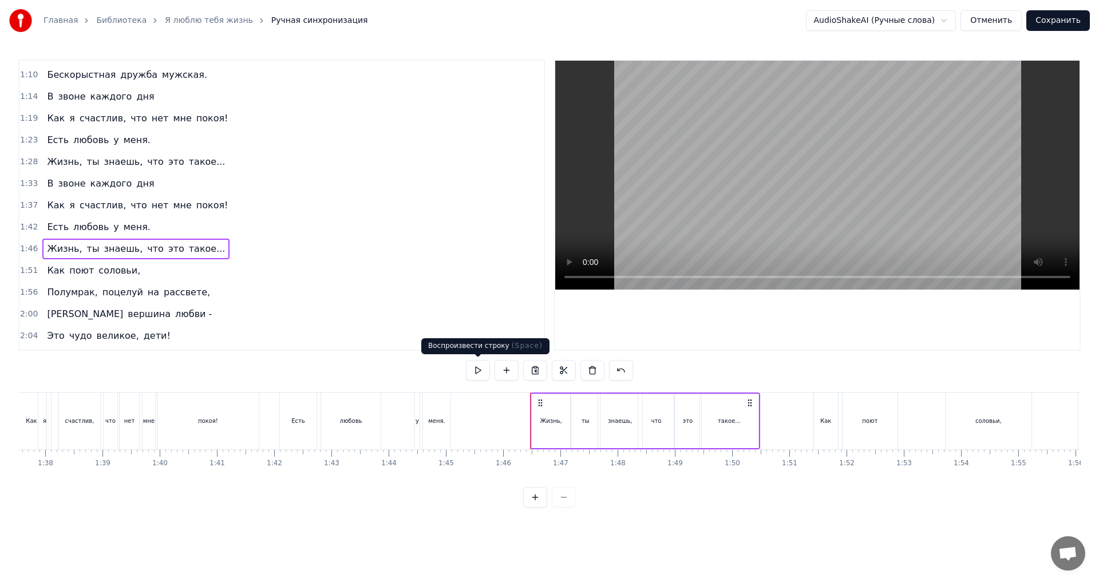
click at [483, 376] on button at bounding box center [478, 370] width 24 height 21
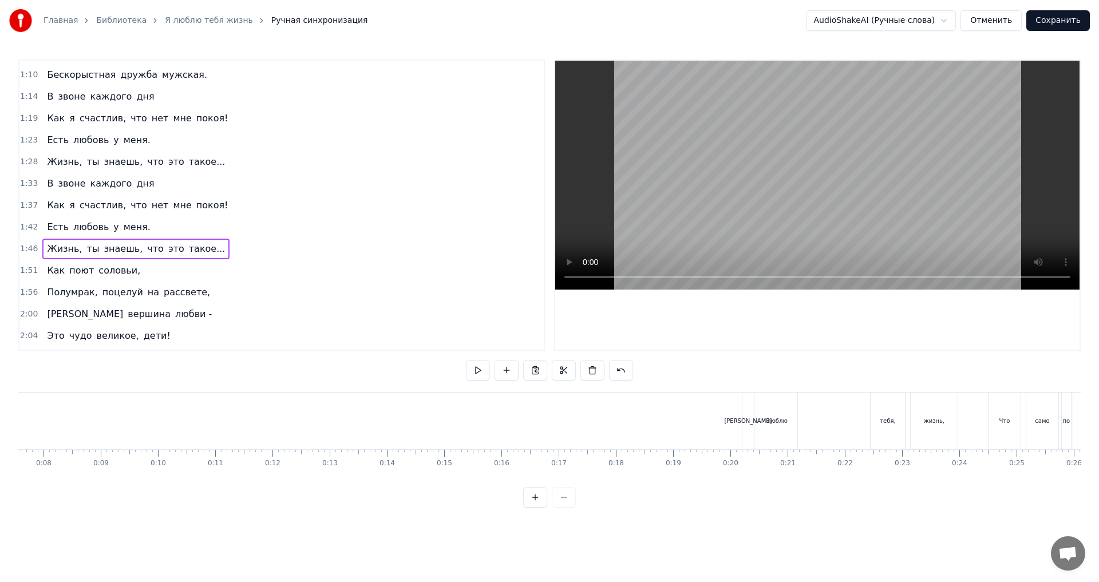
scroll to position [0, 0]
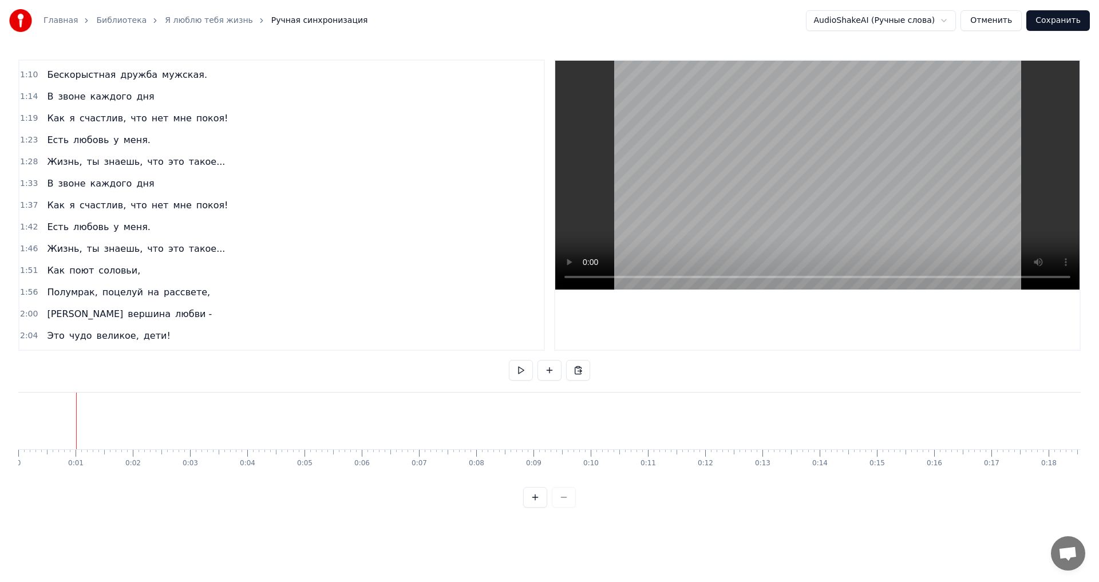
drag, startPoint x: 76, startPoint y: 442, endPoint x: 44, endPoint y: 441, distance: 31.5
click at [671, 235] on video at bounding box center [817, 175] width 524 height 229
click at [192, 414] on div at bounding box center [192, 421] width 1 height 57
click at [697, 183] on video at bounding box center [817, 175] width 524 height 229
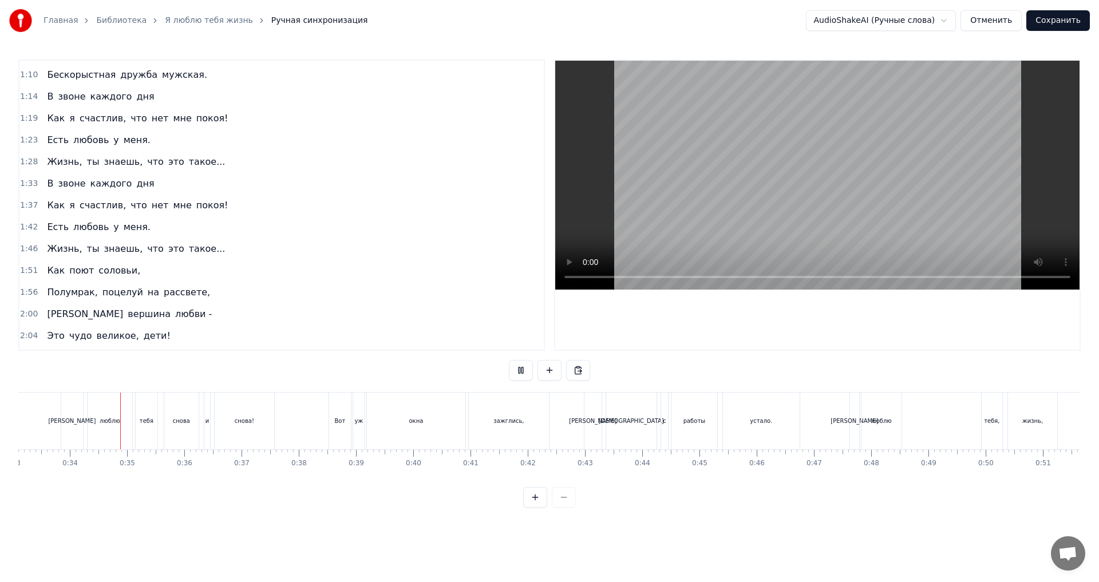
scroll to position [0, 1911]
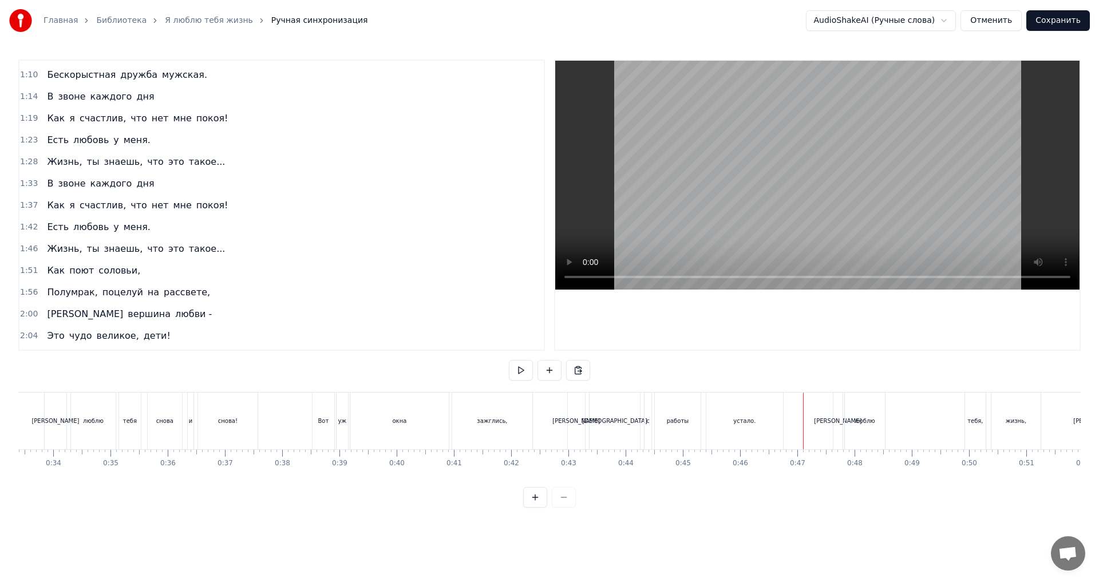
click at [1053, 20] on button "Сохранить" at bounding box center [1058, 20] width 64 height 21
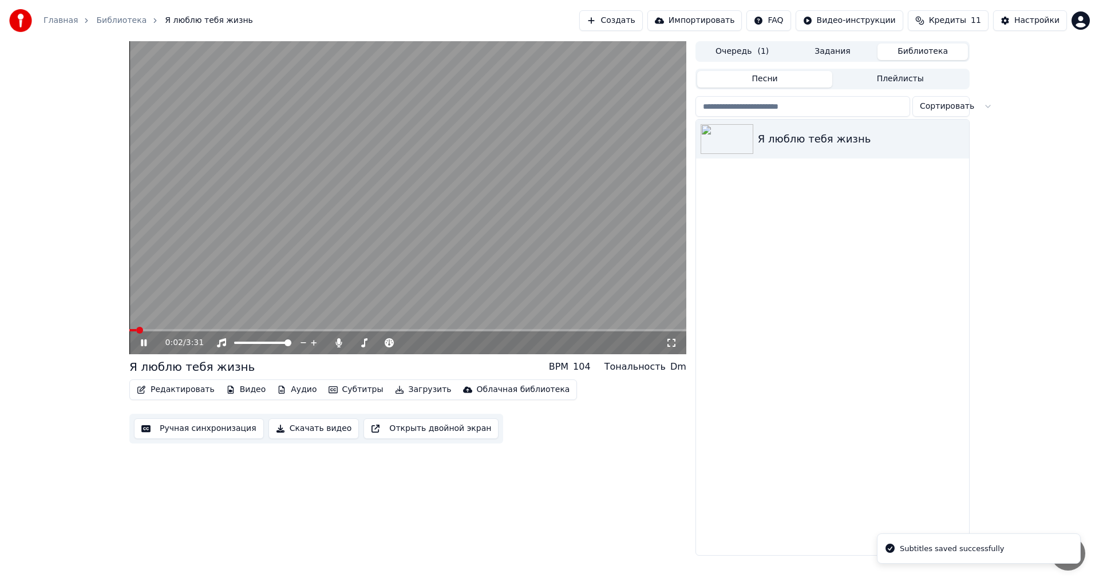
click at [292, 430] on button "Скачать видео" at bounding box center [313, 428] width 91 height 21
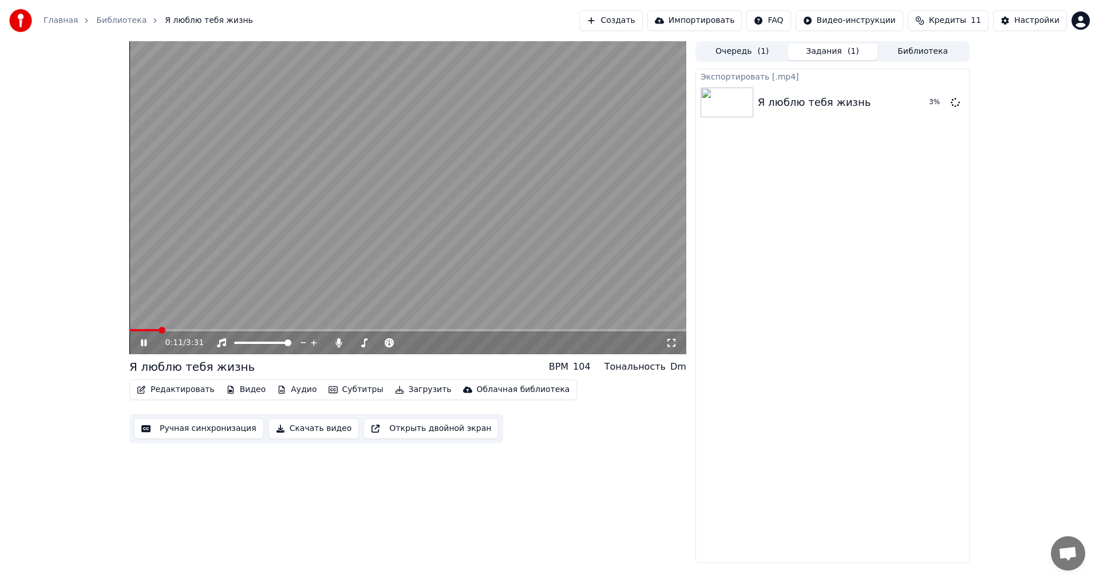
click at [210, 332] on div "0:11 / 3:31" at bounding box center [407, 342] width 557 height 23
click at [219, 327] on video at bounding box center [407, 197] width 557 height 313
click at [141, 348] on div "0:11 / 3:31" at bounding box center [408, 342] width 548 height 11
click at [140, 345] on icon at bounding box center [152, 342] width 27 height 9
click at [243, 323] on video at bounding box center [407, 197] width 557 height 313
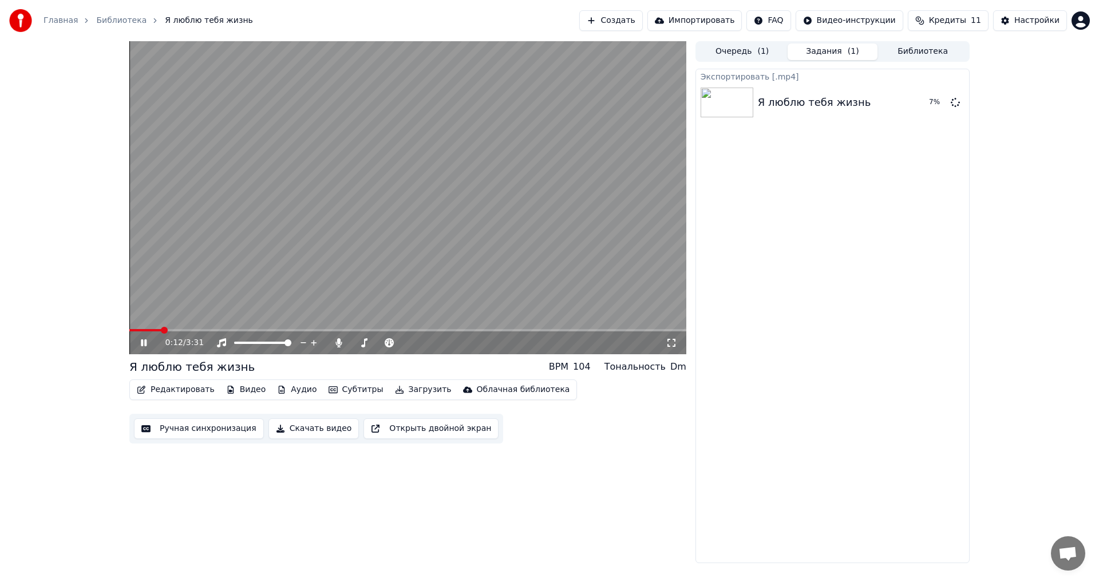
click at [243, 323] on video at bounding box center [407, 197] width 557 height 313
click at [231, 329] on span at bounding box center [231, 330] width 7 height 7
click at [301, 329] on span at bounding box center [298, 330] width 7 height 7
click at [362, 329] on span at bounding box center [358, 330] width 7 height 7
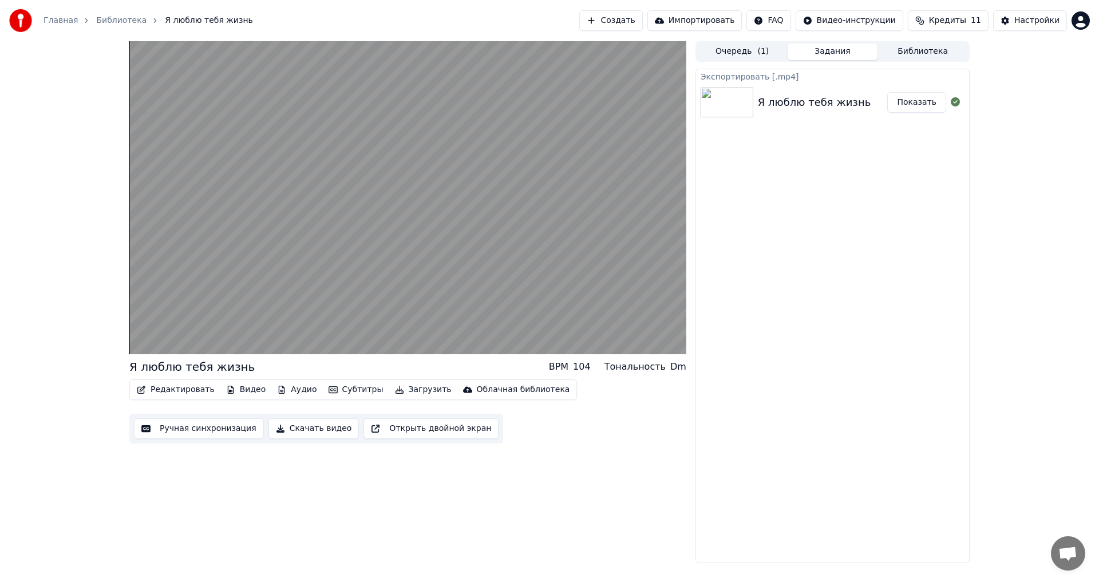
click at [919, 105] on button "Показать" at bounding box center [916, 102] width 59 height 21
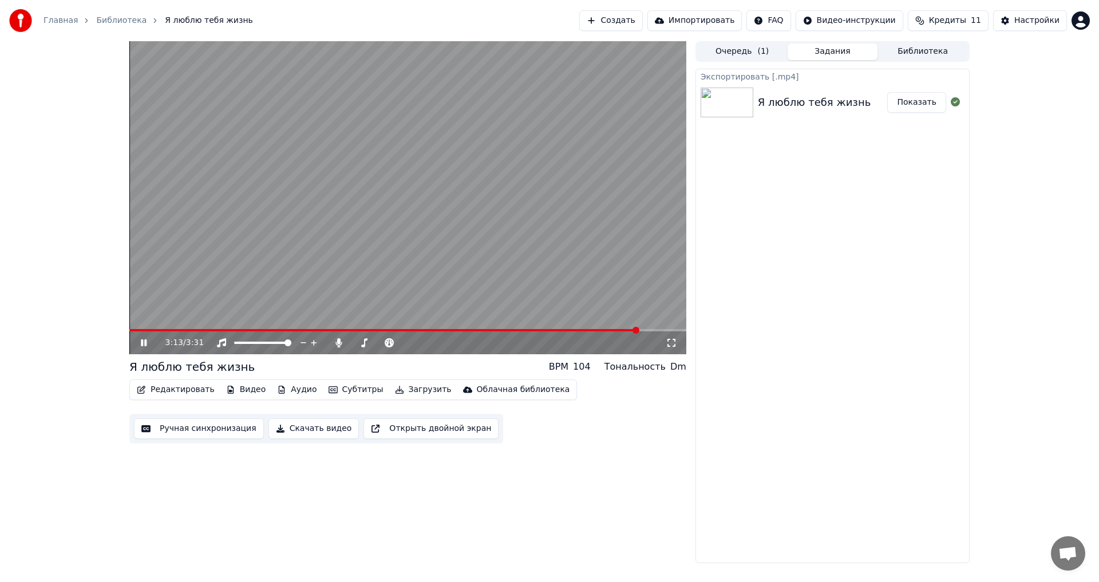
click at [919, 102] on button "Показать" at bounding box center [916, 102] width 59 height 21
click at [189, 396] on button "Редактировать" at bounding box center [175, 390] width 87 height 16
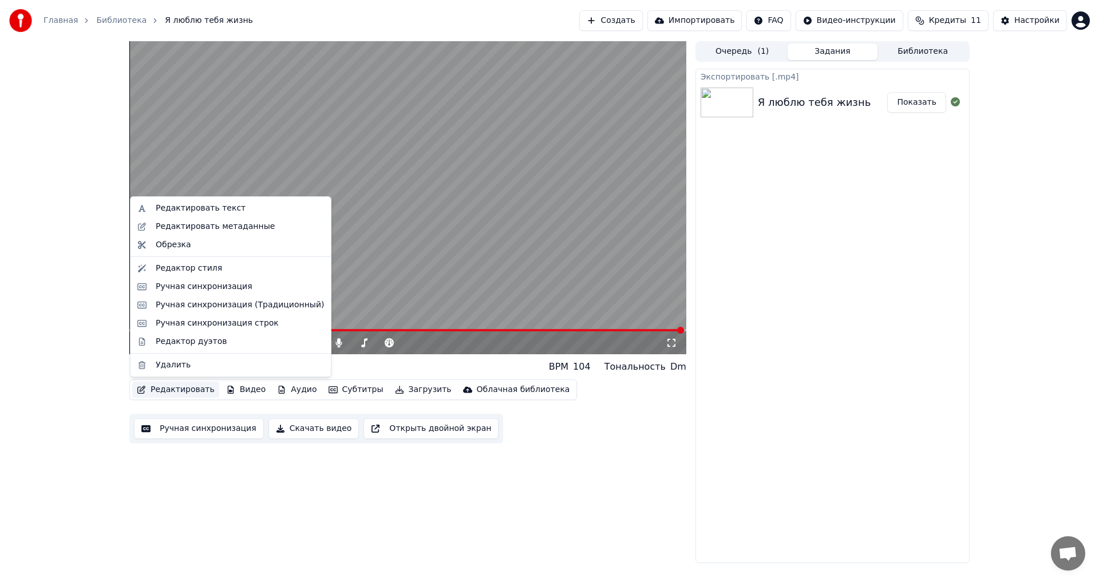
click at [99, 152] on div "3:30 / 3:31 Я люблю тебя жизнь BPM 104 Тональность Dm Редактировать Видео Аудио…" at bounding box center [549, 302] width 1099 height 522
